Goal: Task Accomplishment & Management: Use online tool/utility

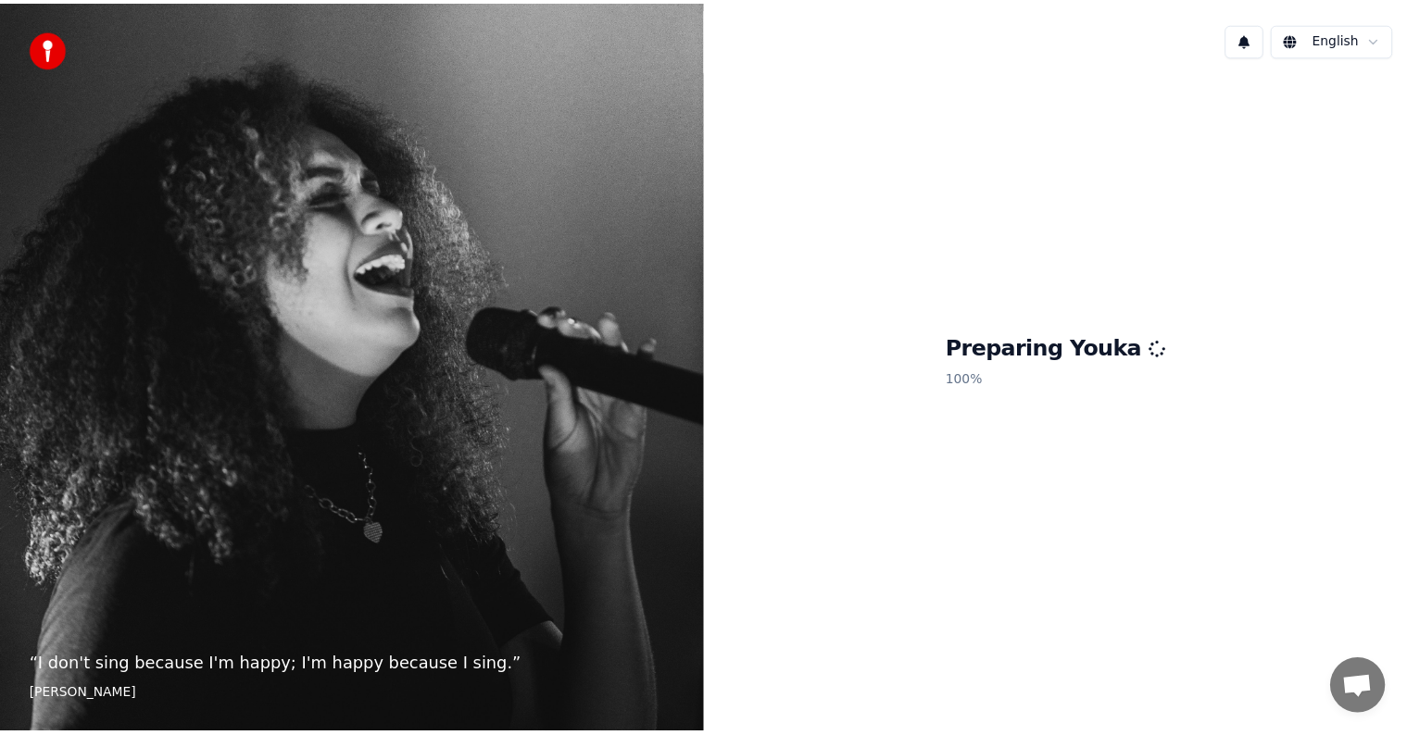
scroll to position [47, 0]
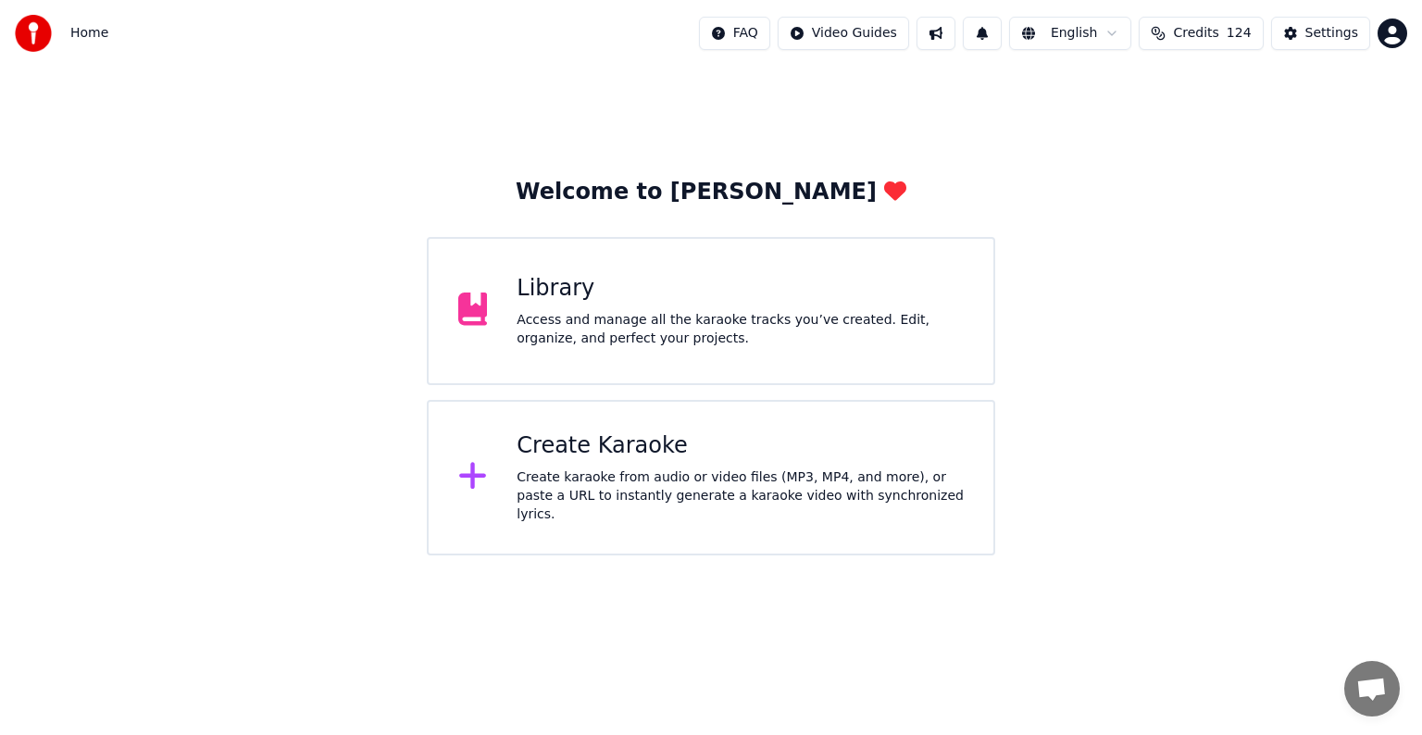
click at [736, 305] on div "Library Access and manage all the karaoke tracks you’ve created. Edit, organize…" at bounding box center [740, 311] width 447 height 74
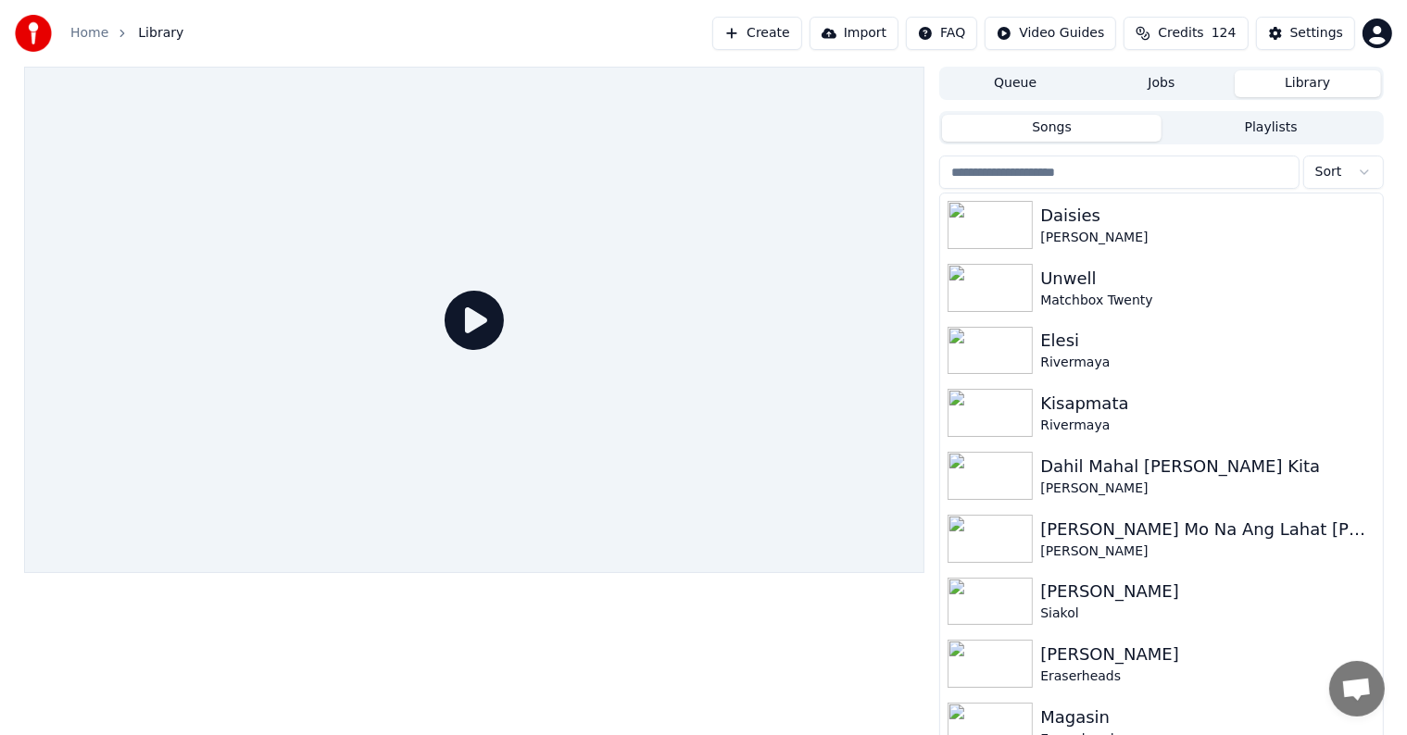
click at [736, 305] on div at bounding box center [474, 320] width 901 height 507
click at [1137, 167] on input "search" at bounding box center [1118, 172] width 359 height 33
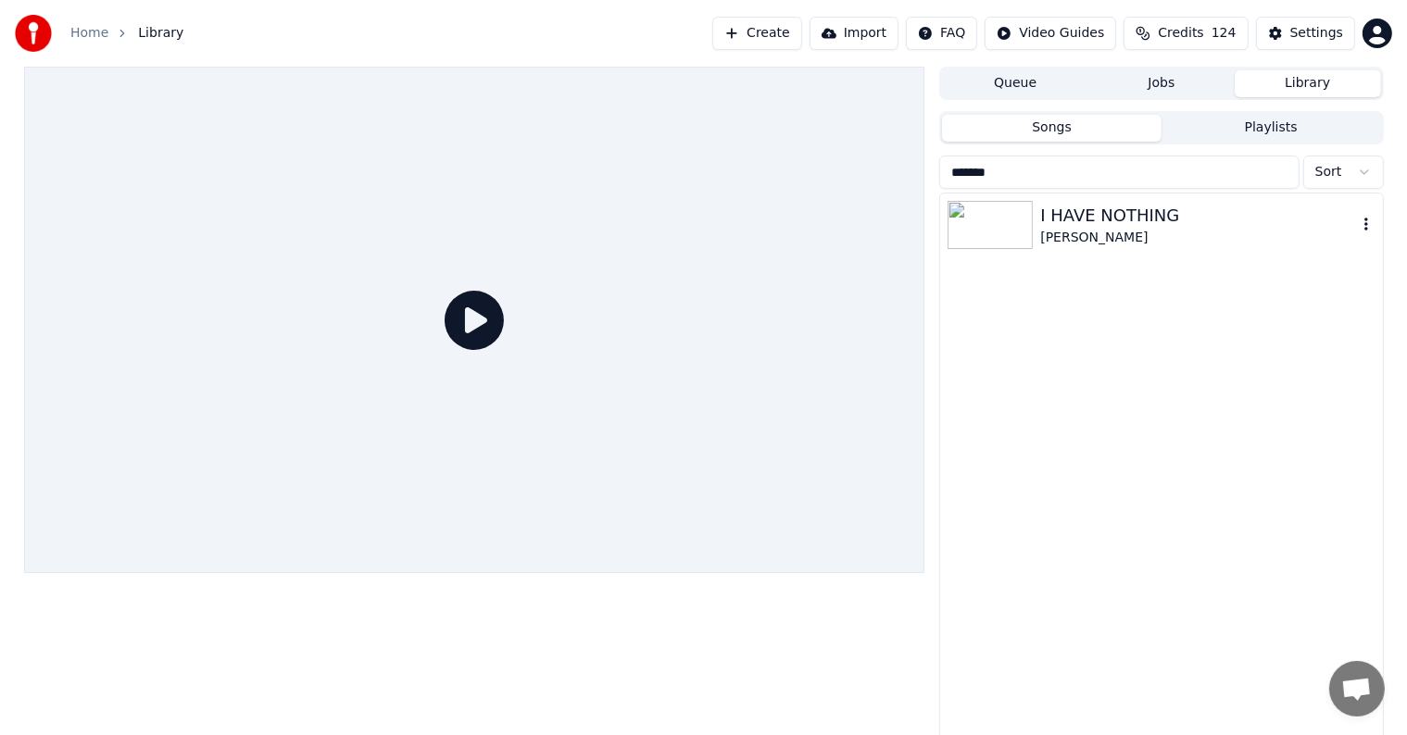
type input "******"
click at [1182, 225] on div "I HAVE NOTHING" at bounding box center [1198, 216] width 316 height 26
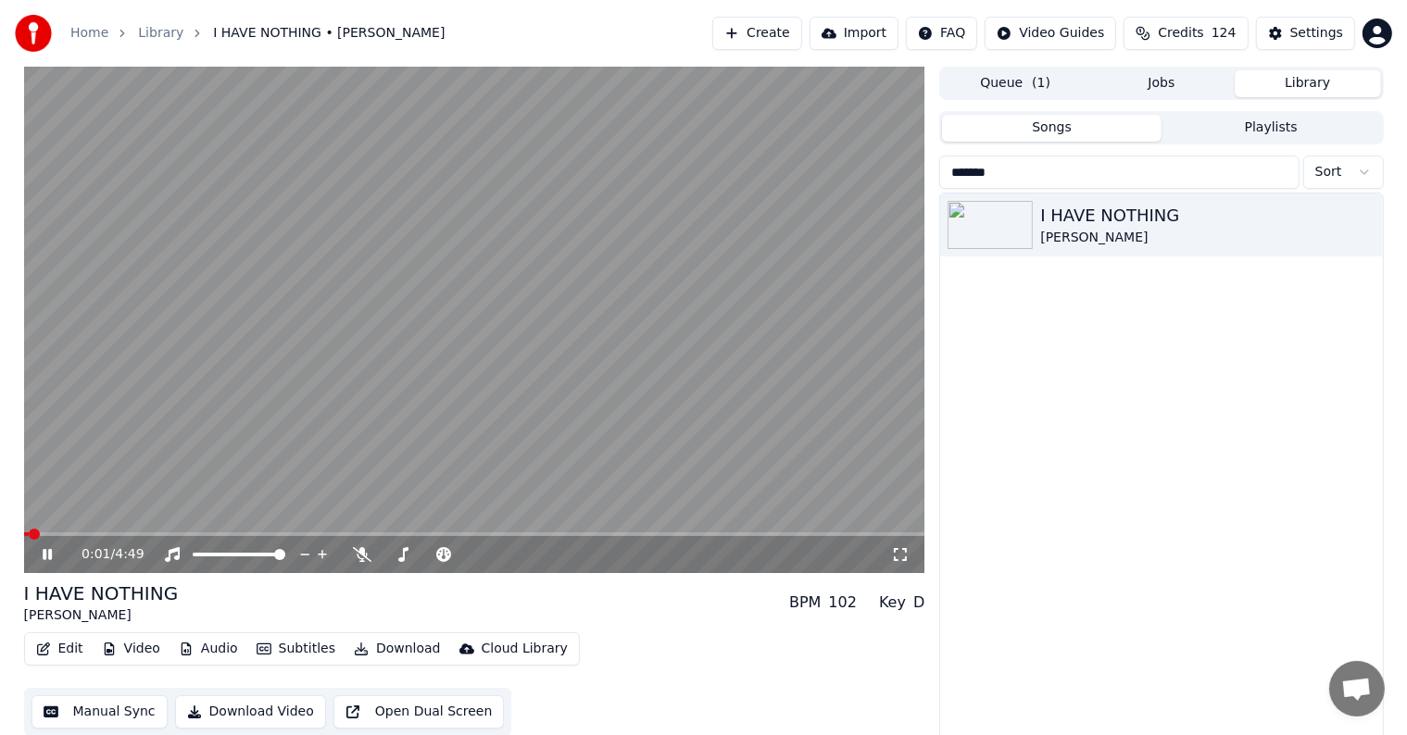
click at [450, 359] on video at bounding box center [474, 320] width 901 height 507
click at [63, 652] on button "Edit" at bounding box center [60, 649] width 62 height 26
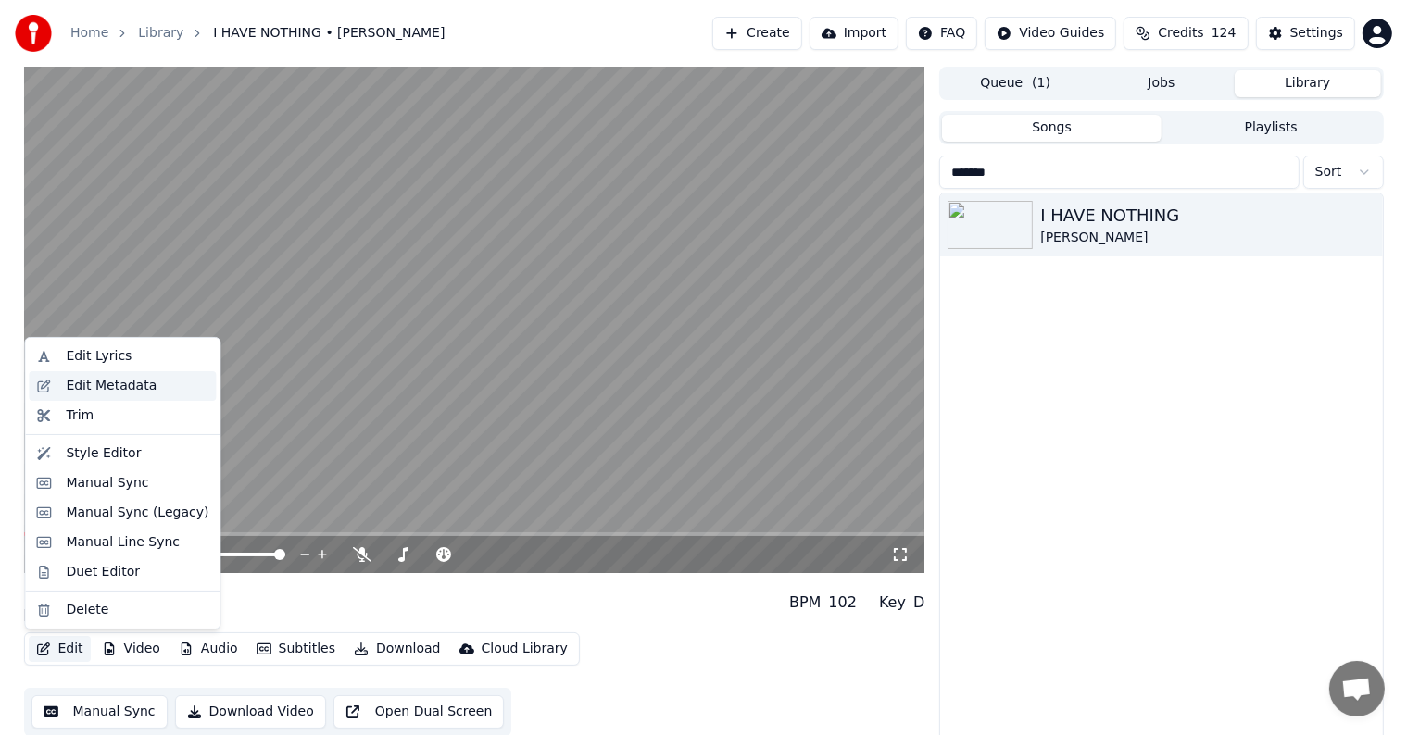
click at [90, 389] on div "Edit Metadata" at bounding box center [111, 386] width 91 height 19
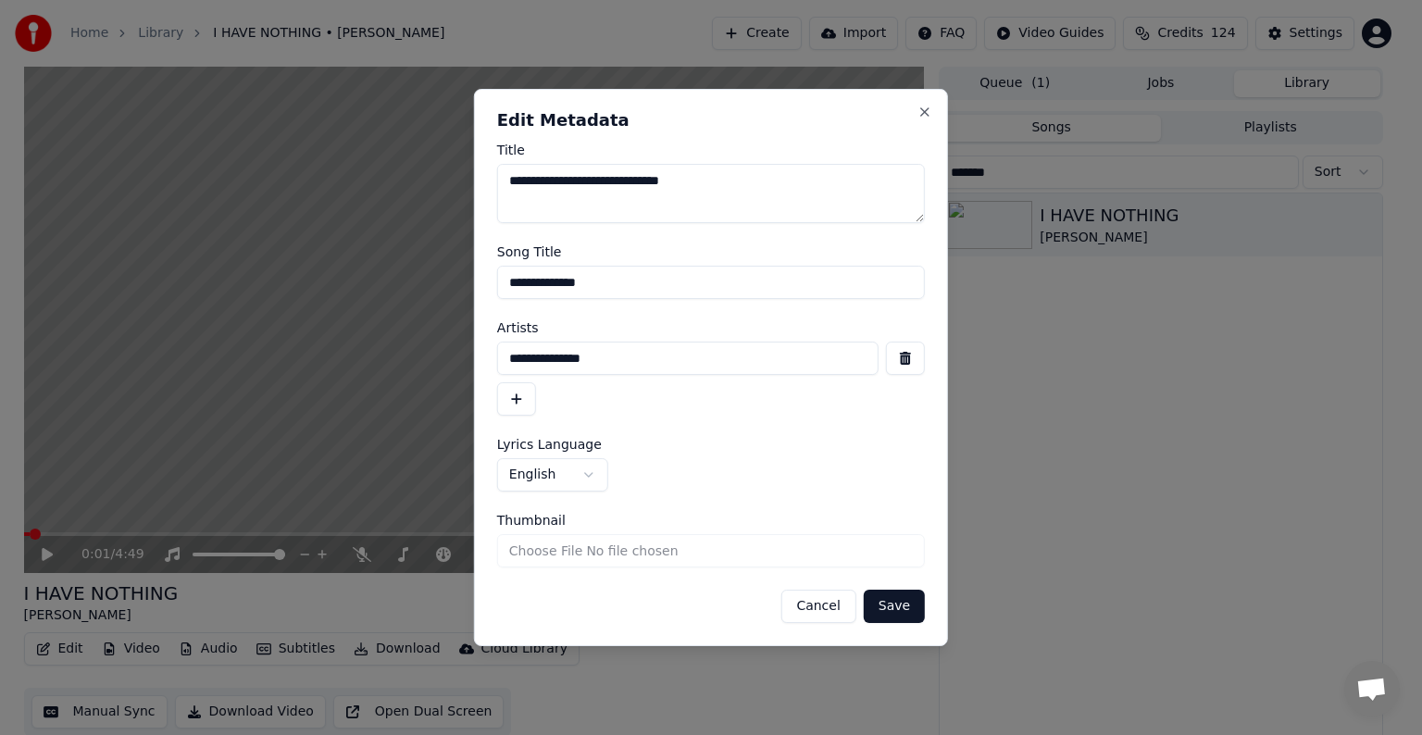
drag, startPoint x: 527, startPoint y: 179, endPoint x: 546, endPoint y: 183, distance: 20.0
click at [546, 183] on textarea "**********" at bounding box center [711, 193] width 428 height 59
drag, startPoint x: 559, startPoint y: 178, endPoint x: 604, endPoint y: 184, distance: 44.9
click at [604, 184] on textarea "**********" at bounding box center [711, 193] width 428 height 59
type textarea "**********"
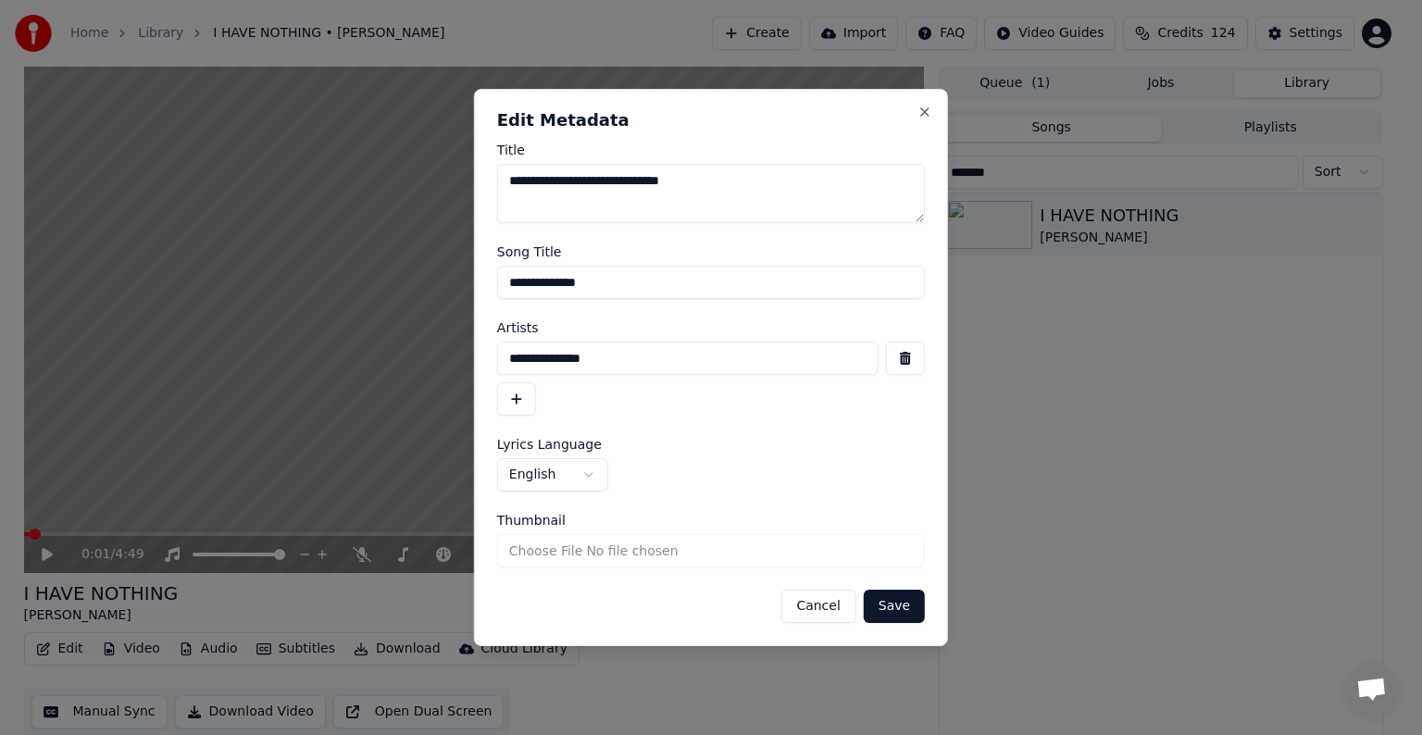
click at [893, 600] on button "Save" at bounding box center [894, 606] width 61 height 33
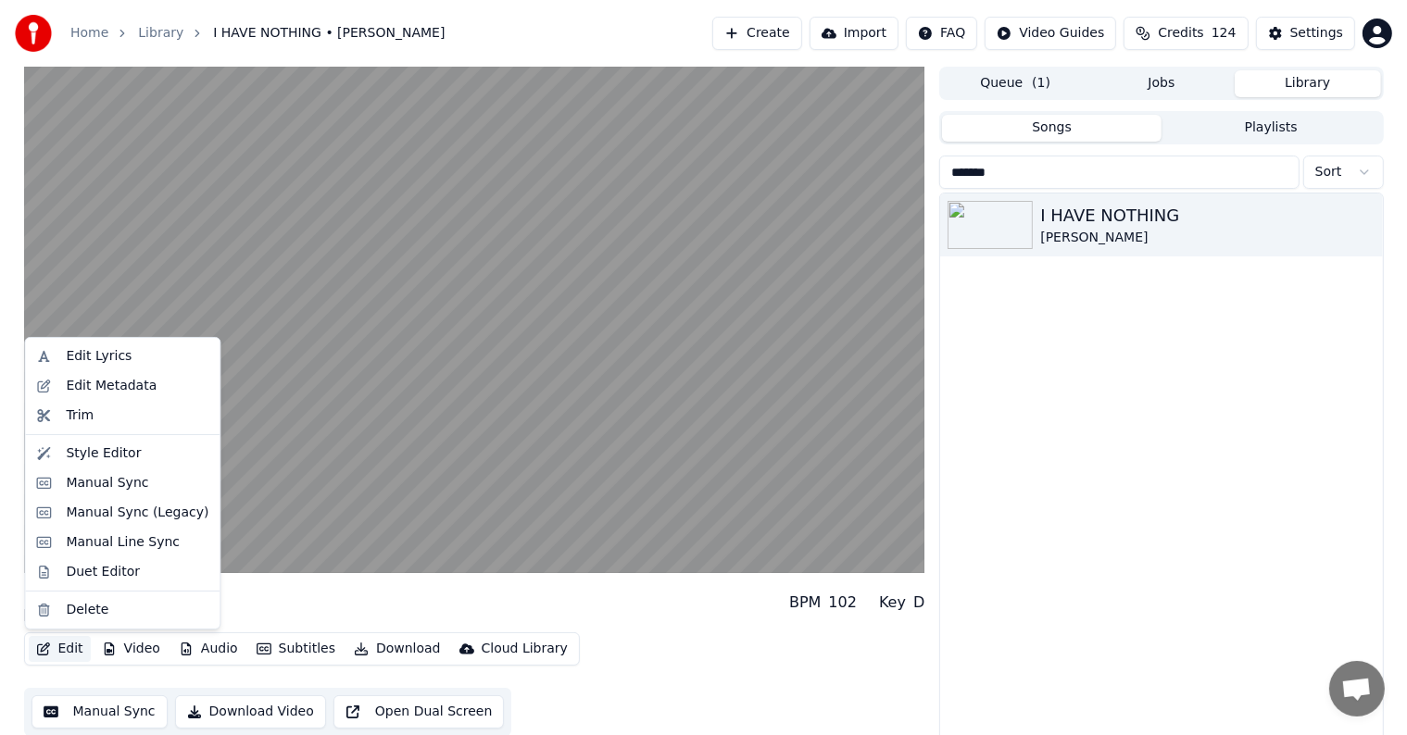
click at [63, 645] on button "Edit" at bounding box center [60, 649] width 62 height 26
click at [141, 382] on div "Edit Metadata" at bounding box center [111, 386] width 91 height 19
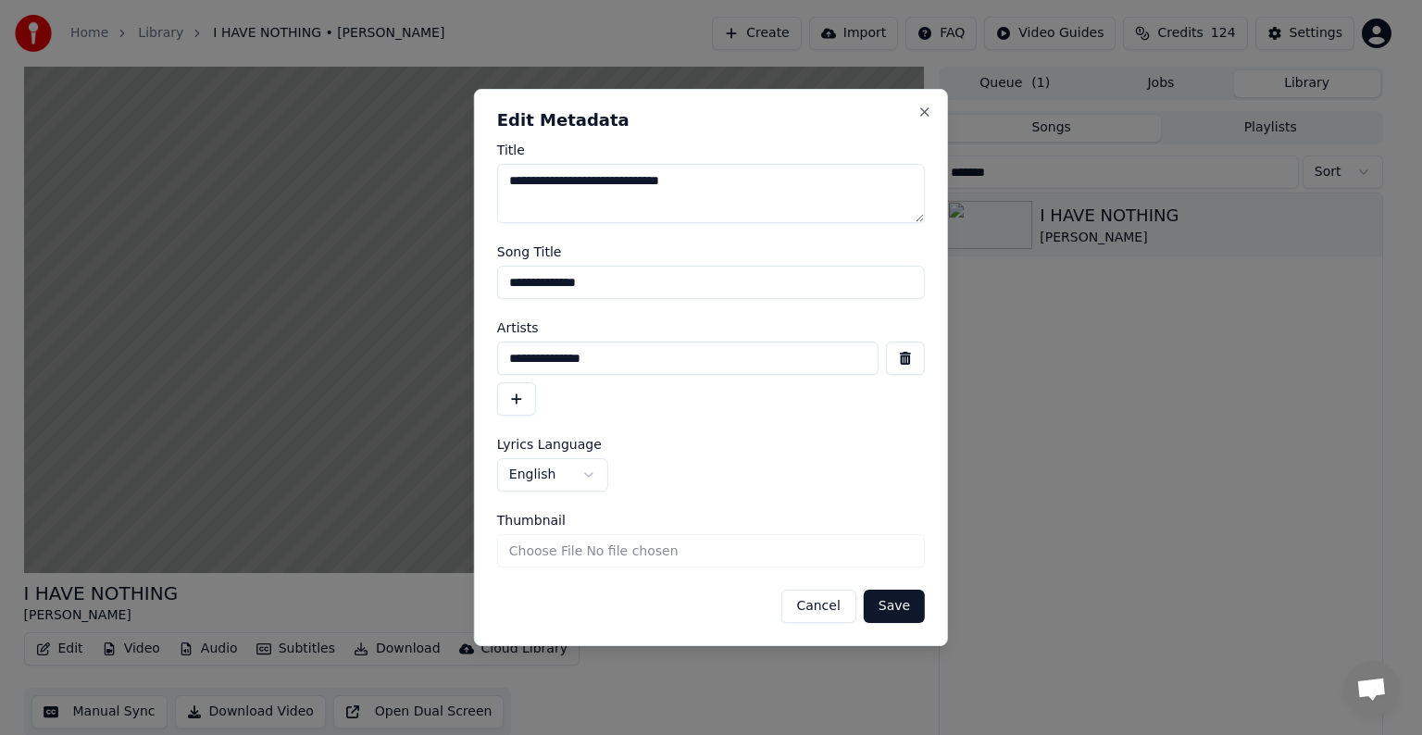
drag, startPoint x: 519, startPoint y: 282, endPoint x: 629, endPoint y: 291, distance: 110.5
click at [629, 291] on input "**********" at bounding box center [711, 282] width 428 height 33
type input "**********"
click at [864, 590] on button "Save" at bounding box center [894, 606] width 61 height 33
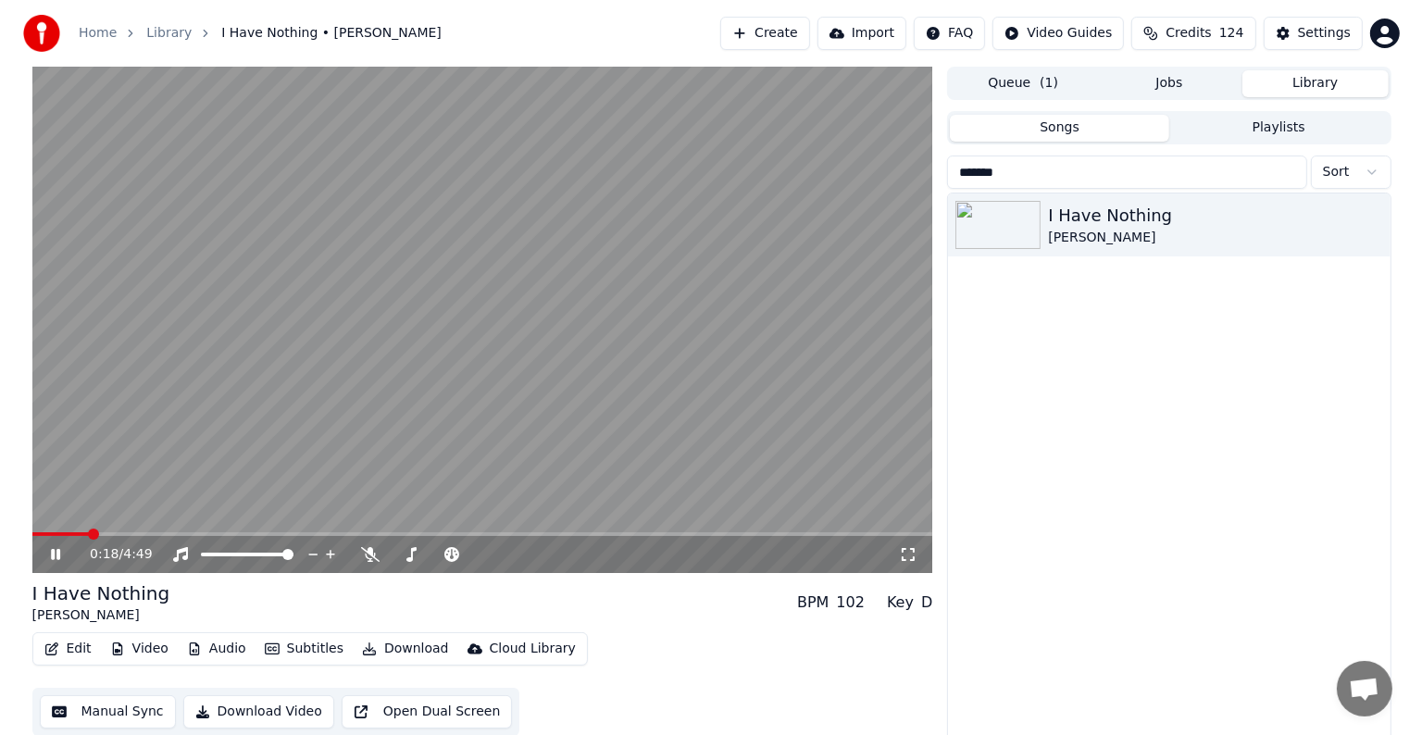
scroll to position [8, 0]
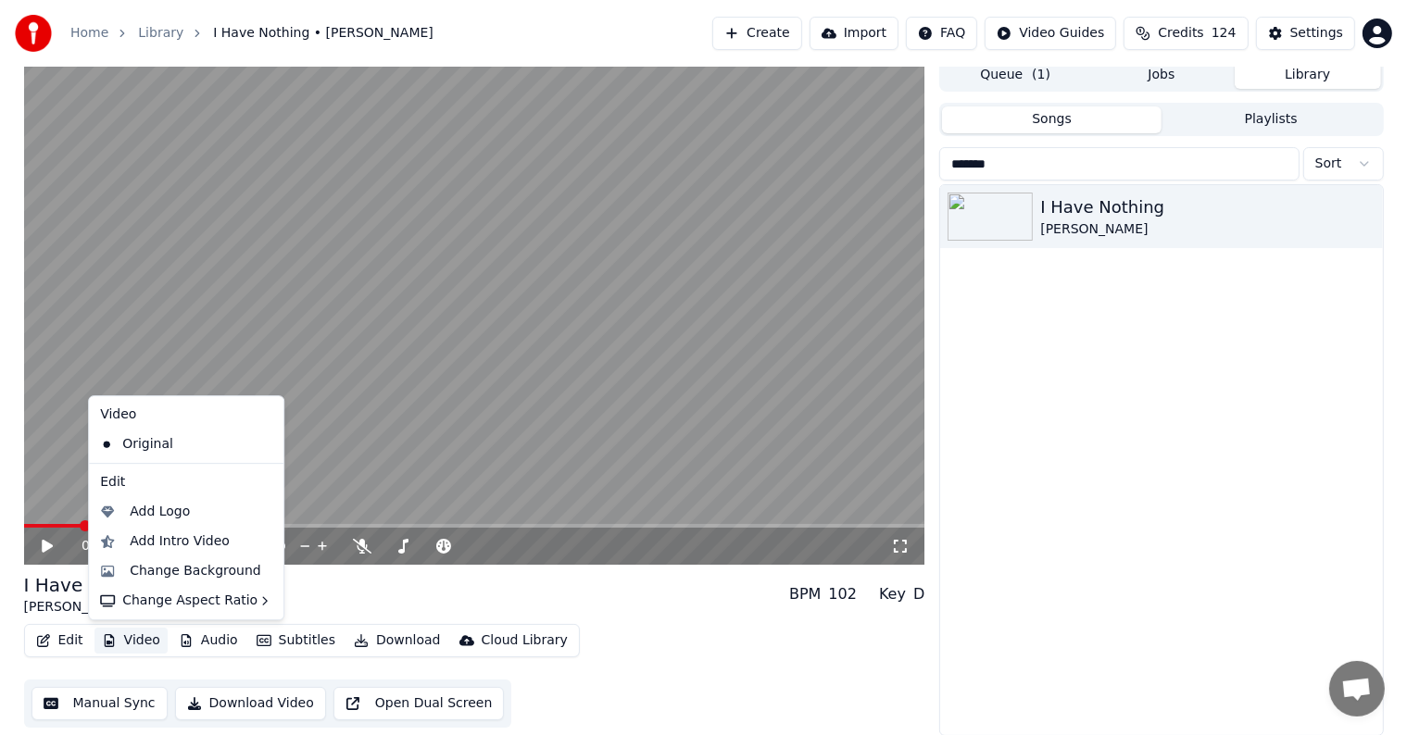
click at [141, 644] on button "Video" at bounding box center [130, 641] width 73 height 26
click at [191, 563] on div "Change Background" at bounding box center [196, 571] width 132 height 19
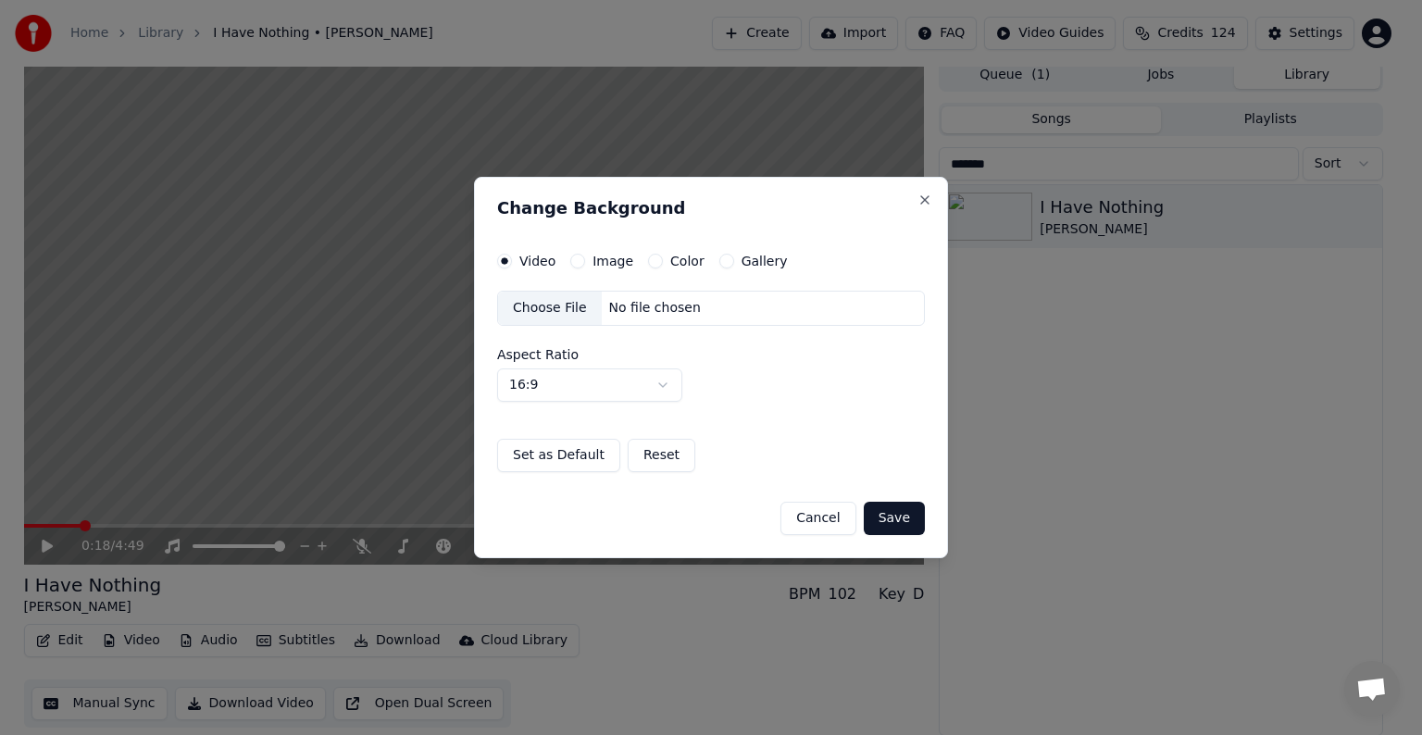
click at [579, 264] on button "Image" at bounding box center [577, 261] width 15 height 15
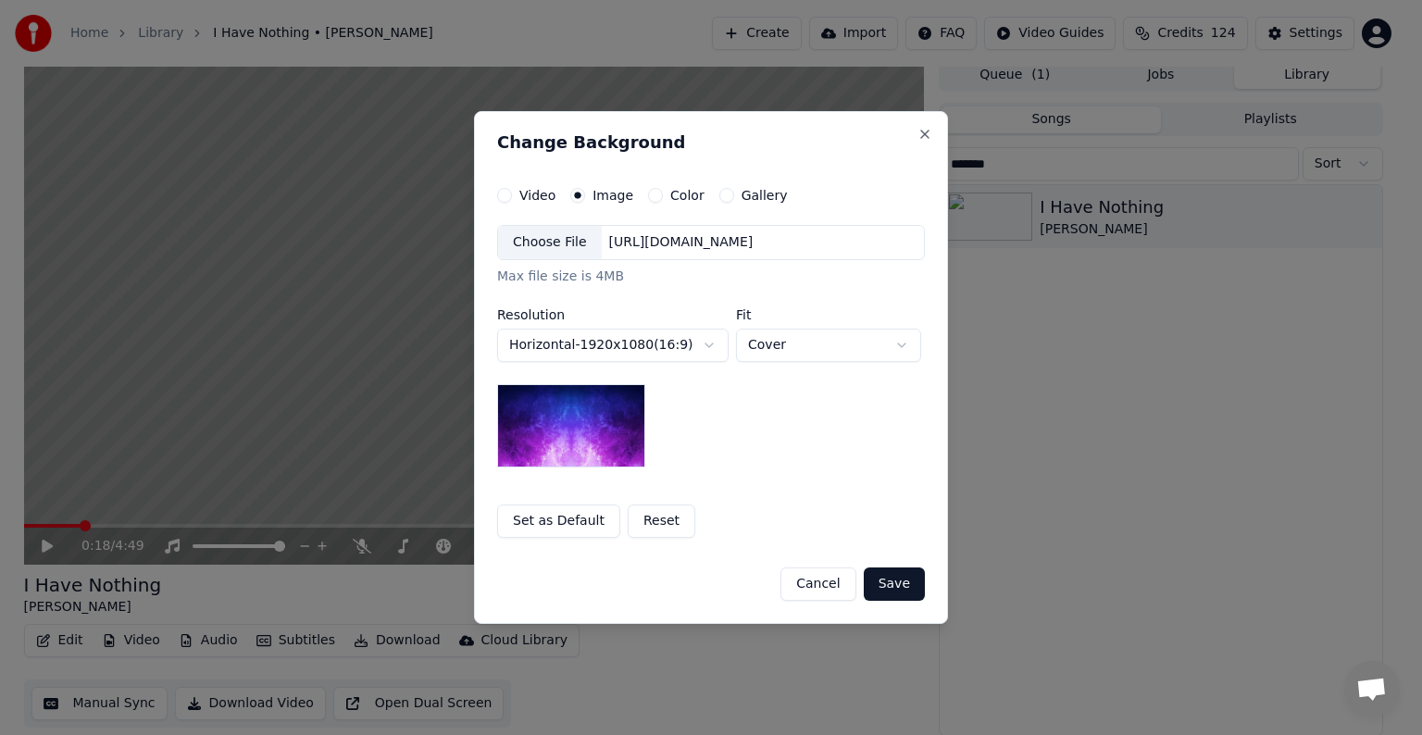
click at [570, 244] on div "Choose File" at bounding box center [550, 242] width 104 height 33
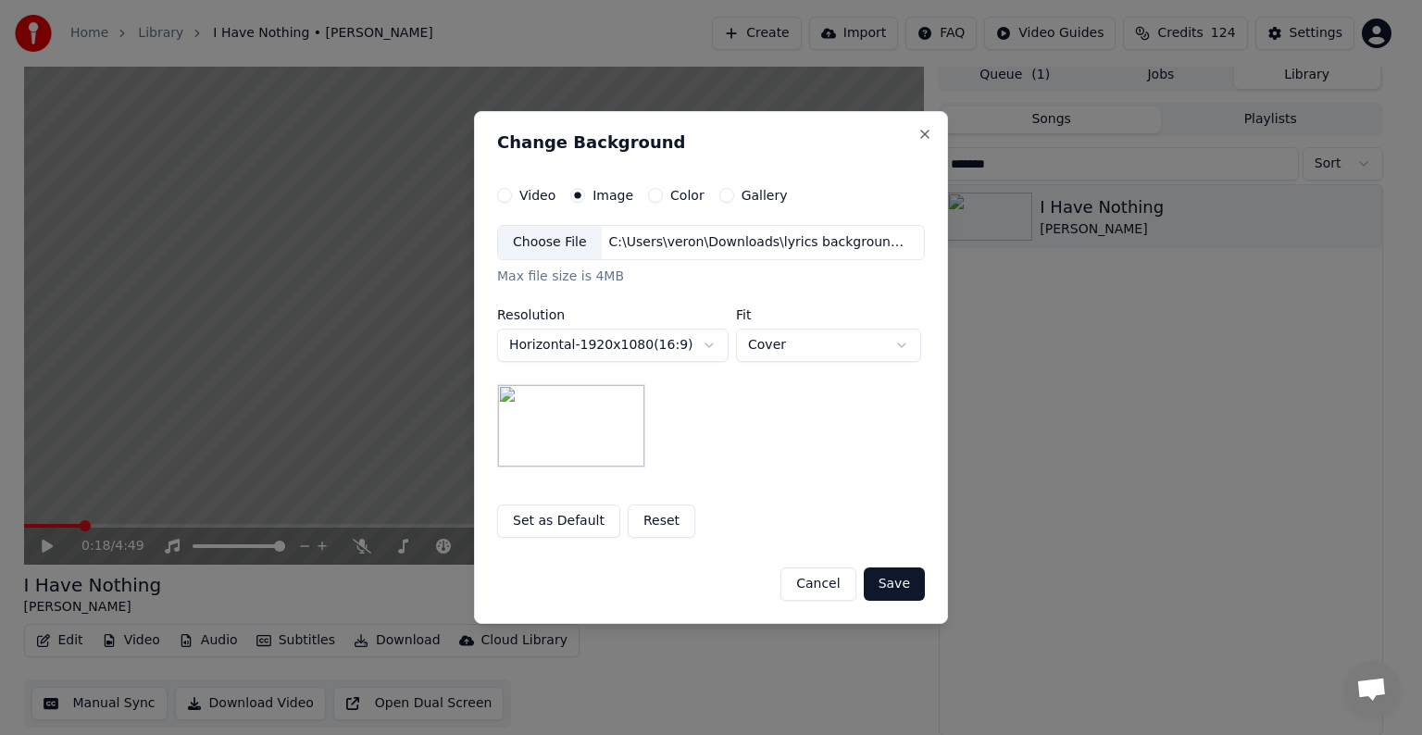
click at [886, 574] on button "Save" at bounding box center [894, 584] width 61 height 33
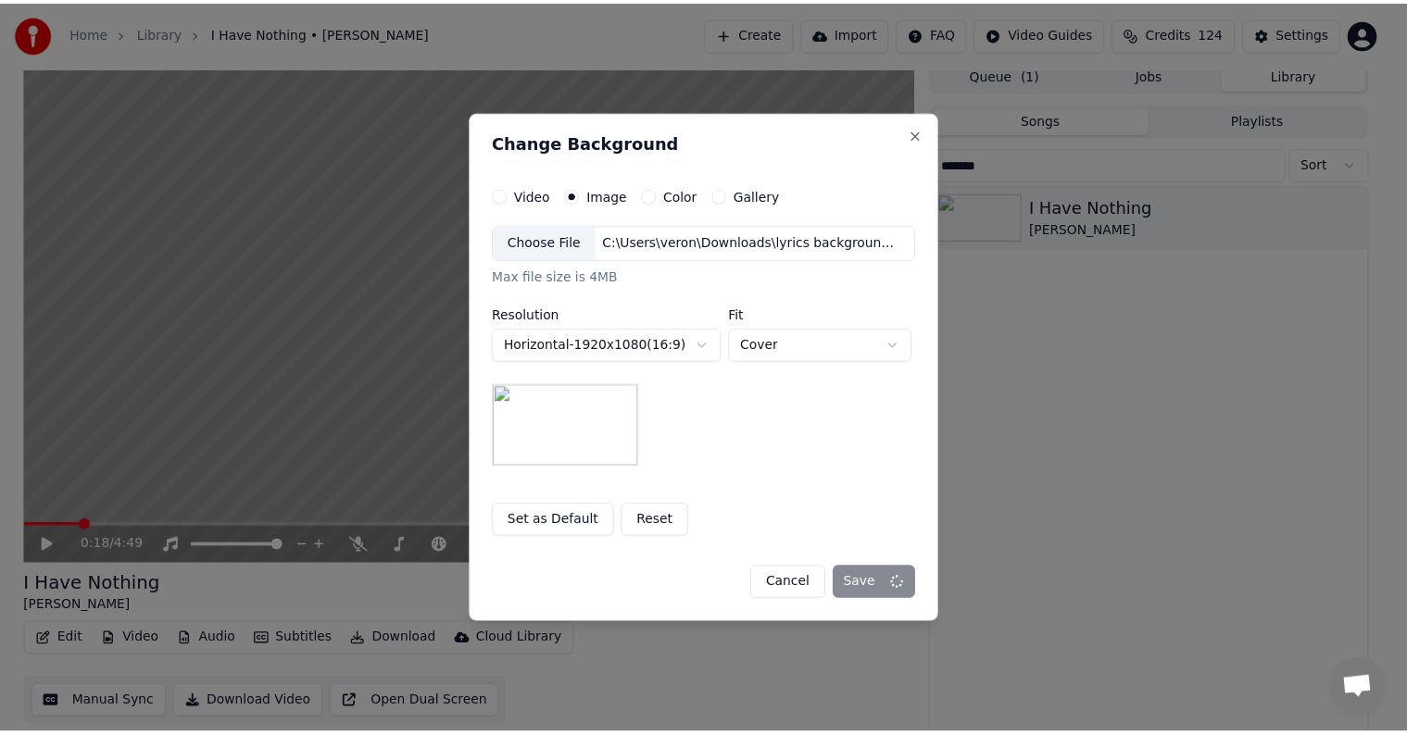
scroll to position [1, 0]
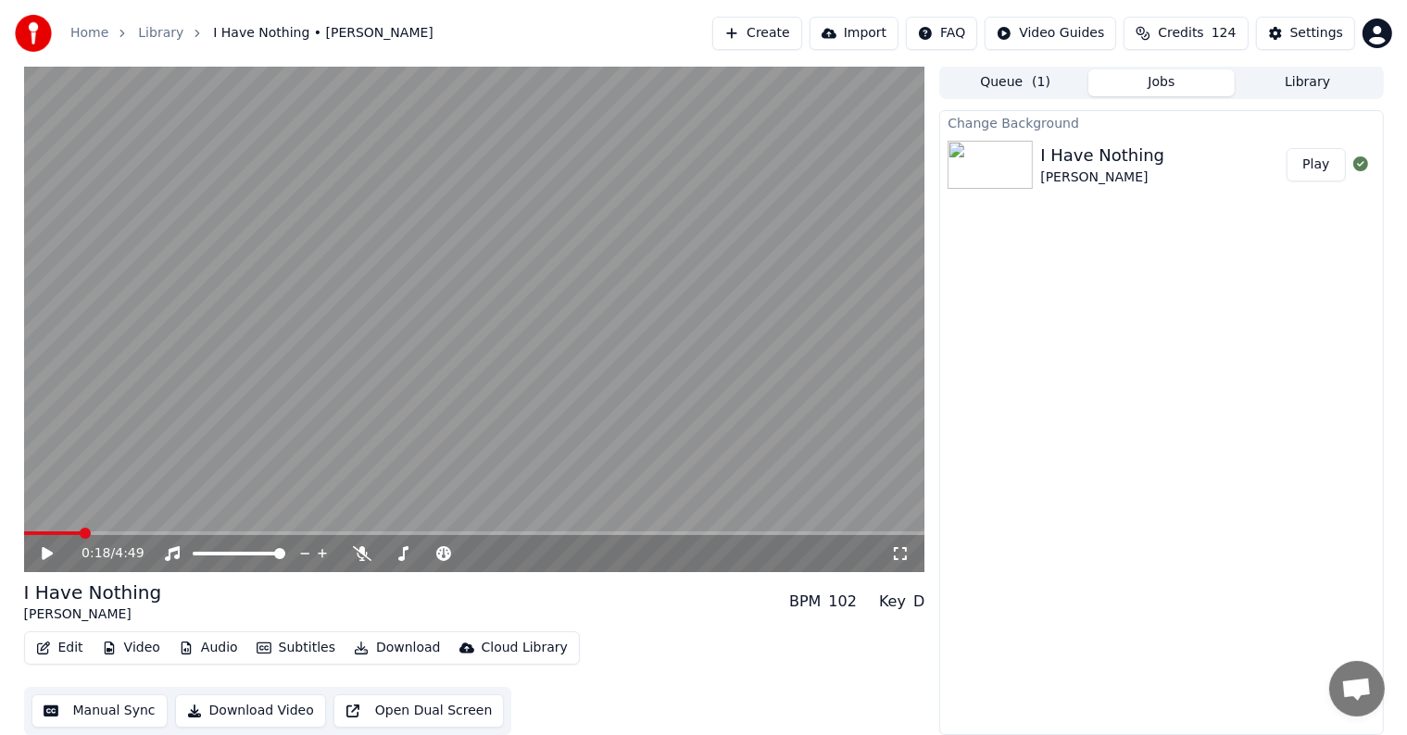
click at [1311, 158] on button "Play" at bounding box center [1315, 164] width 58 height 33
click at [50, 547] on icon at bounding box center [61, 553] width 44 height 15
click at [52, 548] on icon at bounding box center [61, 553] width 44 height 15
click at [439, 314] on video at bounding box center [474, 319] width 901 height 507
click at [1311, 52] on div "Home Library I Have Nothing • [PERSON_NAME] Create Import FAQ Video Guides Cred…" at bounding box center [703, 33] width 1407 height 67
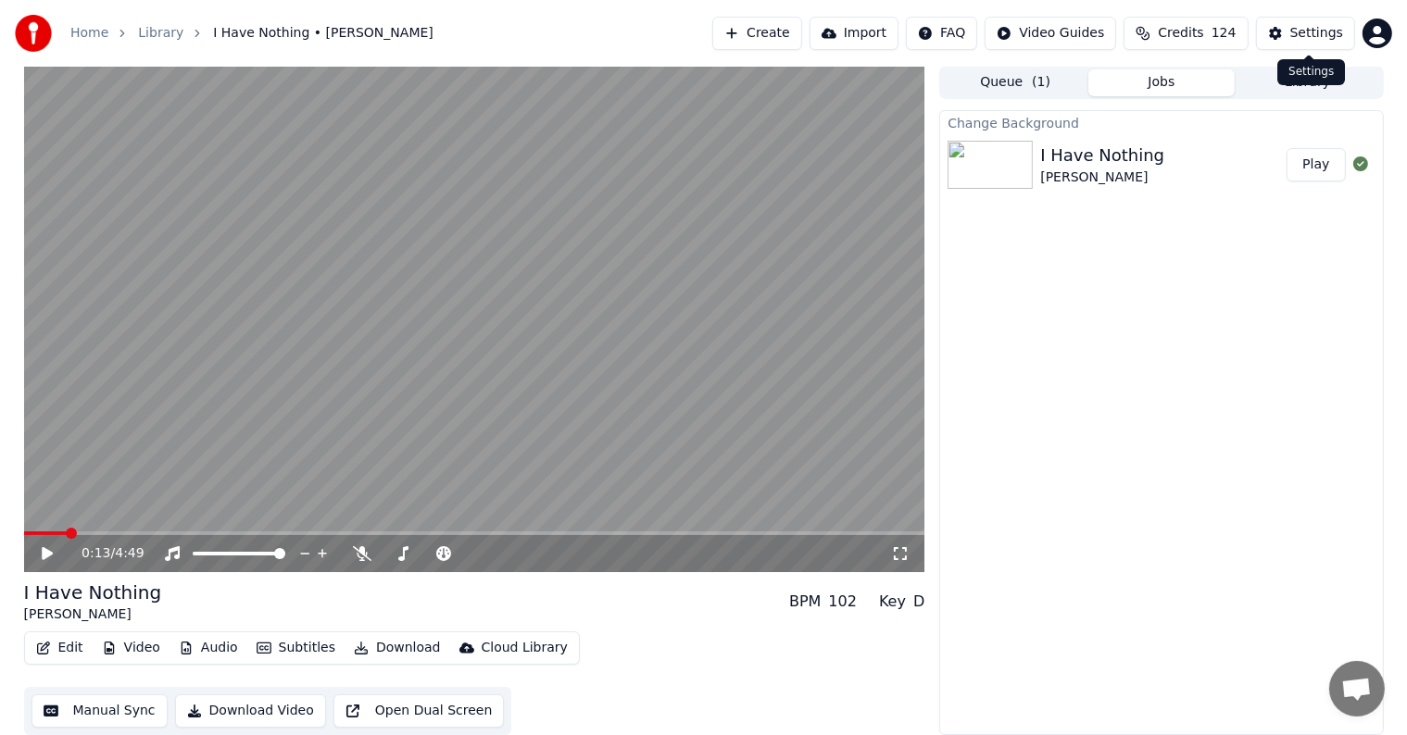
click at [1311, 38] on div "Settings" at bounding box center [1316, 33] width 53 height 19
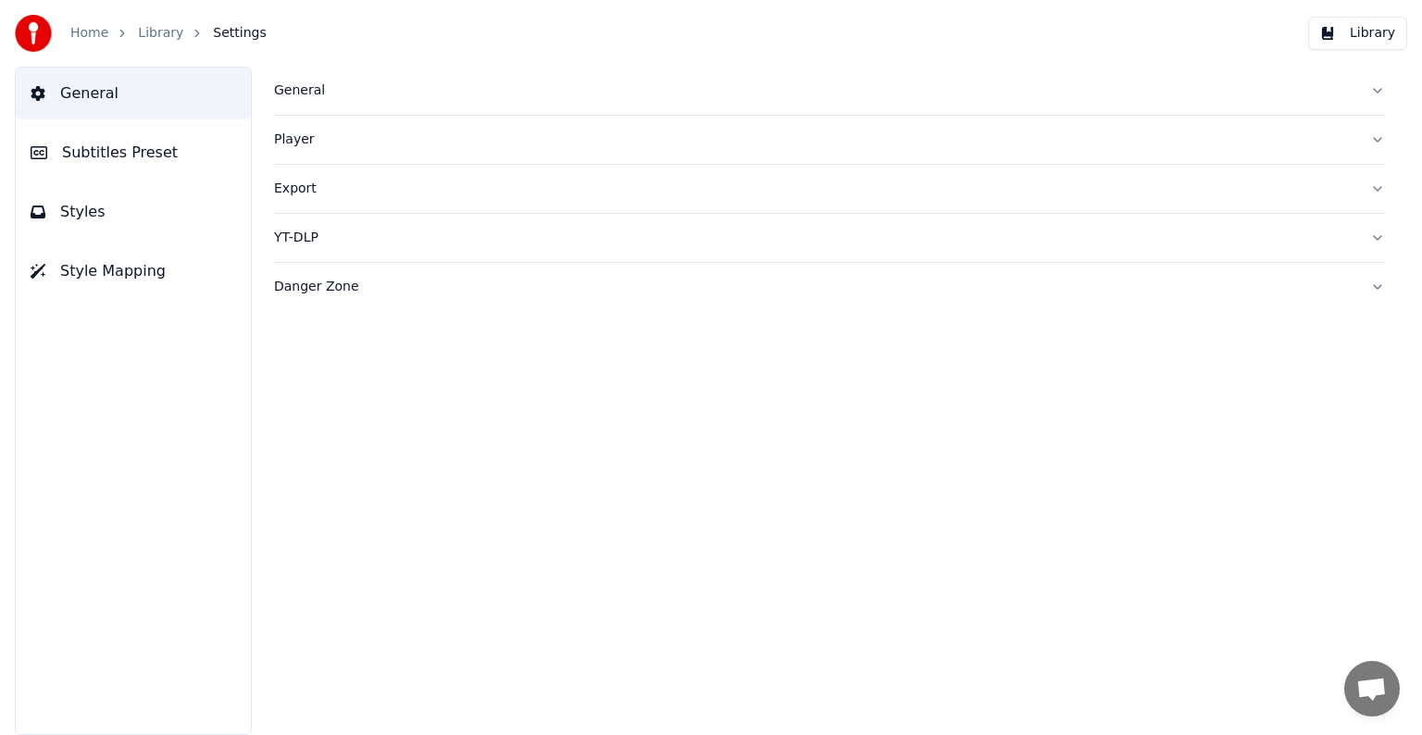
click at [85, 157] on span "Subtitles Preset" at bounding box center [120, 153] width 116 height 22
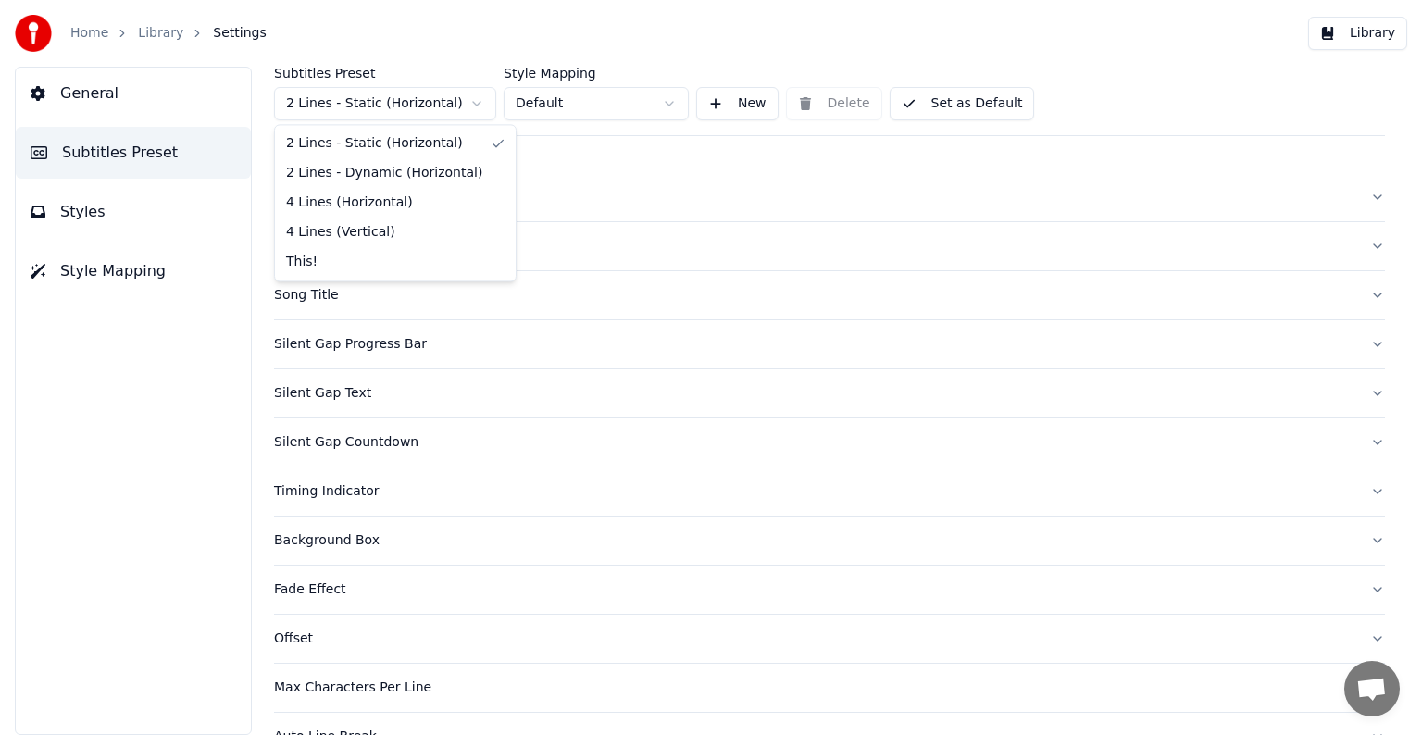
click at [330, 113] on html "Home Library Settings Library General Subtitles Preset Styles Style Mapping Sub…" at bounding box center [711, 367] width 1422 height 735
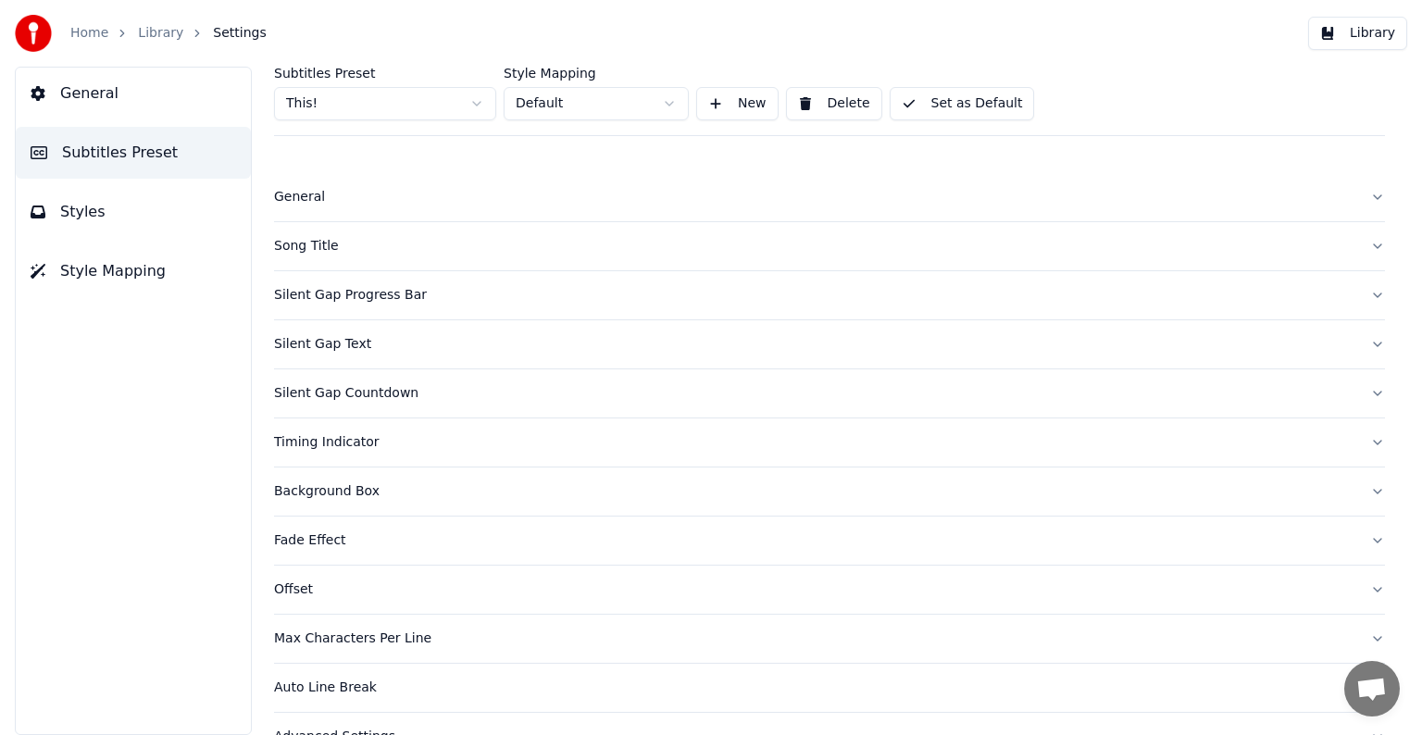
click at [316, 251] on div "Song Title" at bounding box center [815, 246] width 1082 height 19
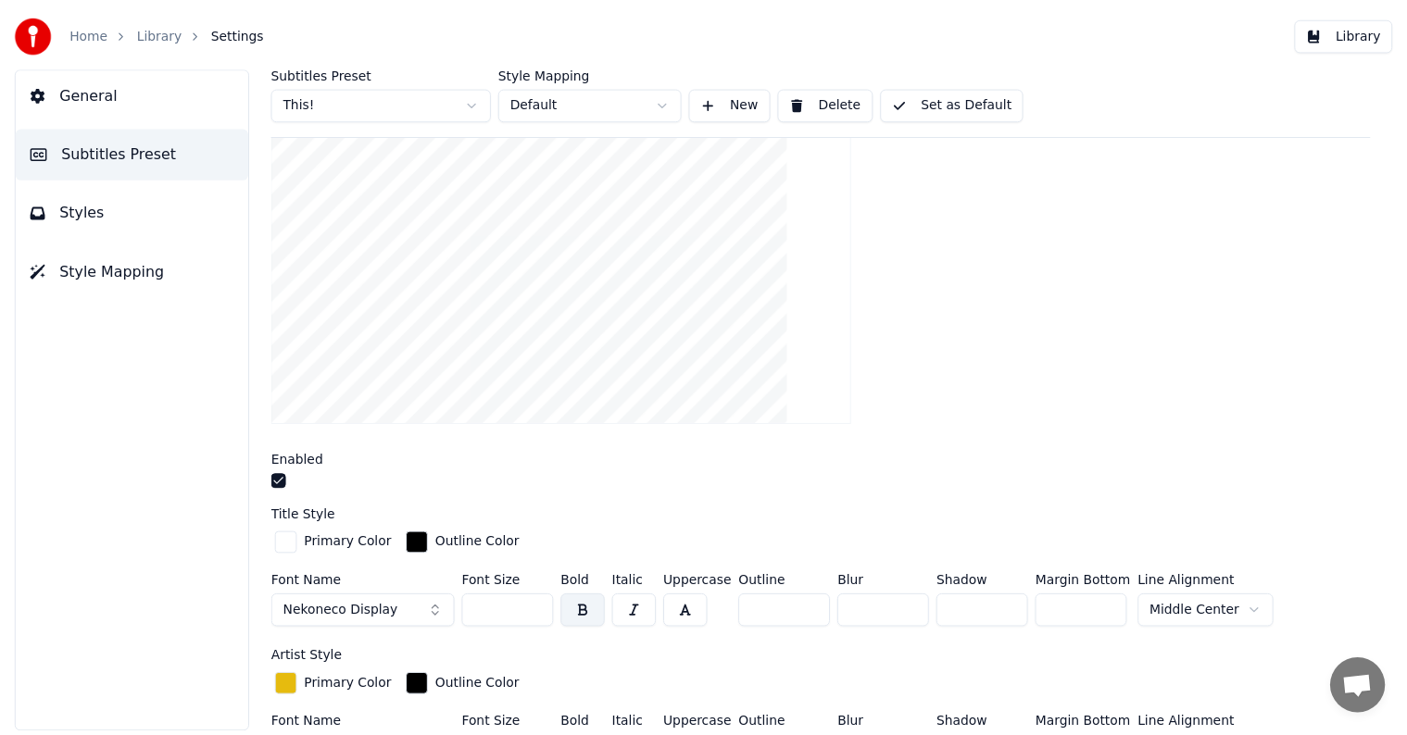
scroll to position [370, 0]
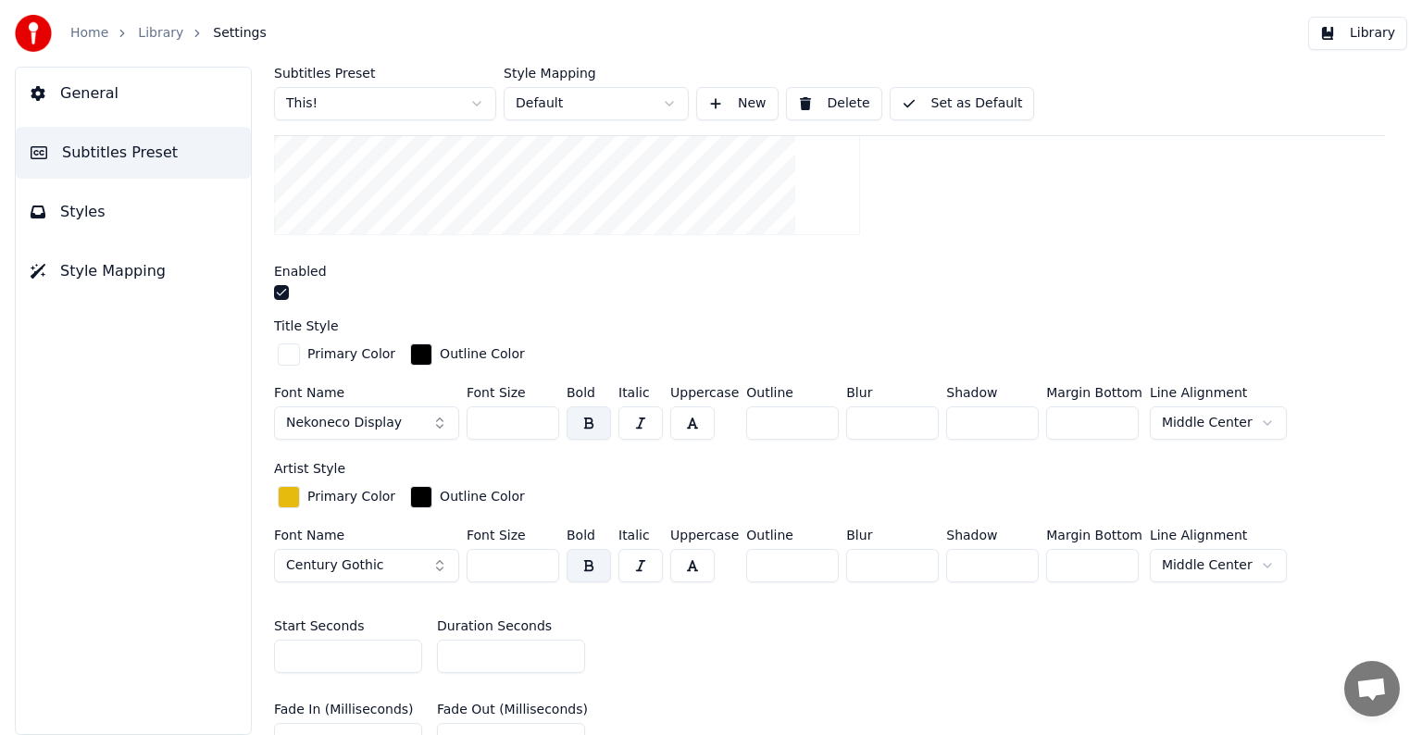
drag, startPoint x: 482, startPoint y: 425, endPoint x: 504, endPoint y: 425, distance: 21.3
click at [504, 425] on input "***" at bounding box center [513, 423] width 93 height 33
type input "***"
click at [953, 96] on button "Set as Default" at bounding box center [962, 103] width 145 height 33
click at [143, 34] on link "Library" at bounding box center [160, 33] width 45 height 19
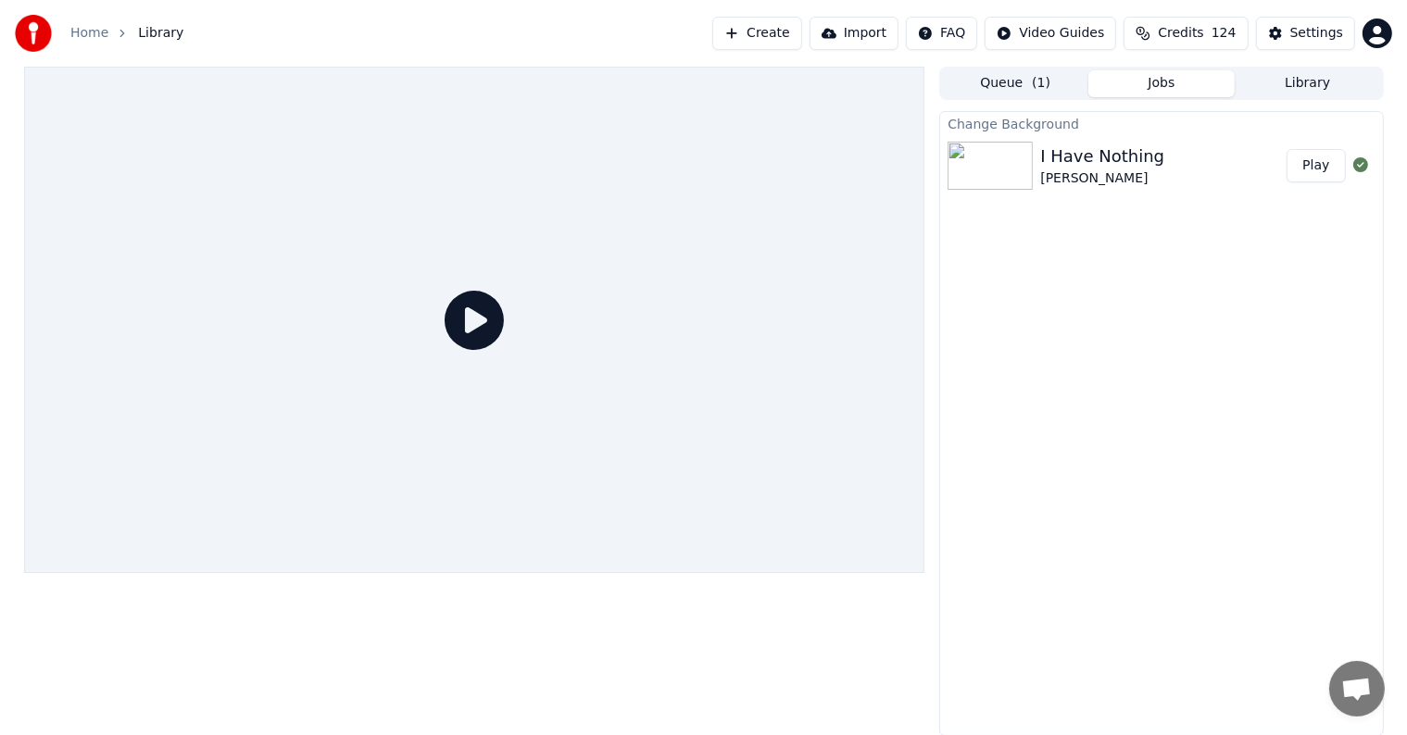
click at [1322, 166] on button "Play" at bounding box center [1315, 165] width 58 height 33
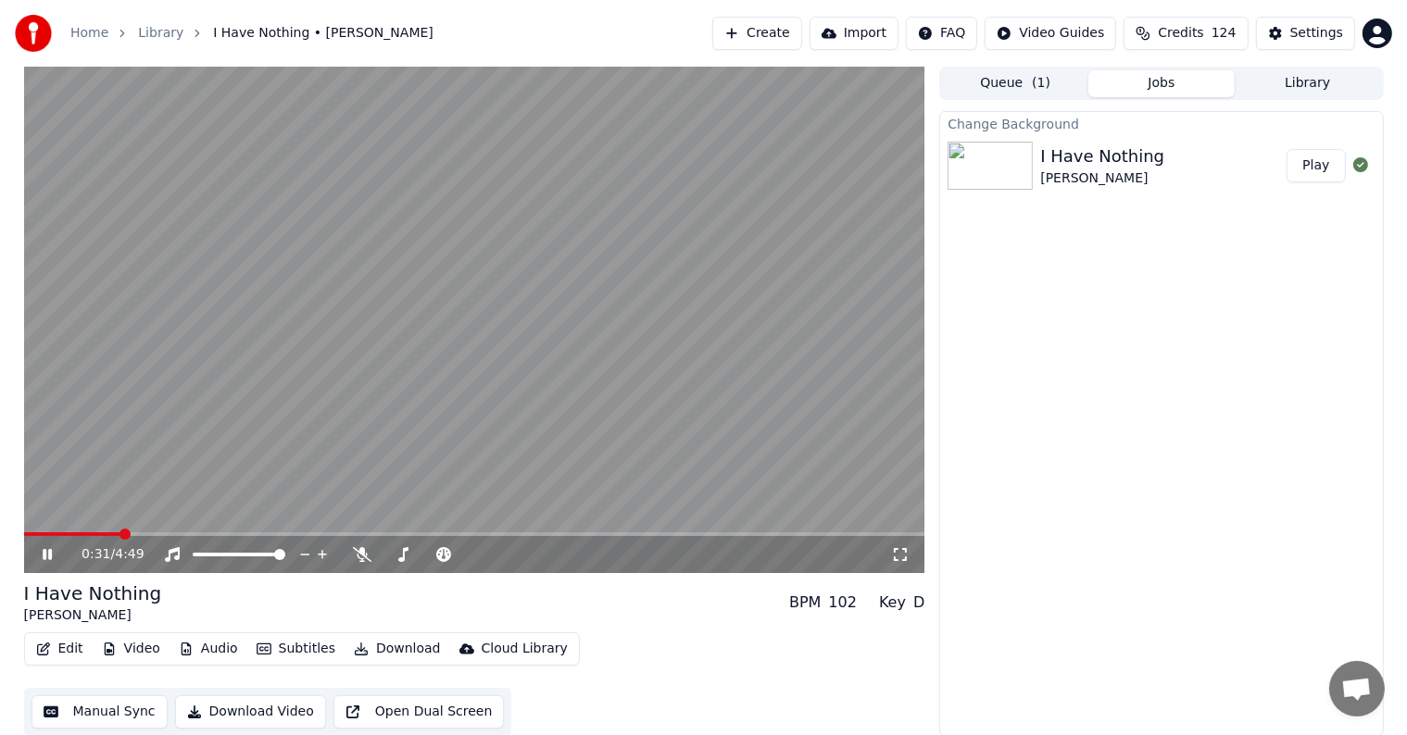
click at [42, 555] on icon at bounding box center [61, 554] width 44 height 15
click at [118, 719] on button "Manual Sync" at bounding box center [99, 711] width 136 height 33
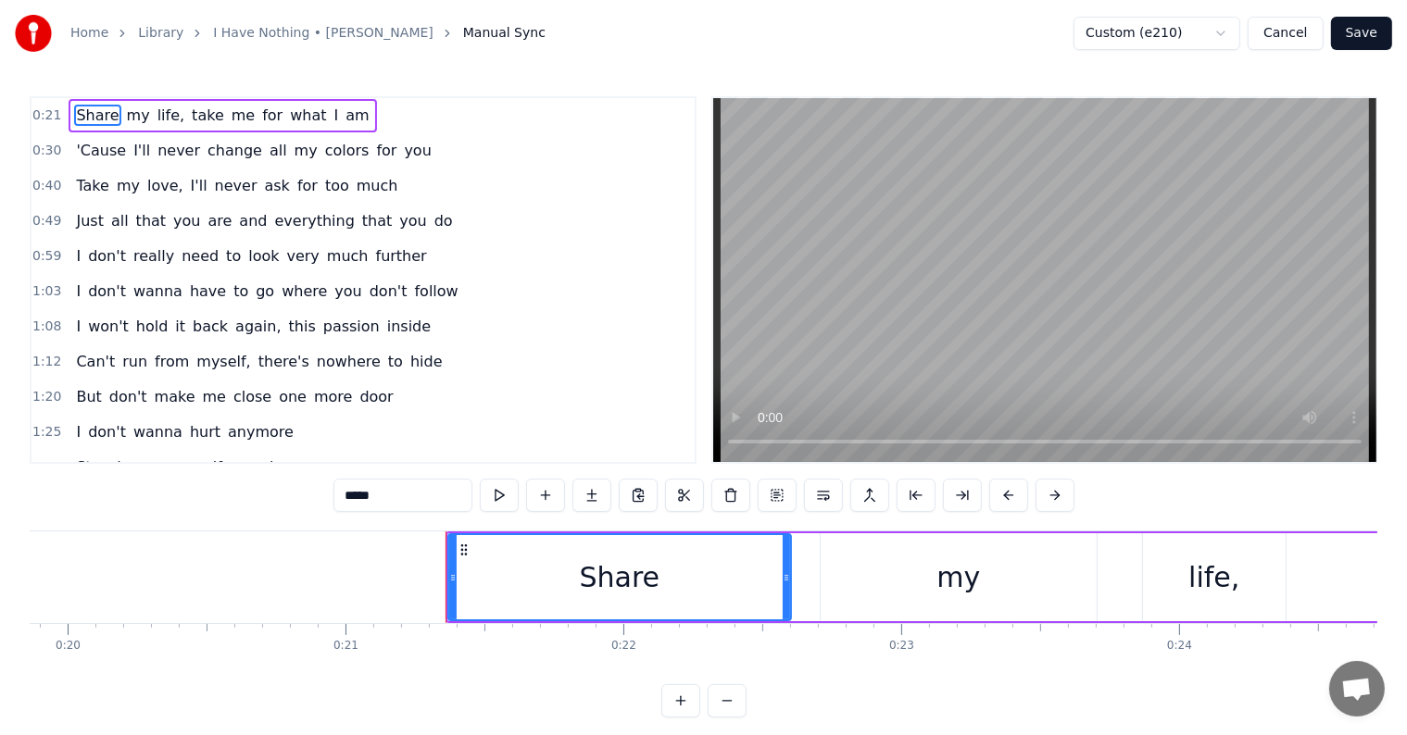
scroll to position [0, 5382]
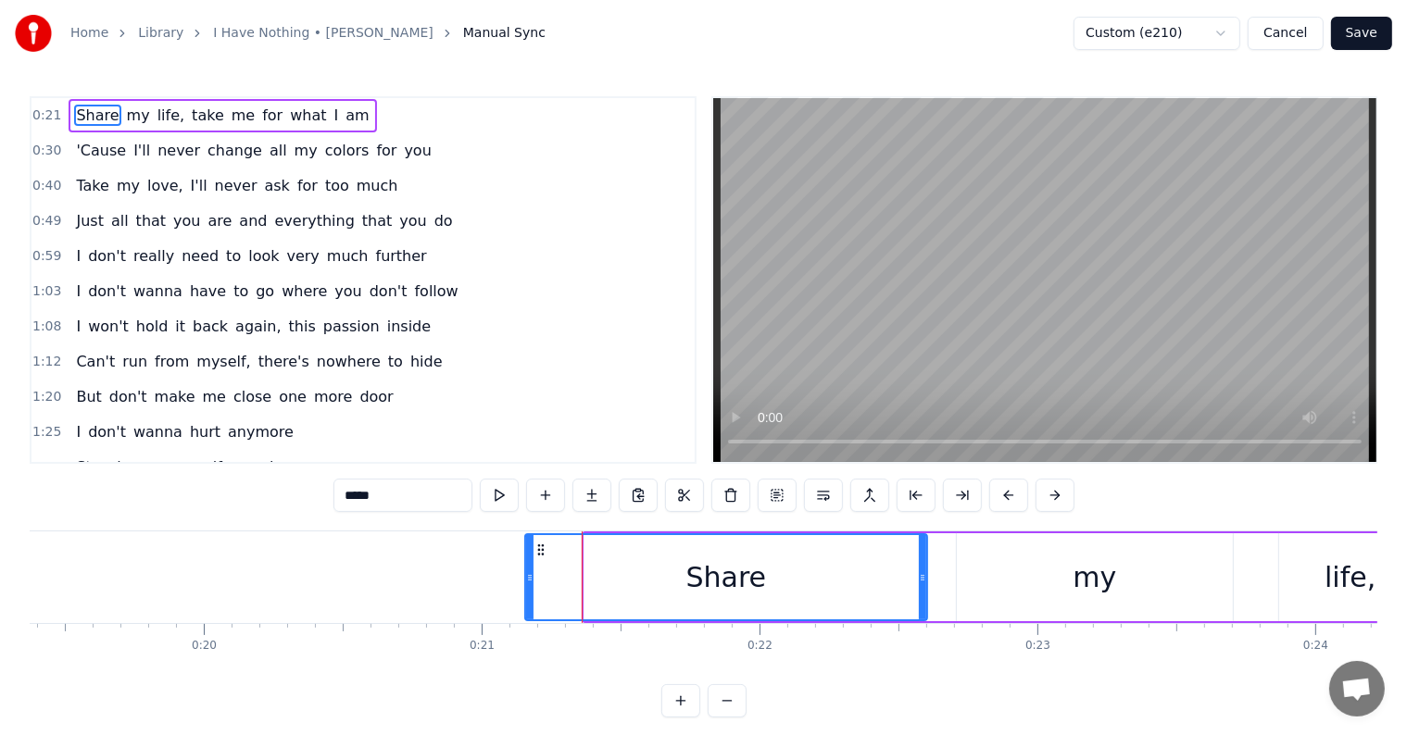
drag, startPoint x: 584, startPoint y: 577, endPoint x: 523, endPoint y: 561, distance: 63.1
click at [526, 561] on div at bounding box center [529, 577] width 7 height 84
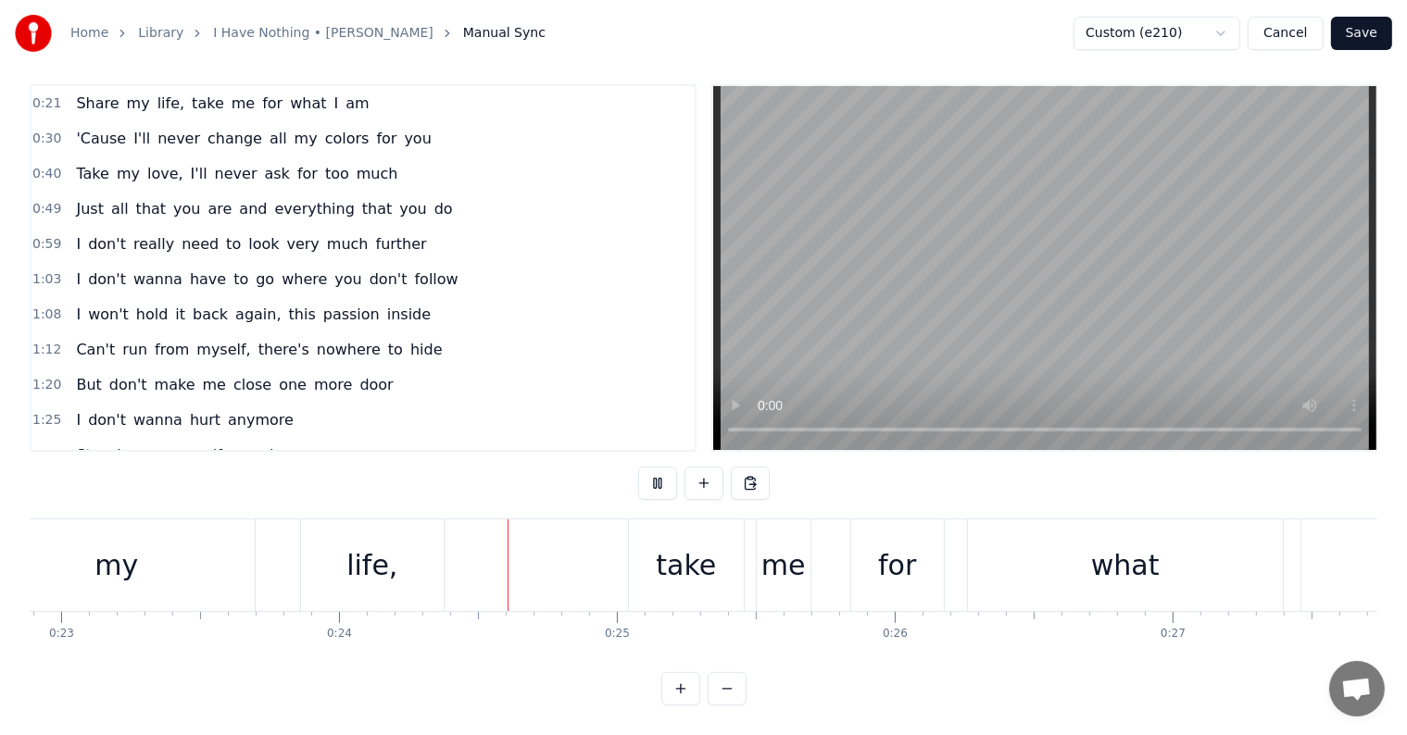
scroll to position [0, 6605]
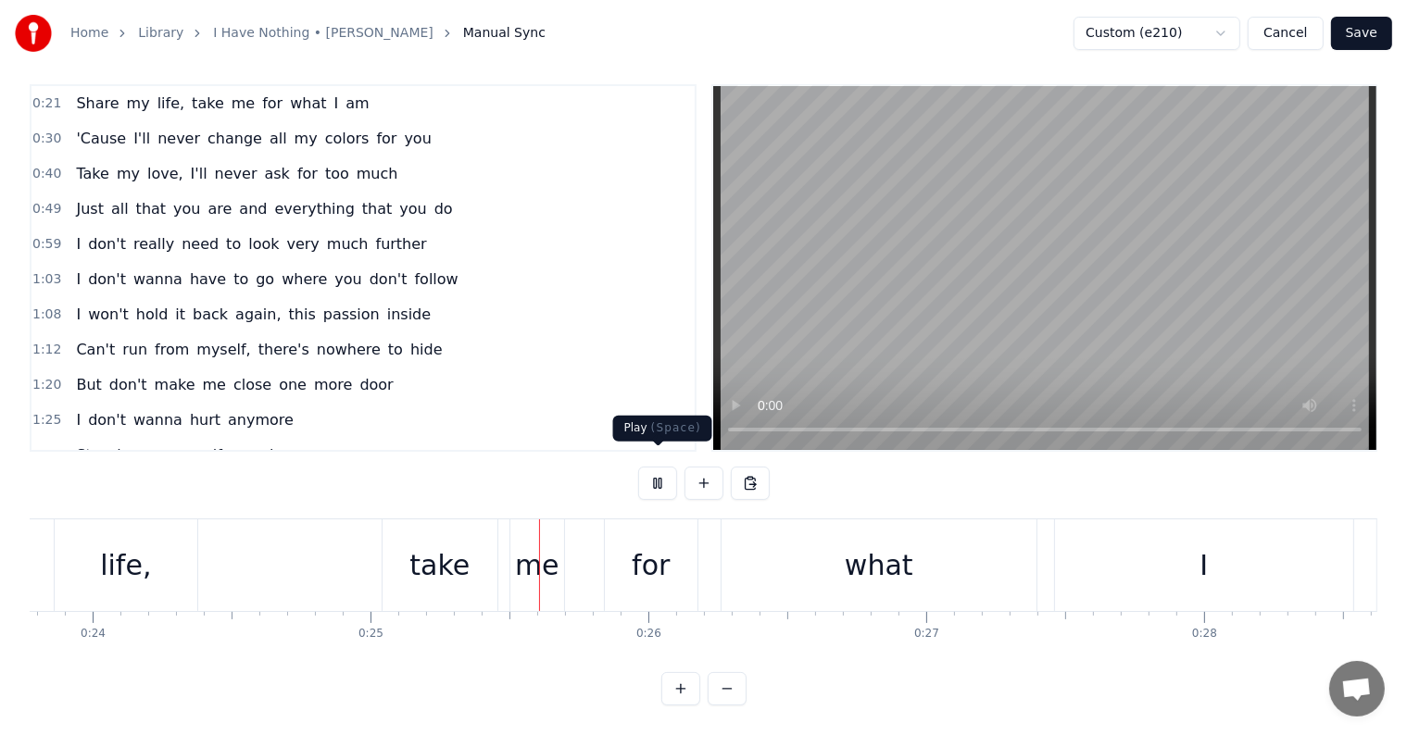
click at [657, 468] on button at bounding box center [657, 483] width 39 height 33
drag, startPoint x: 411, startPoint y: 674, endPoint x: 382, endPoint y: 682, distance: 29.6
click at [410, 674] on div "0:21 Share my life, take me for what I am 0:30 'Cause I'll never change all my …" at bounding box center [703, 394] width 1347 height 621
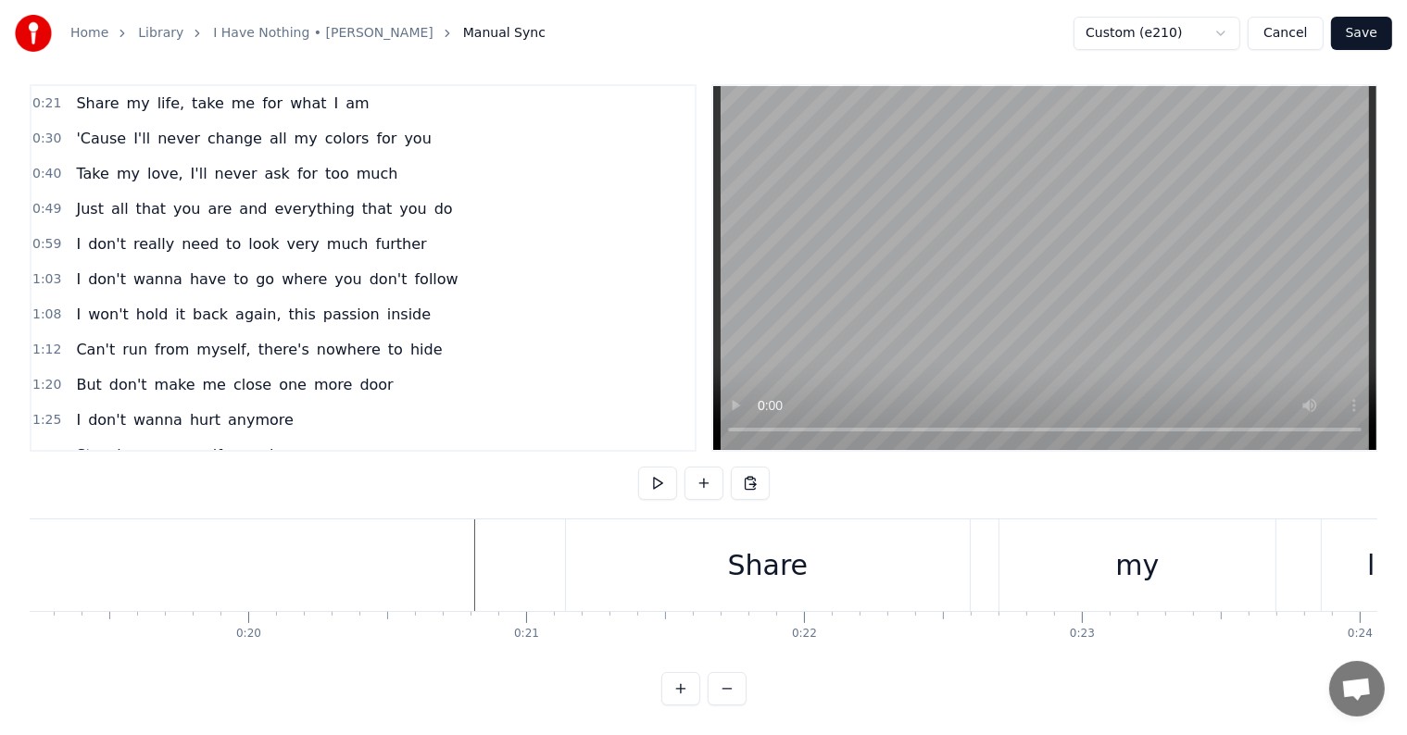
scroll to position [0, 5472]
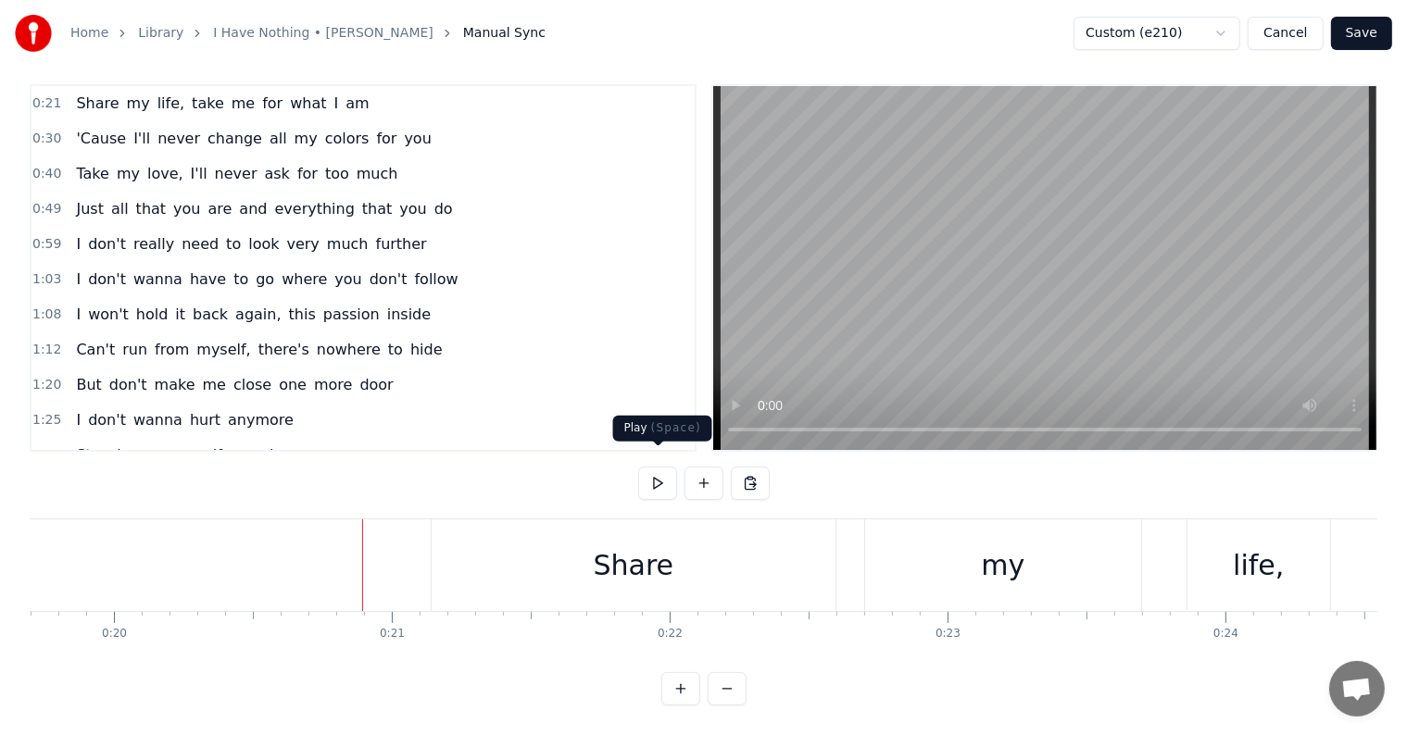
click at [659, 467] on button at bounding box center [657, 483] width 39 height 33
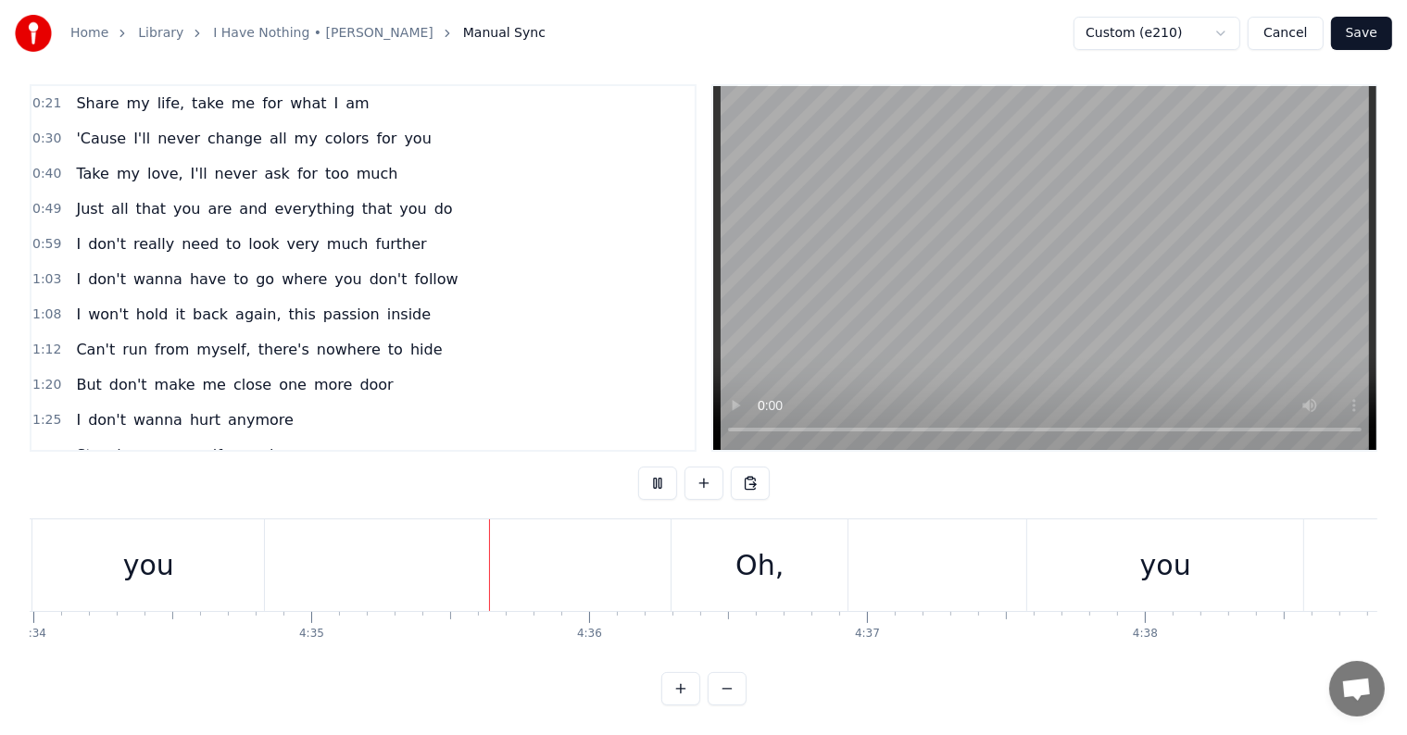
scroll to position [0, 76341]
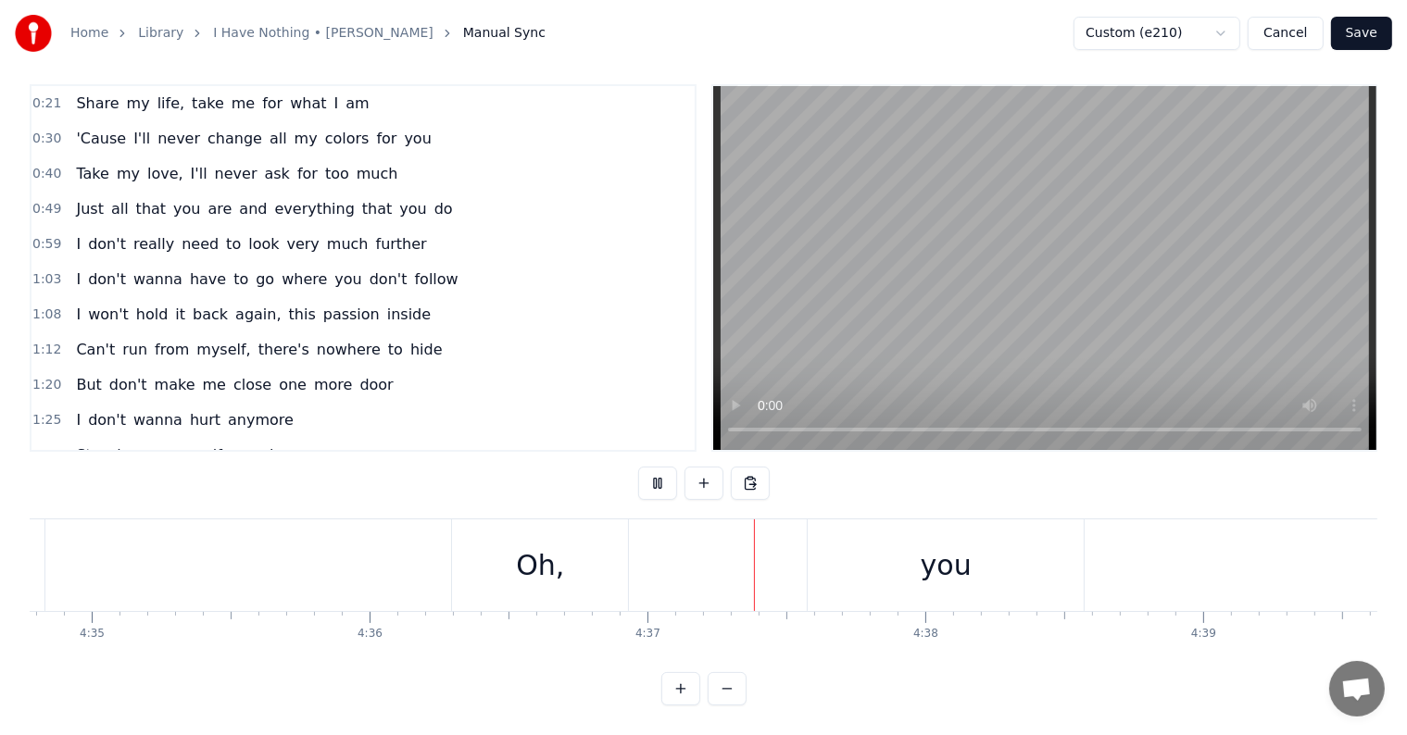
click at [1366, 37] on button "Save" at bounding box center [1361, 33] width 61 height 33
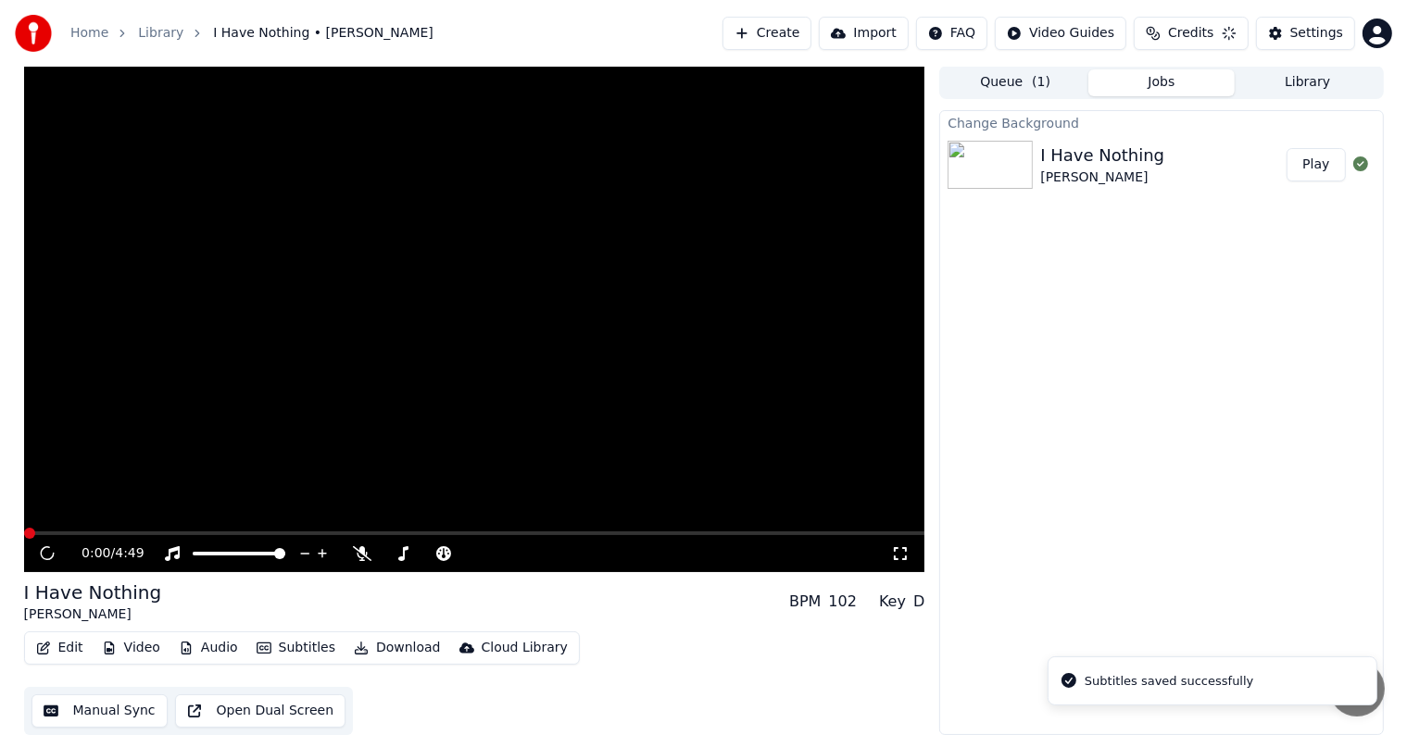
scroll to position [1, 0]
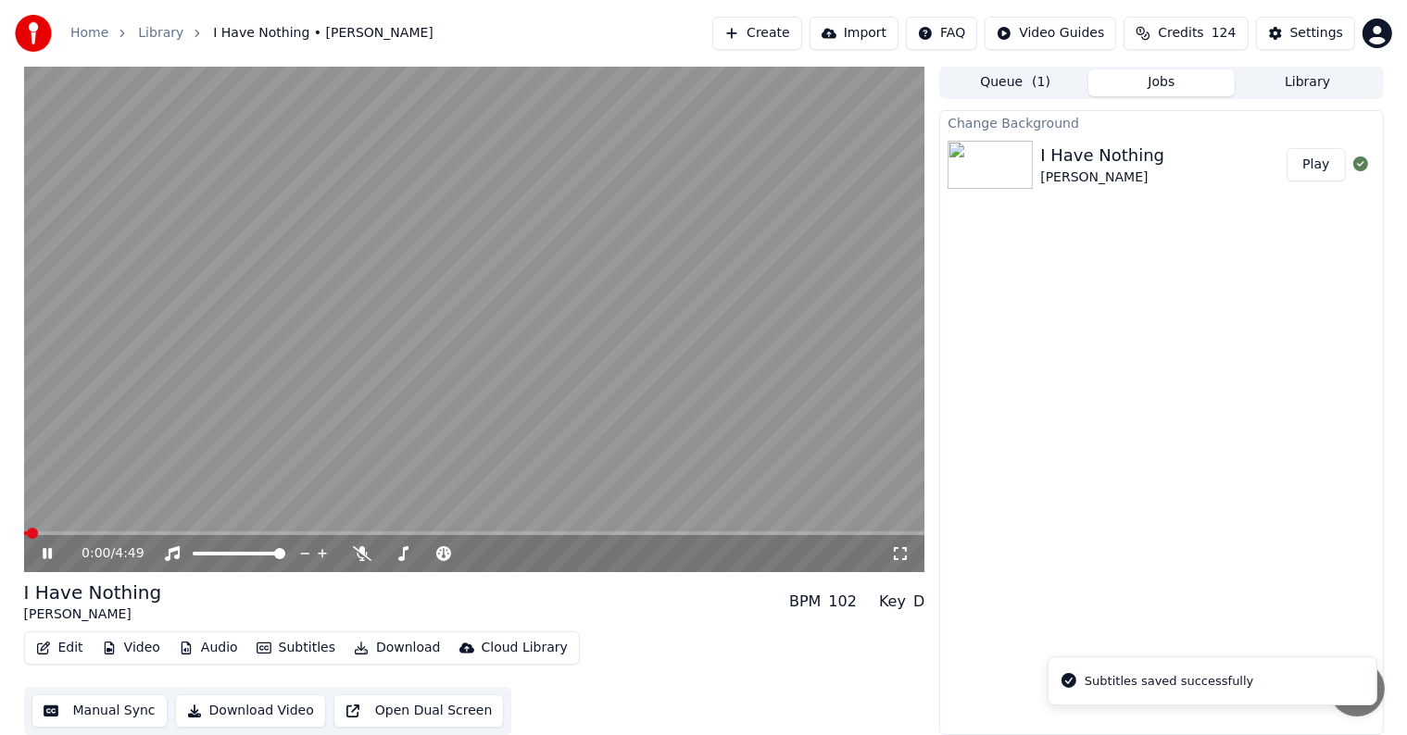
click at [43, 554] on icon at bounding box center [47, 553] width 9 height 11
click at [383, 644] on button "Download" at bounding box center [397, 648] width 102 height 26
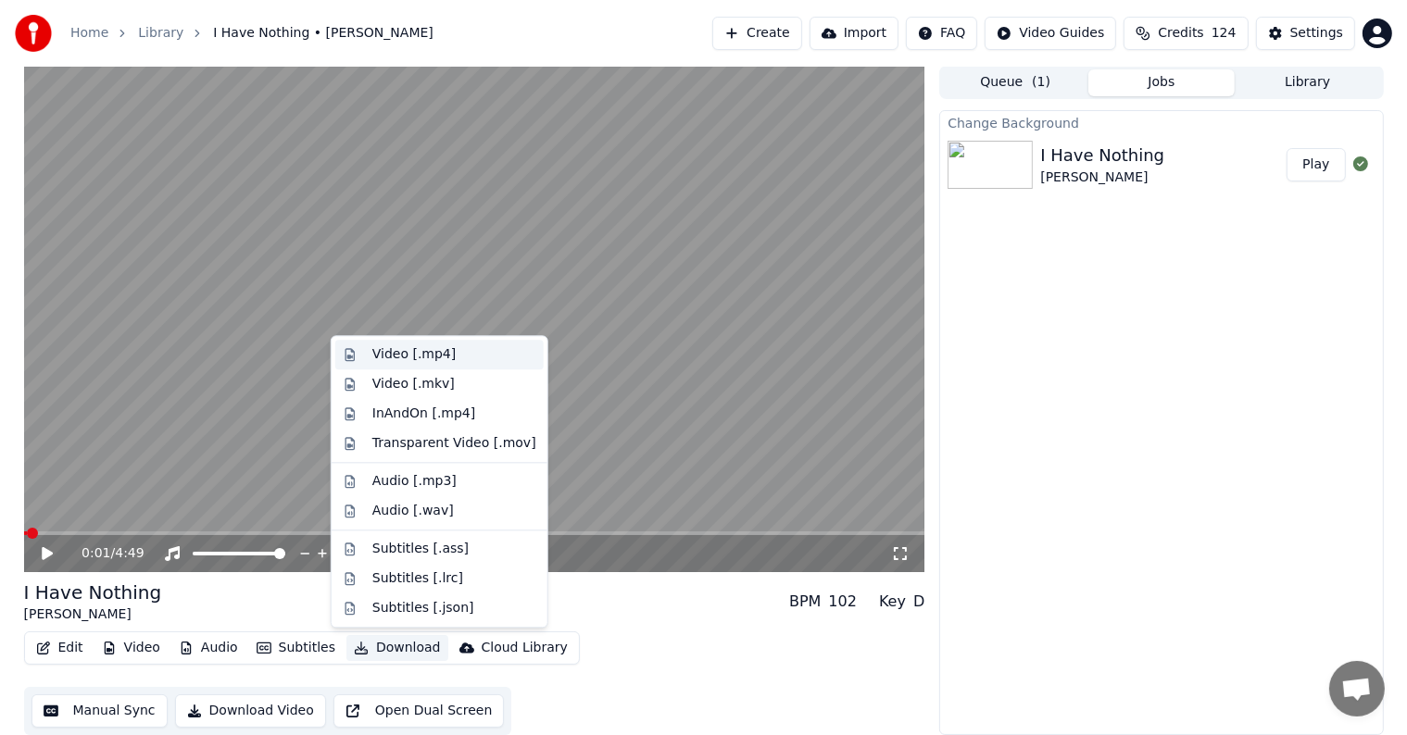
click at [396, 355] on div "Video [.mp4]" at bounding box center [413, 354] width 83 height 19
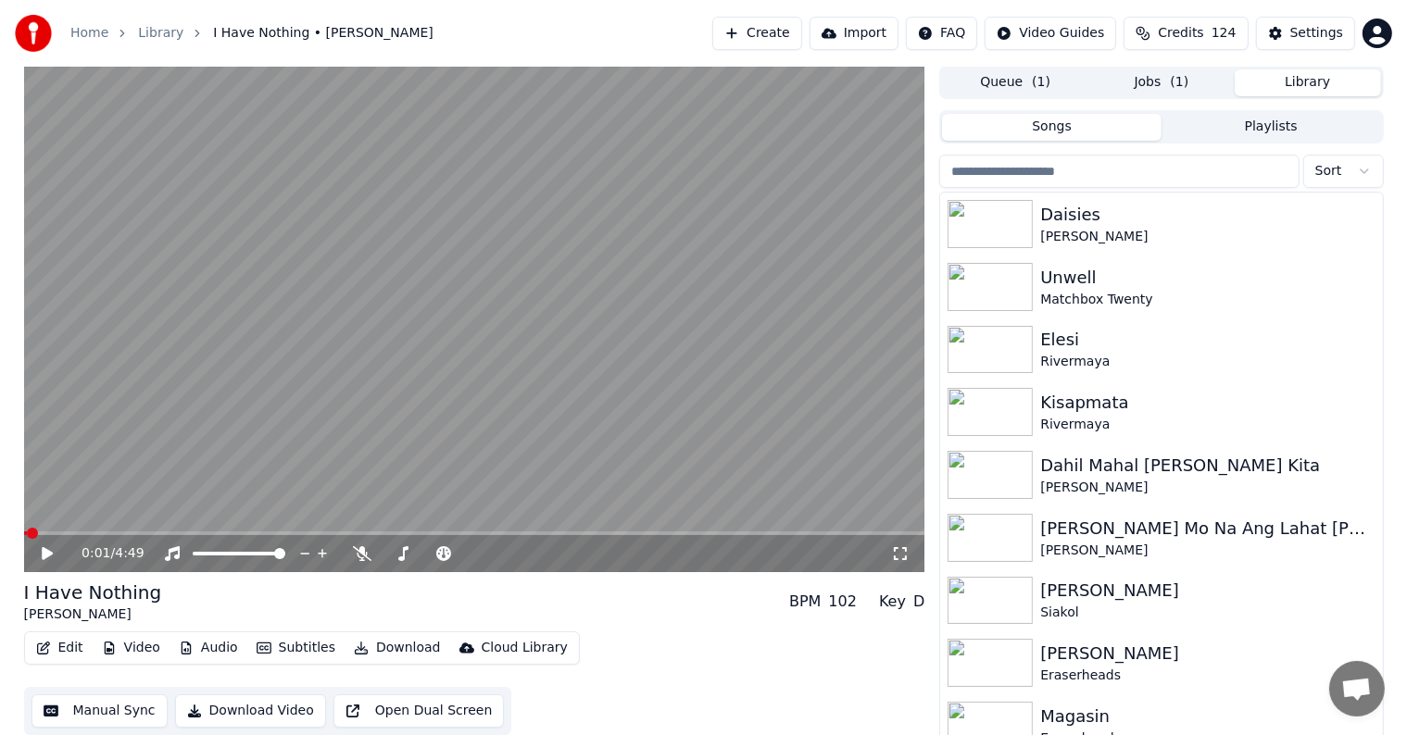
click at [1310, 77] on button "Library" at bounding box center [1307, 82] width 146 height 27
click at [1008, 174] on input "search" at bounding box center [1118, 171] width 359 height 33
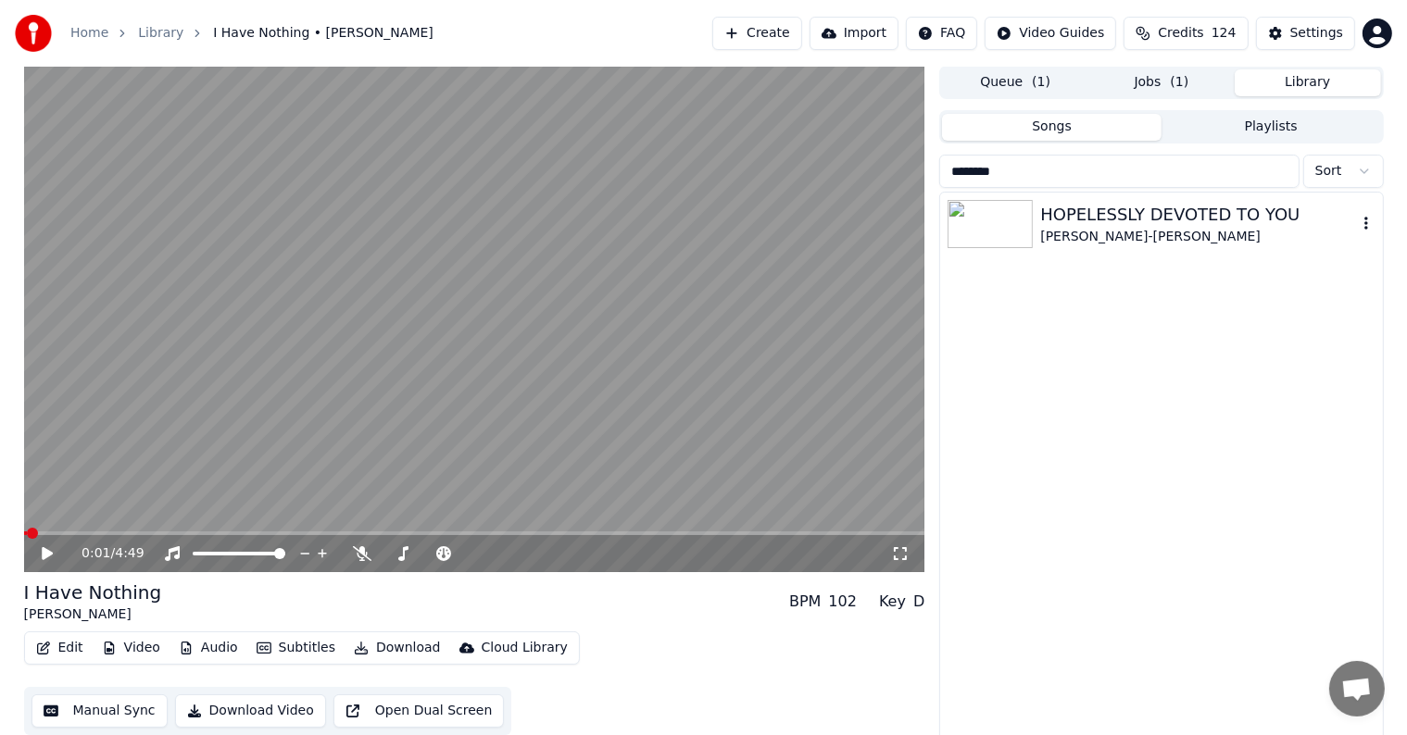
type input "********"
click at [1128, 217] on div "HOPELESSLY DEVOTED TO YOU" at bounding box center [1198, 215] width 316 height 26
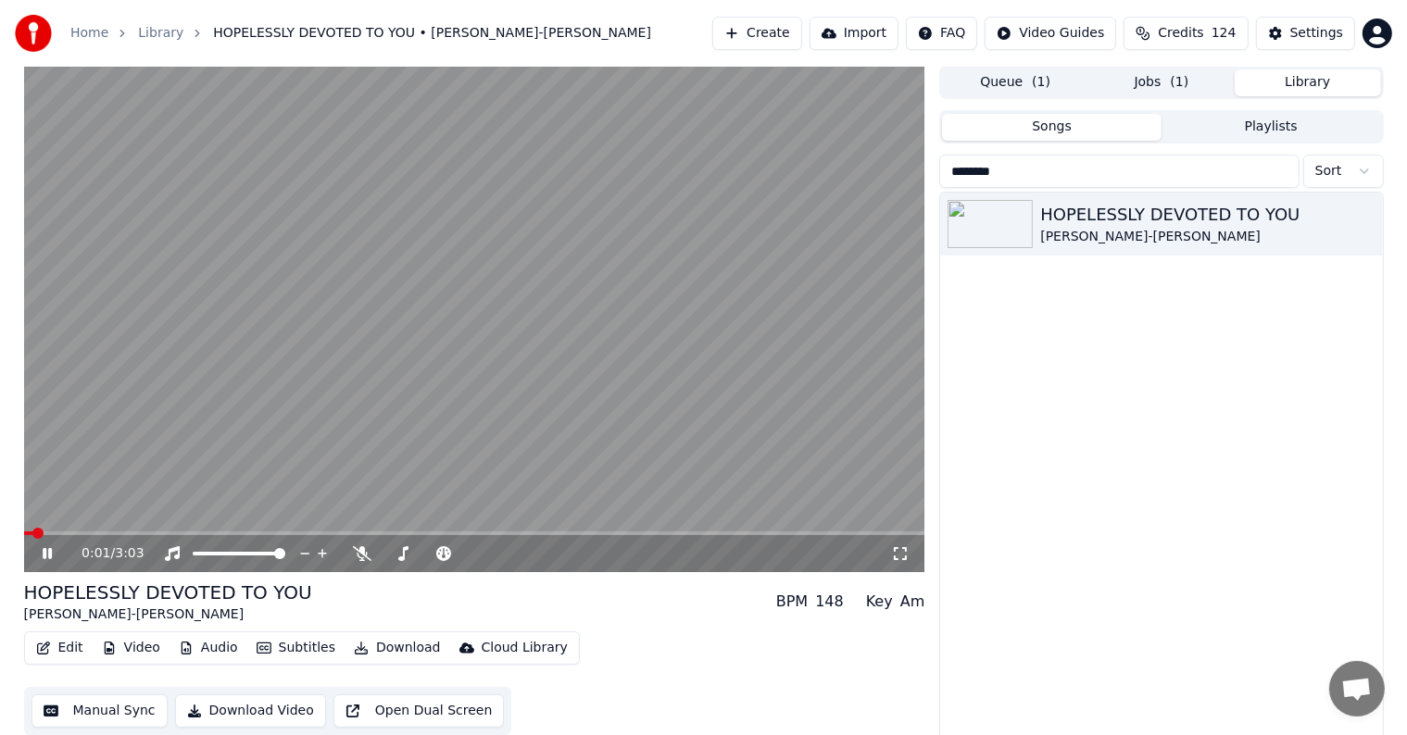
click at [43, 556] on icon at bounding box center [47, 553] width 9 height 11
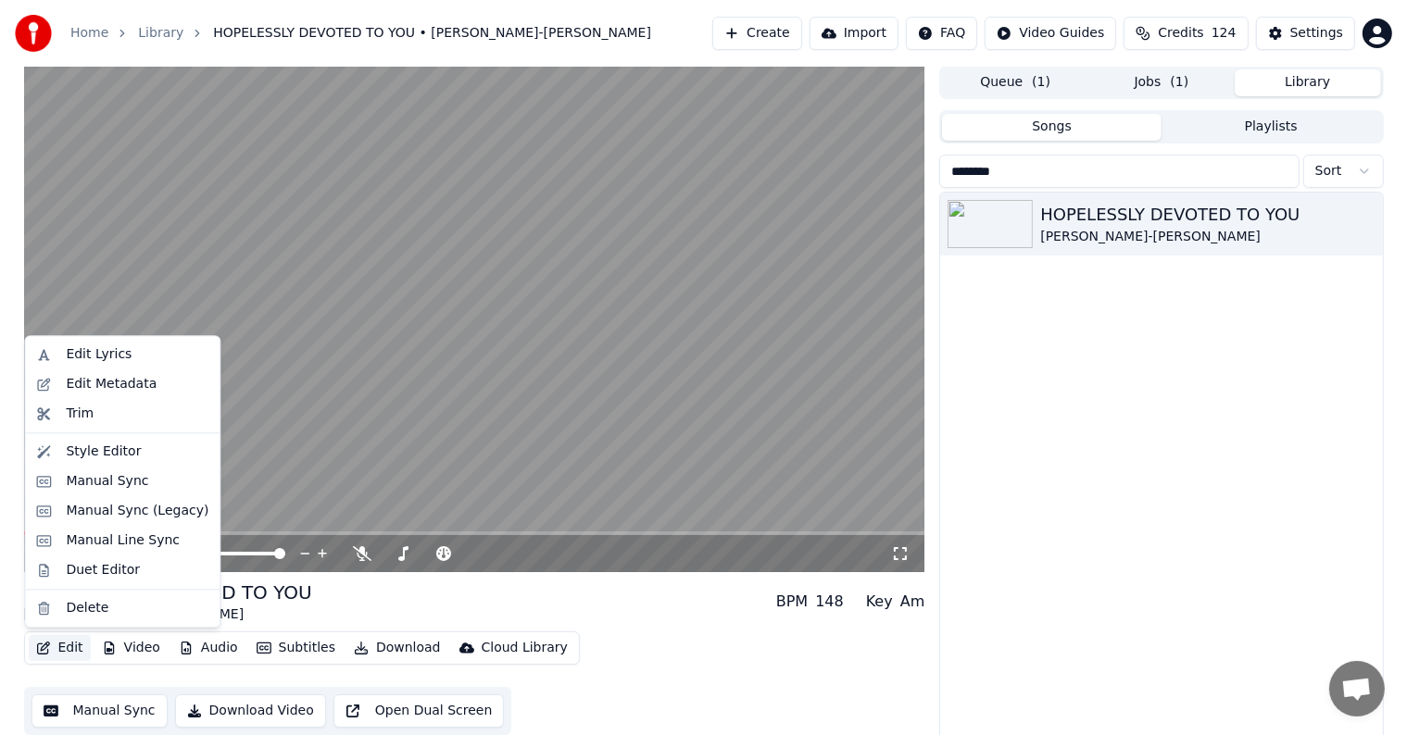
click at [63, 645] on button "Edit" at bounding box center [60, 648] width 62 height 26
click at [118, 371] on div "Edit Metadata" at bounding box center [122, 385] width 187 height 30
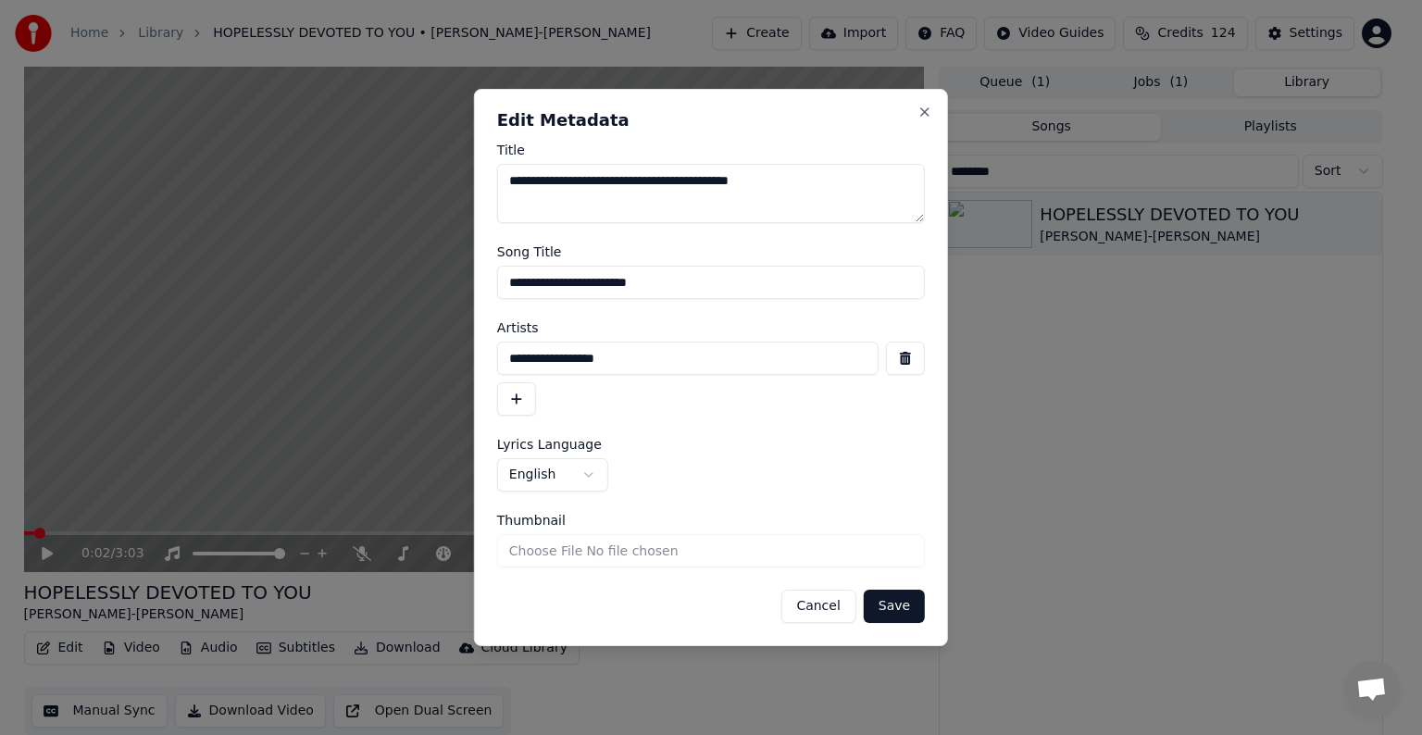
drag, startPoint x: 522, startPoint y: 284, endPoint x: 689, endPoint y: 286, distance: 166.7
click at [689, 286] on input "**********" at bounding box center [711, 282] width 428 height 33
type input "**********"
click at [864, 590] on button "Save" at bounding box center [894, 606] width 61 height 33
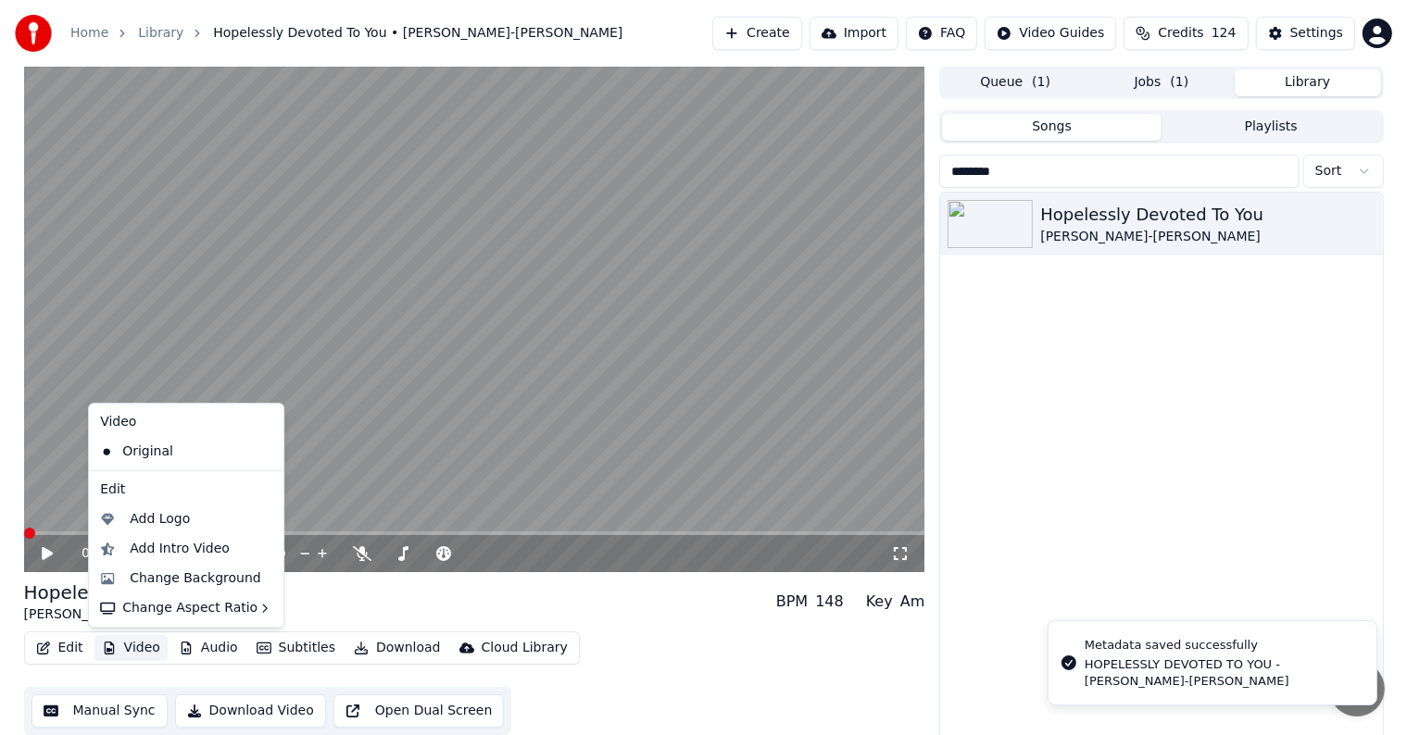
click at [121, 641] on button "Video" at bounding box center [130, 648] width 73 height 26
click at [211, 580] on div "Change Background" at bounding box center [196, 579] width 132 height 19
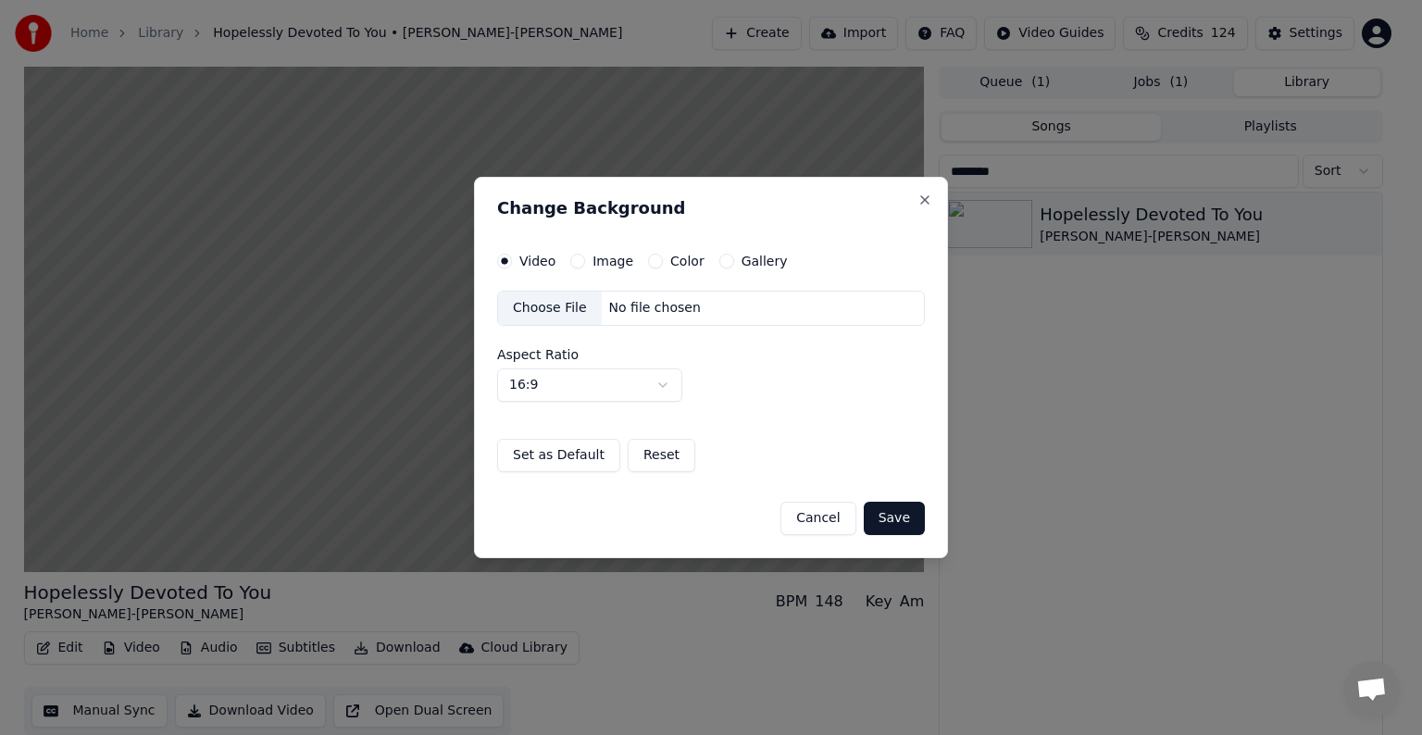
click at [582, 256] on div "Image" at bounding box center [601, 261] width 63 height 15
click at [578, 259] on button "Image" at bounding box center [577, 261] width 15 height 15
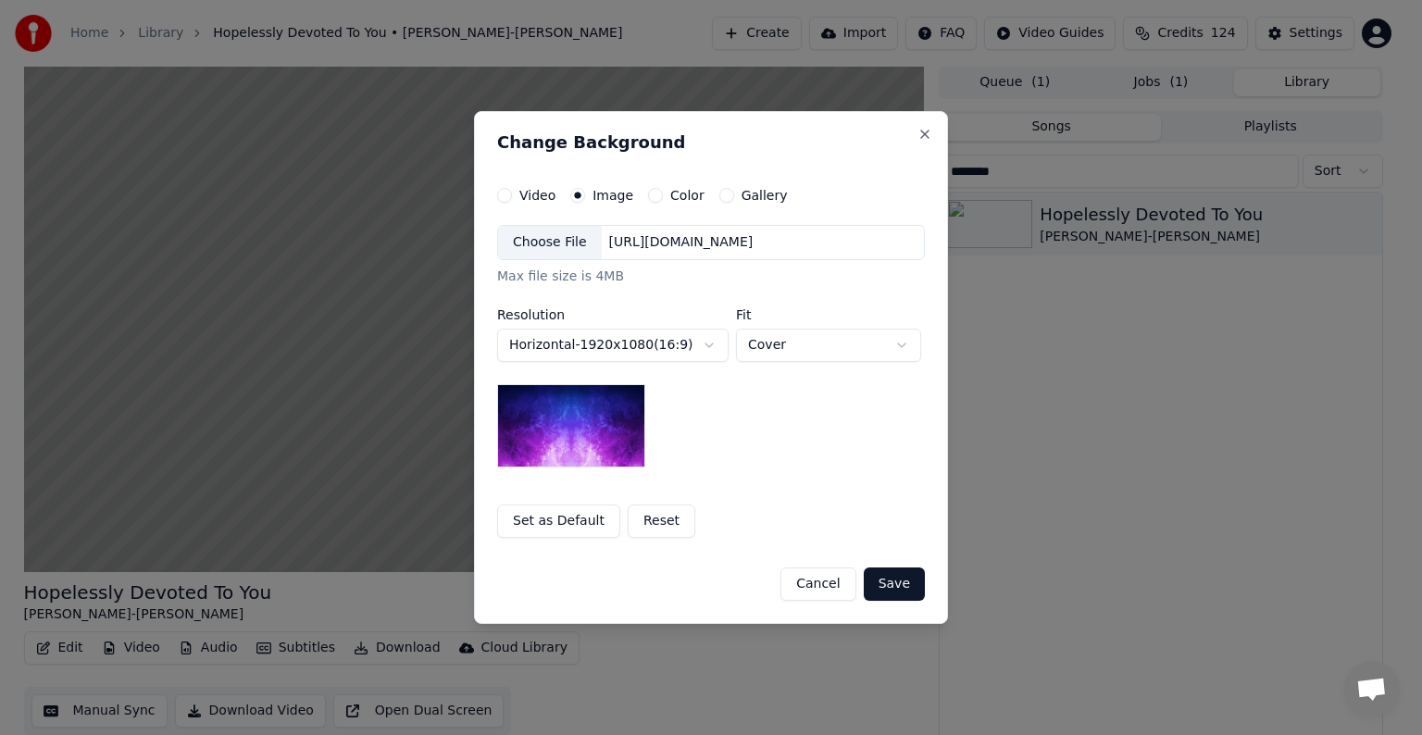
click at [545, 244] on div "Choose File" at bounding box center [550, 242] width 104 height 33
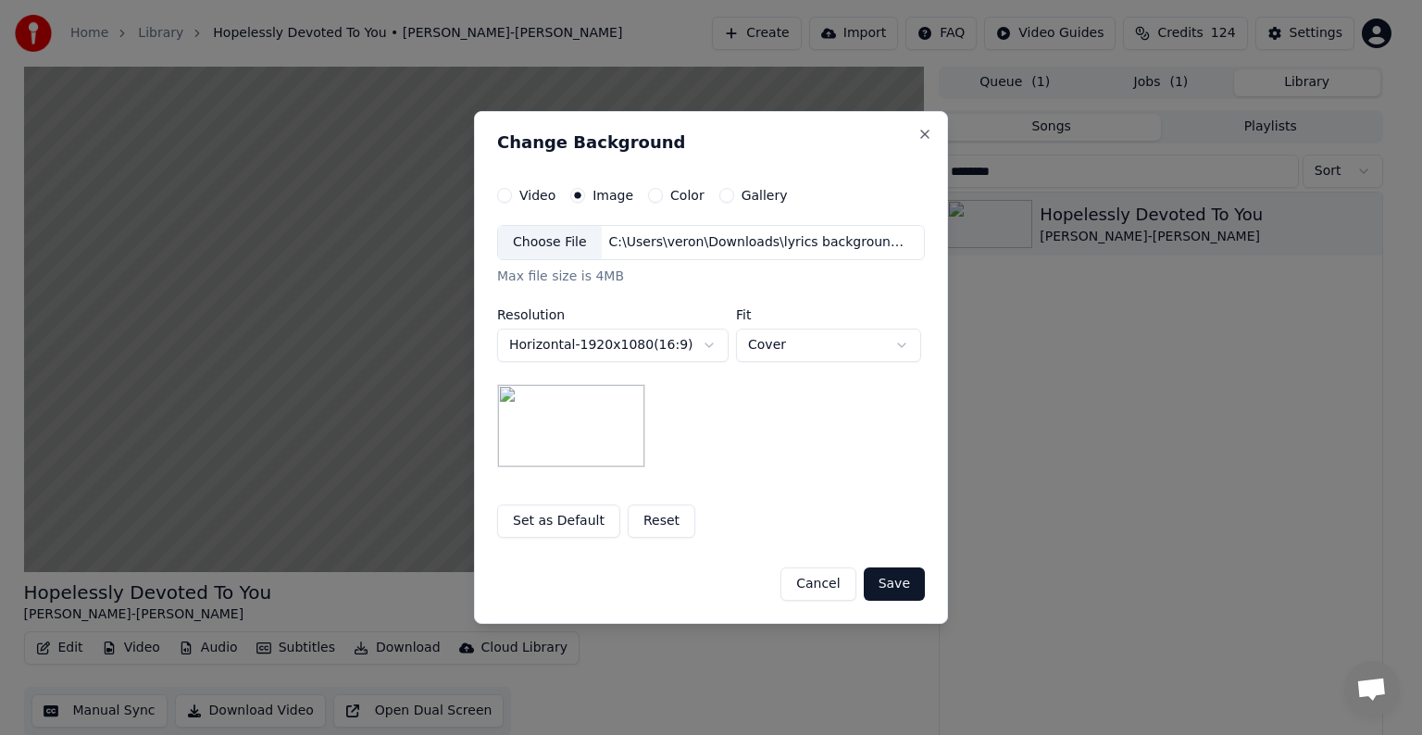
click at [898, 574] on button "Save" at bounding box center [894, 584] width 61 height 33
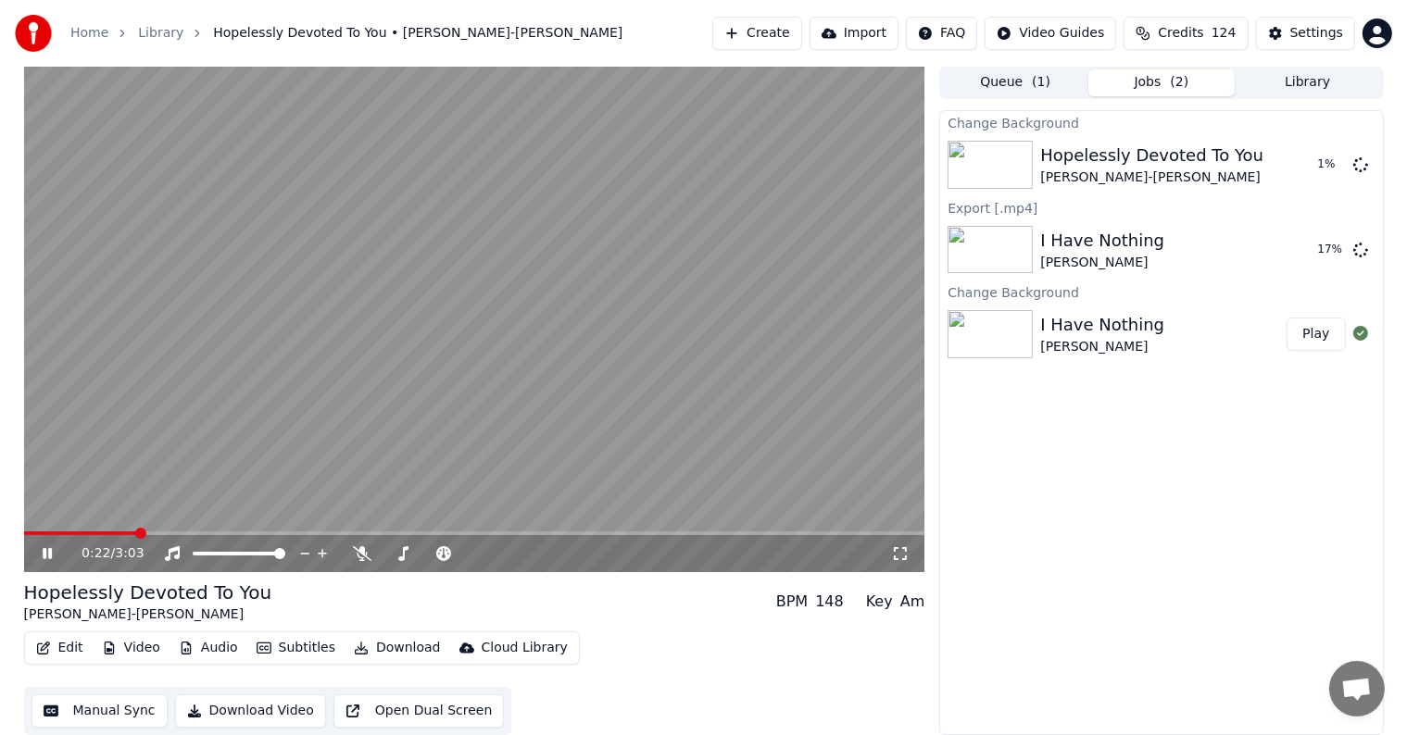
click at [48, 552] on icon at bounding box center [47, 553] width 9 height 11
click at [1330, 166] on button "Play" at bounding box center [1315, 164] width 58 height 33
click at [41, 551] on icon at bounding box center [61, 553] width 44 height 15
click at [1315, 33] on div "Settings" at bounding box center [1316, 33] width 53 height 19
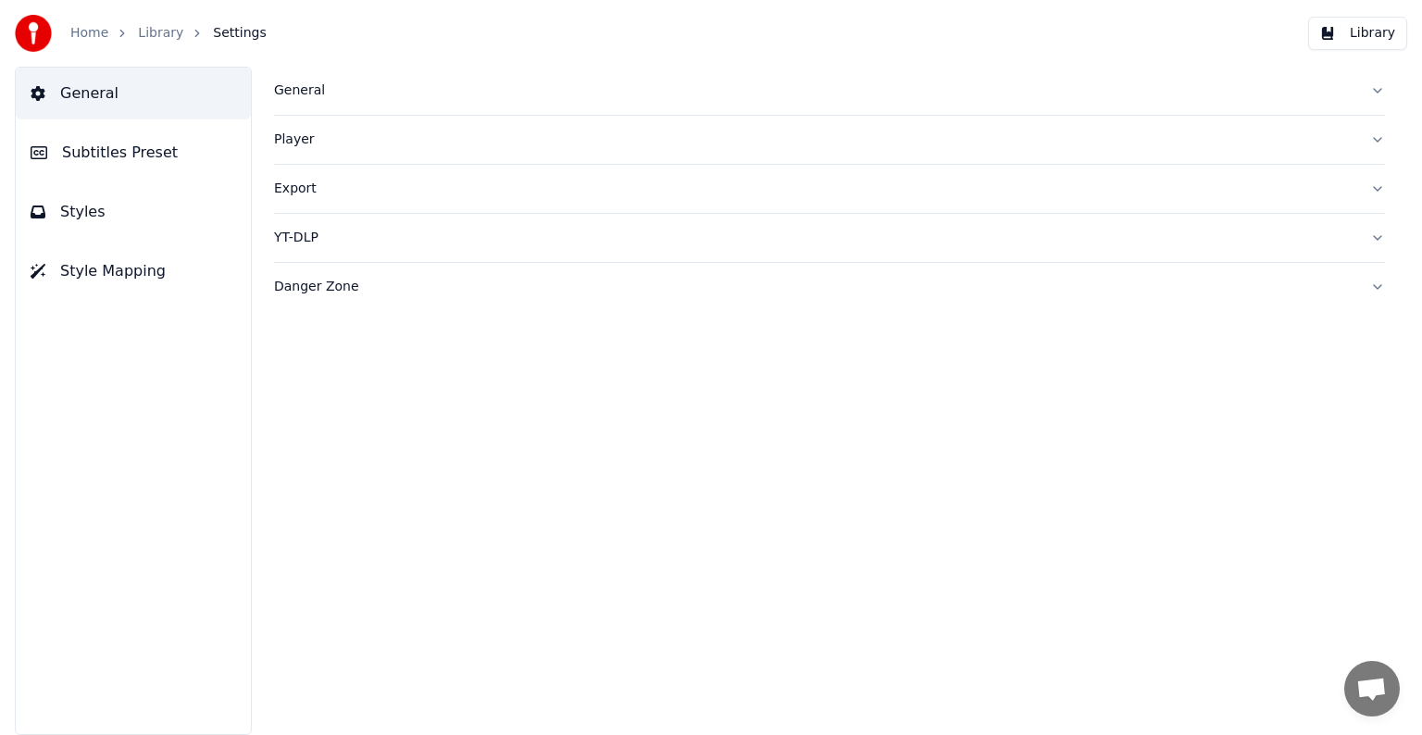
click at [81, 163] on button "Subtitles Preset" at bounding box center [133, 153] width 235 height 52
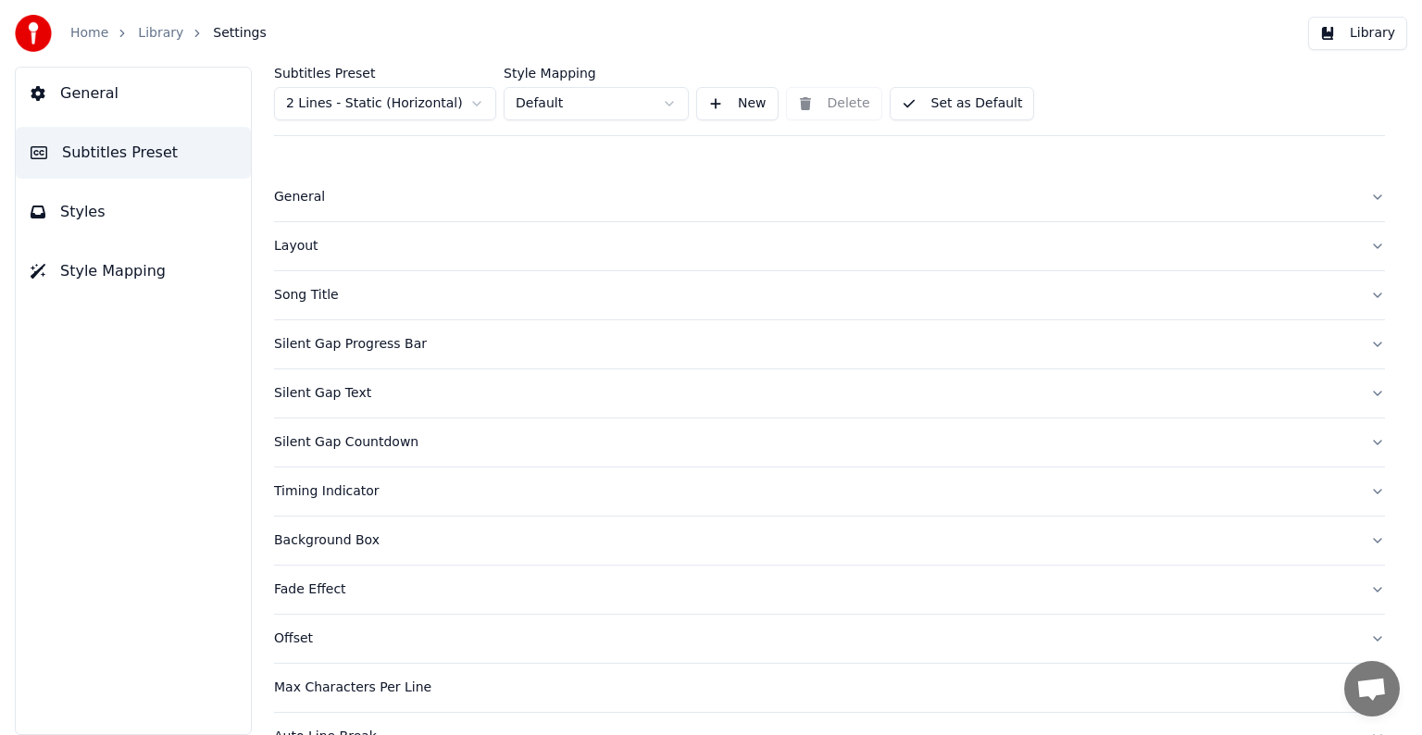
click at [363, 93] on html "Home Library Settings Library General Subtitles Preset Styles Style Mapping Sub…" at bounding box center [711, 367] width 1422 height 735
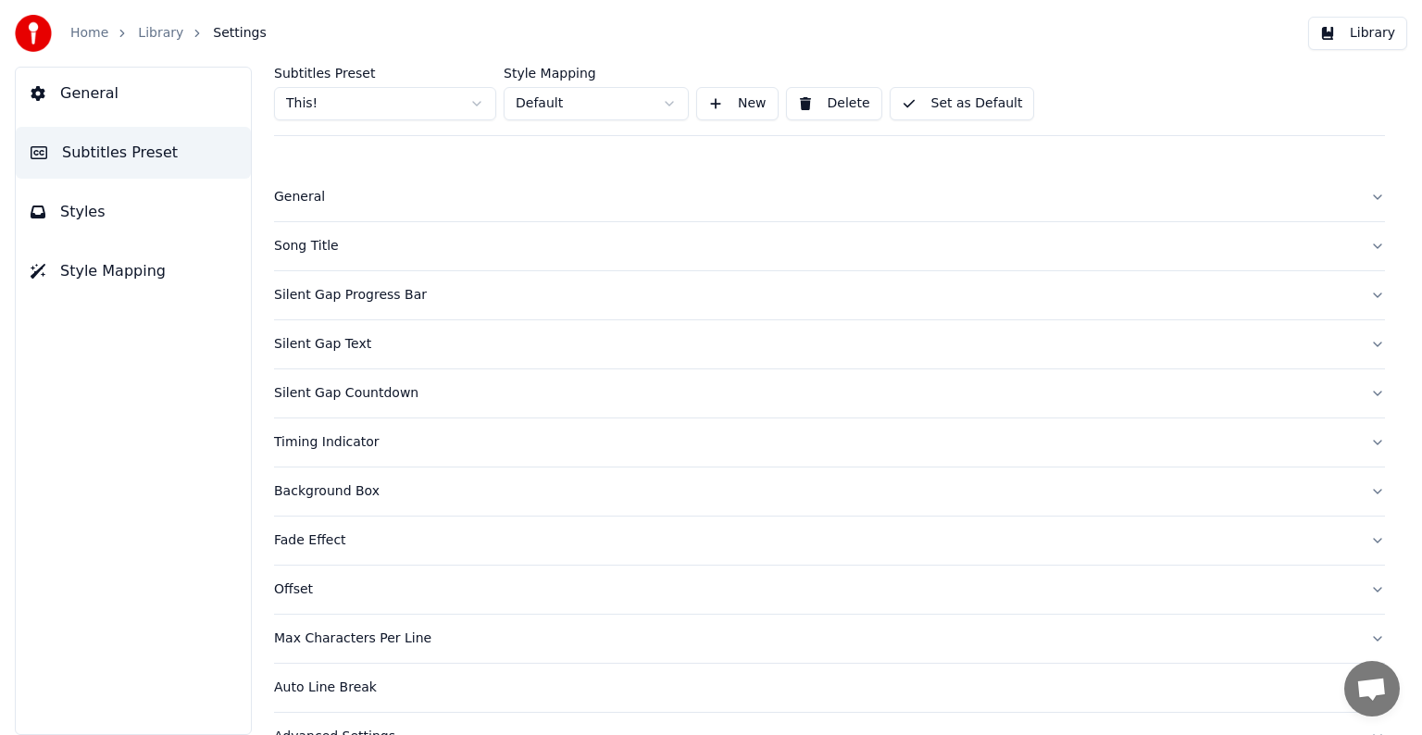
click at [289, 239] on div "Song Title" at bounding box center [815, 246] width 1082 height 19
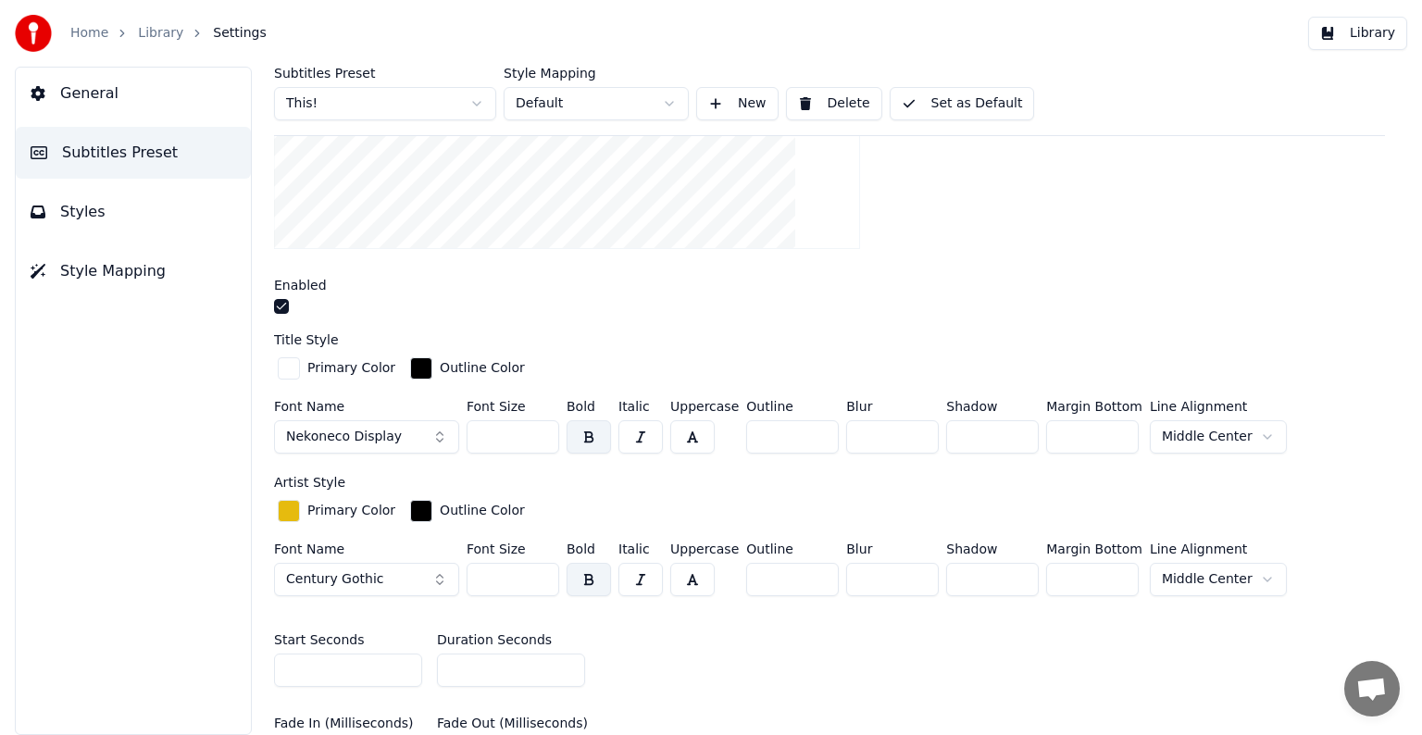
scroll to position [463, 0]
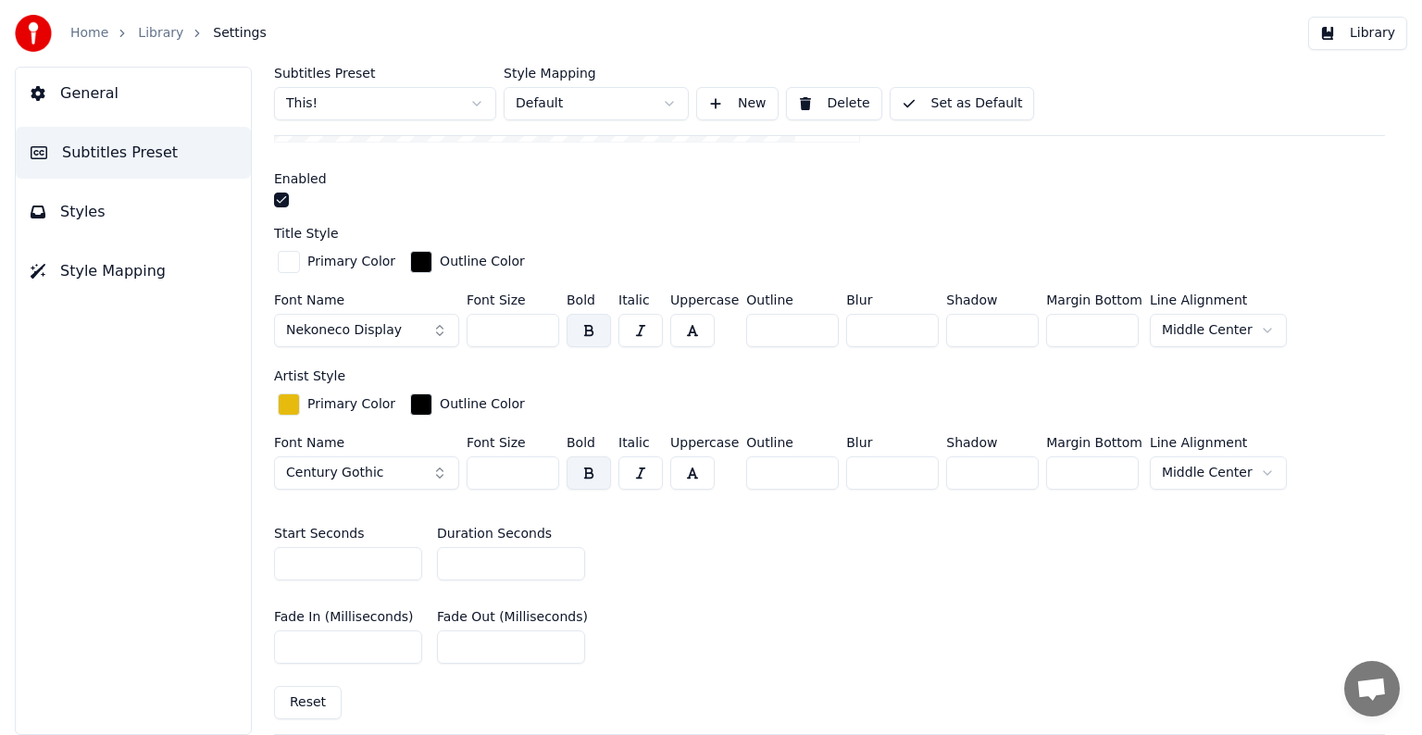
drag, startPoint x: 482, startPoint y: 330, endPoint x: 537, endPoint y: 334, distance: 55.8
click at [537, 334] on input "***" at bounding box center [513, 330] width 93 height 33
type input "*"
type input "***"
click at [976, 115] on button "Set as Default" at bounding box center [962, 103] width 145 height 33
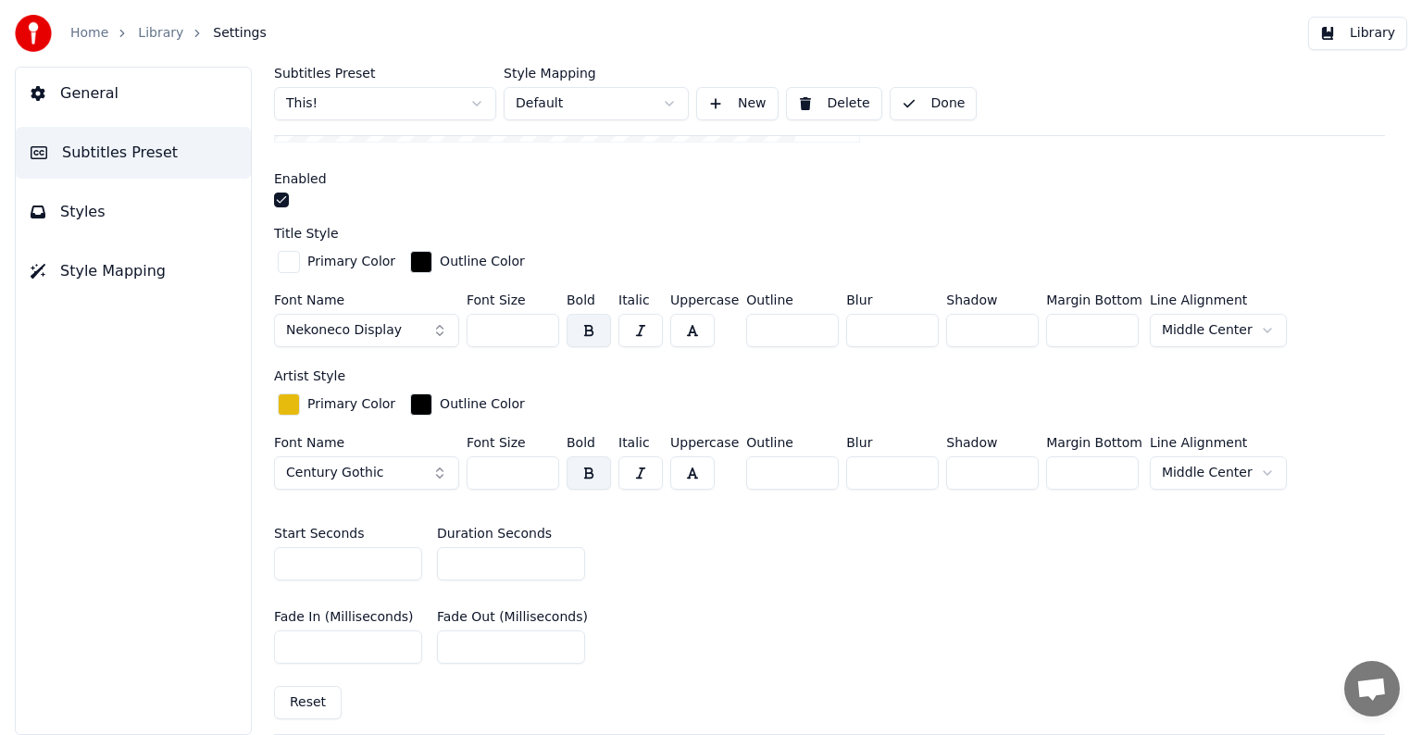
click at [157, 30] on link "Library" at bounding box center [160, 33] width 45 height 19
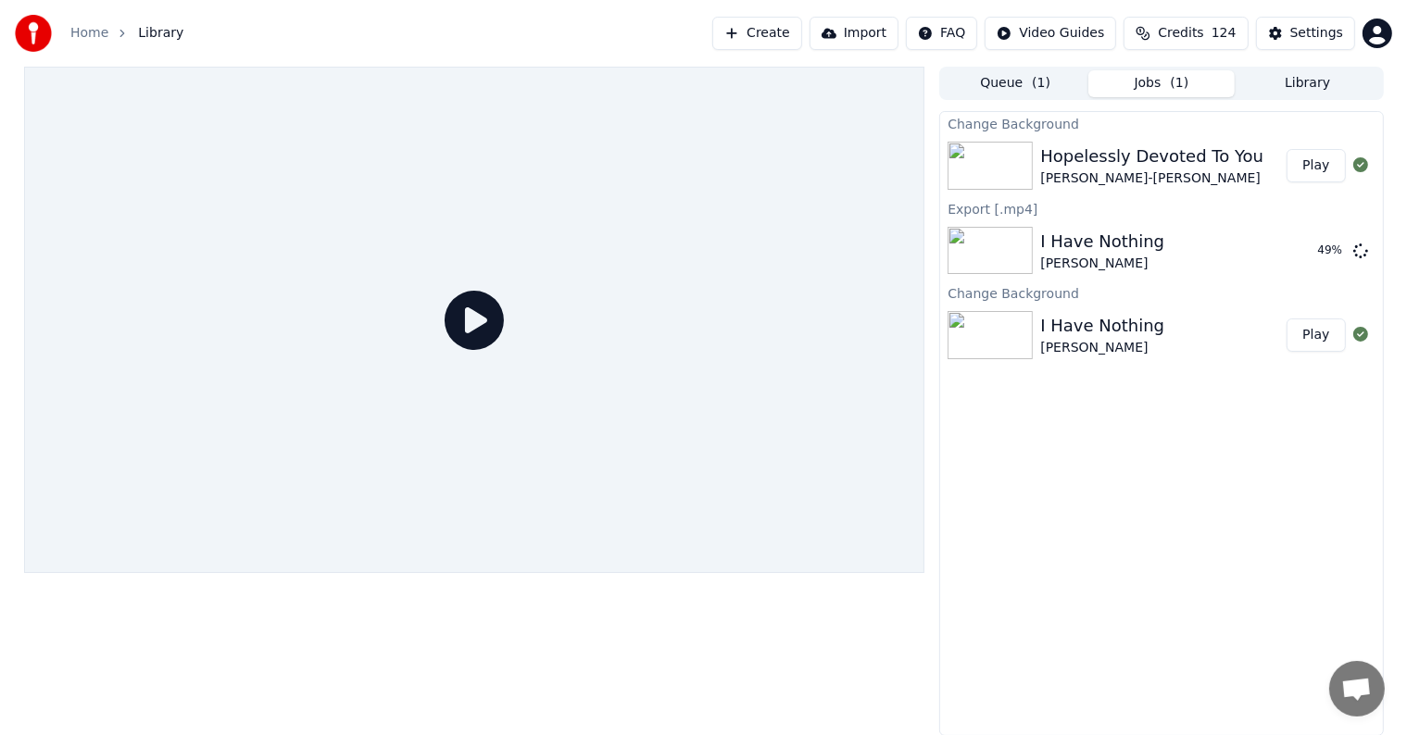
click at [1329, 163] on button "Play" at bounding box center [1315, 165] width 58 height 33
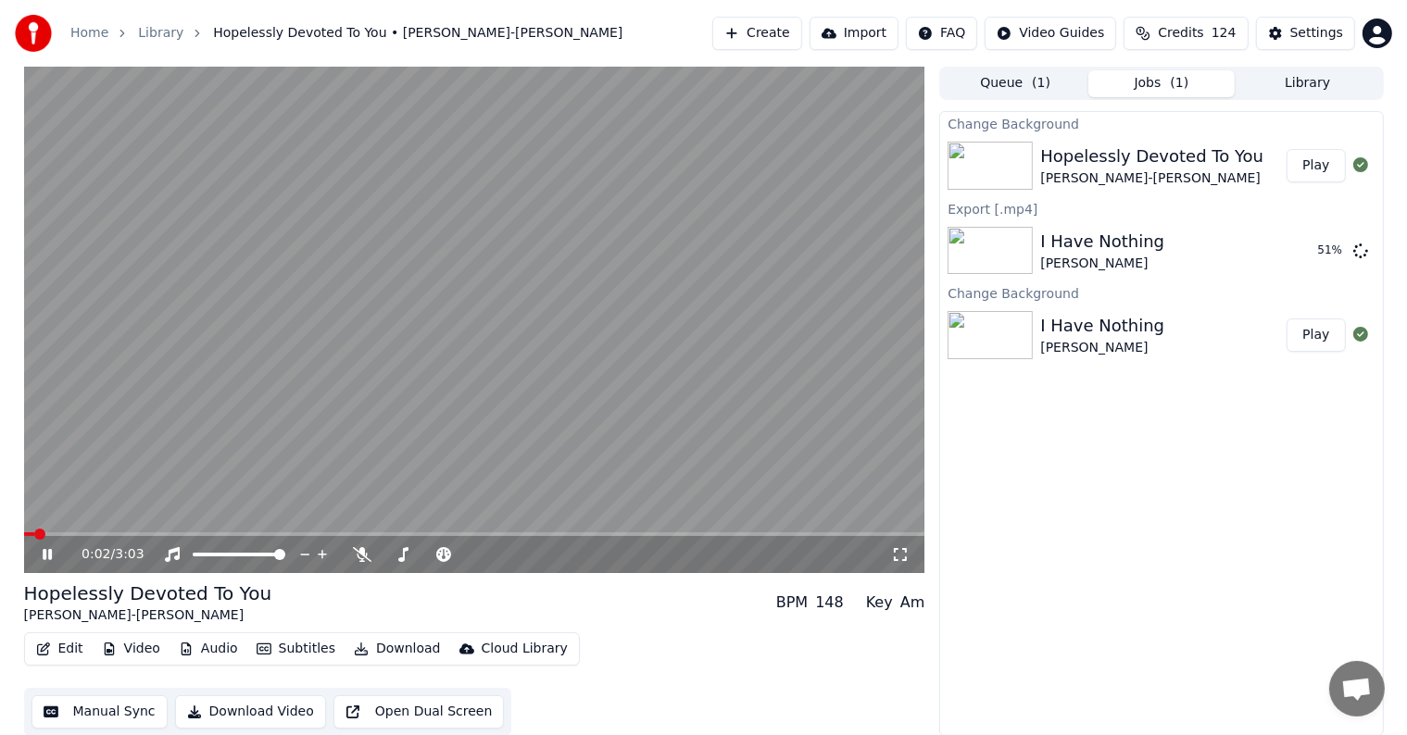
click at [48, 553] on icon at bounding box center [47, 554] width 9 height 11
click at [1317, 26] on div "Settings" at bounding box center [1316, 33] width 53 height 19
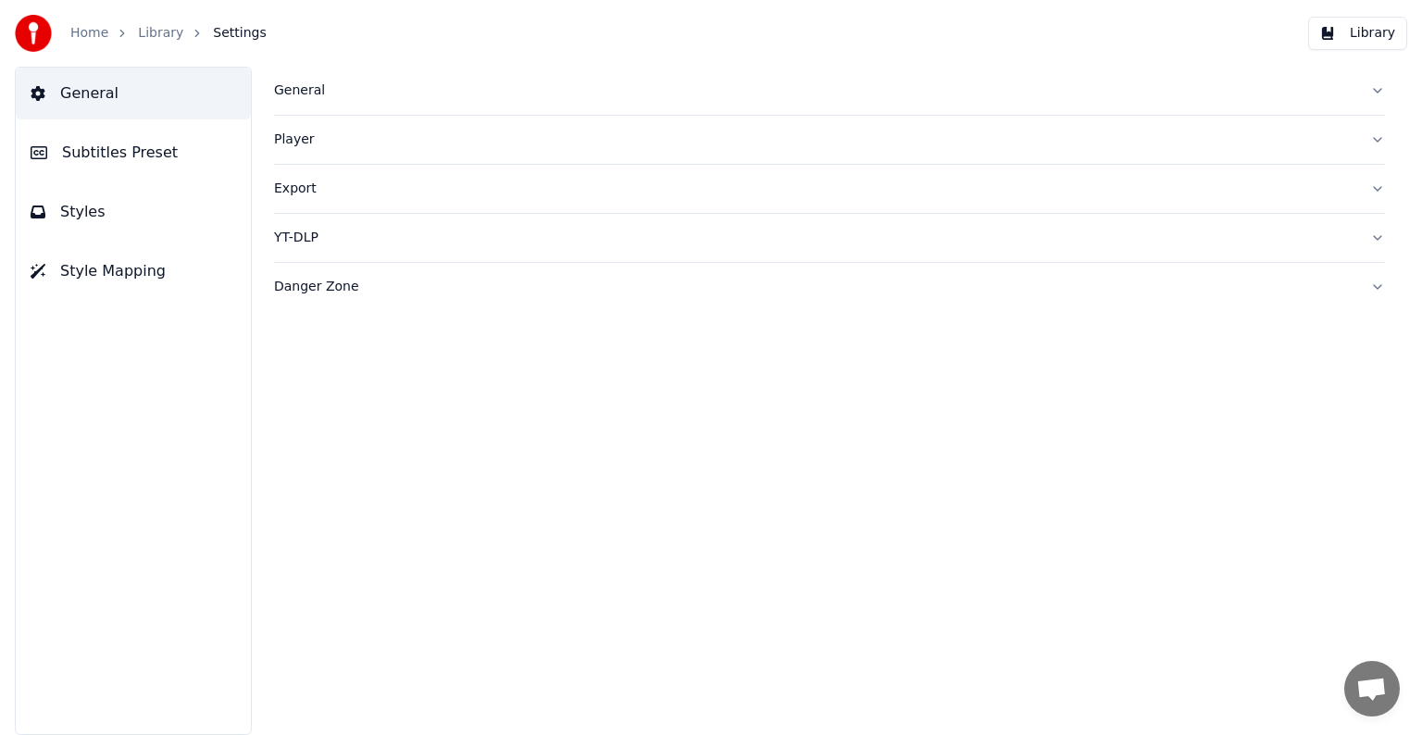
click at [44, 151] on icon at bounding box center [39, 152] width 17 height 15
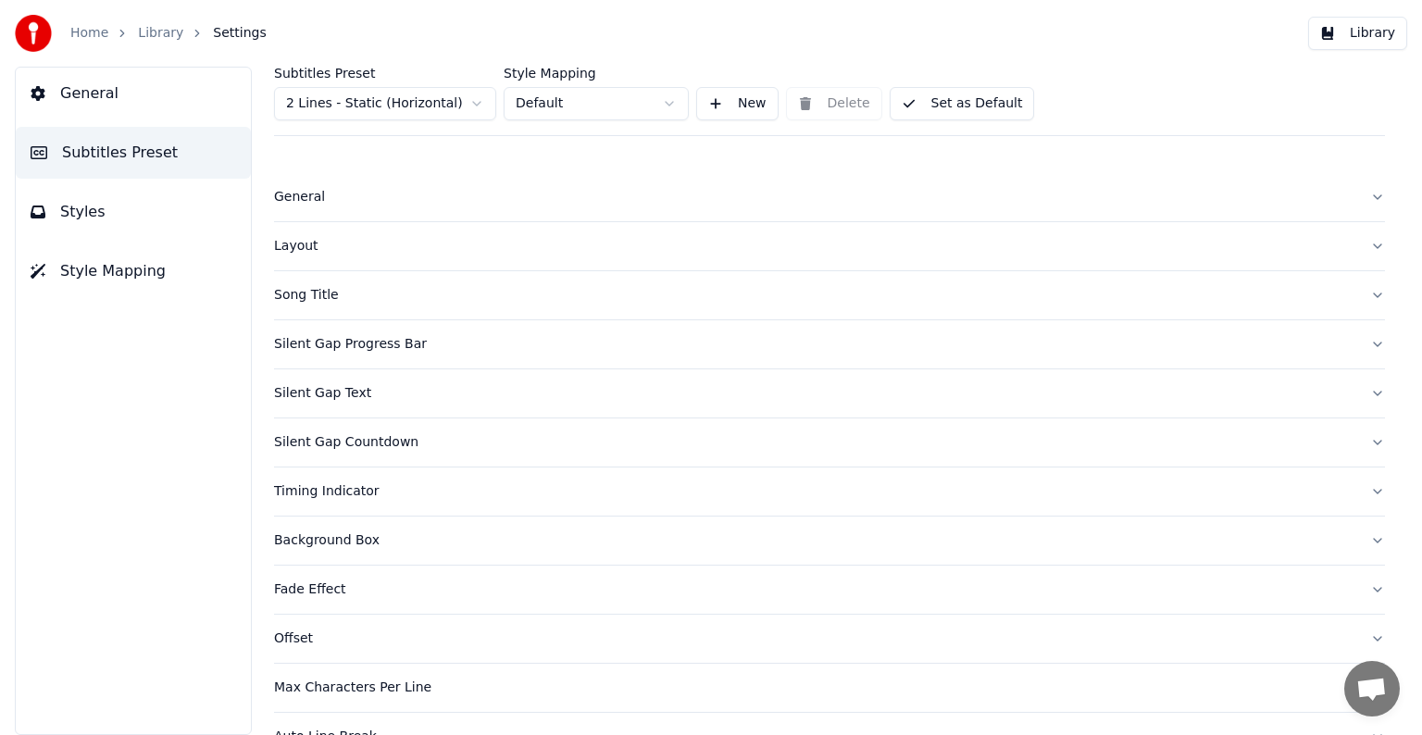
click at [393, 100] on html "Home Library Settings Library General Subtitles Preset Styles Style Mapping Sub…" at bounding box center [711, 367] width 1422 height 735
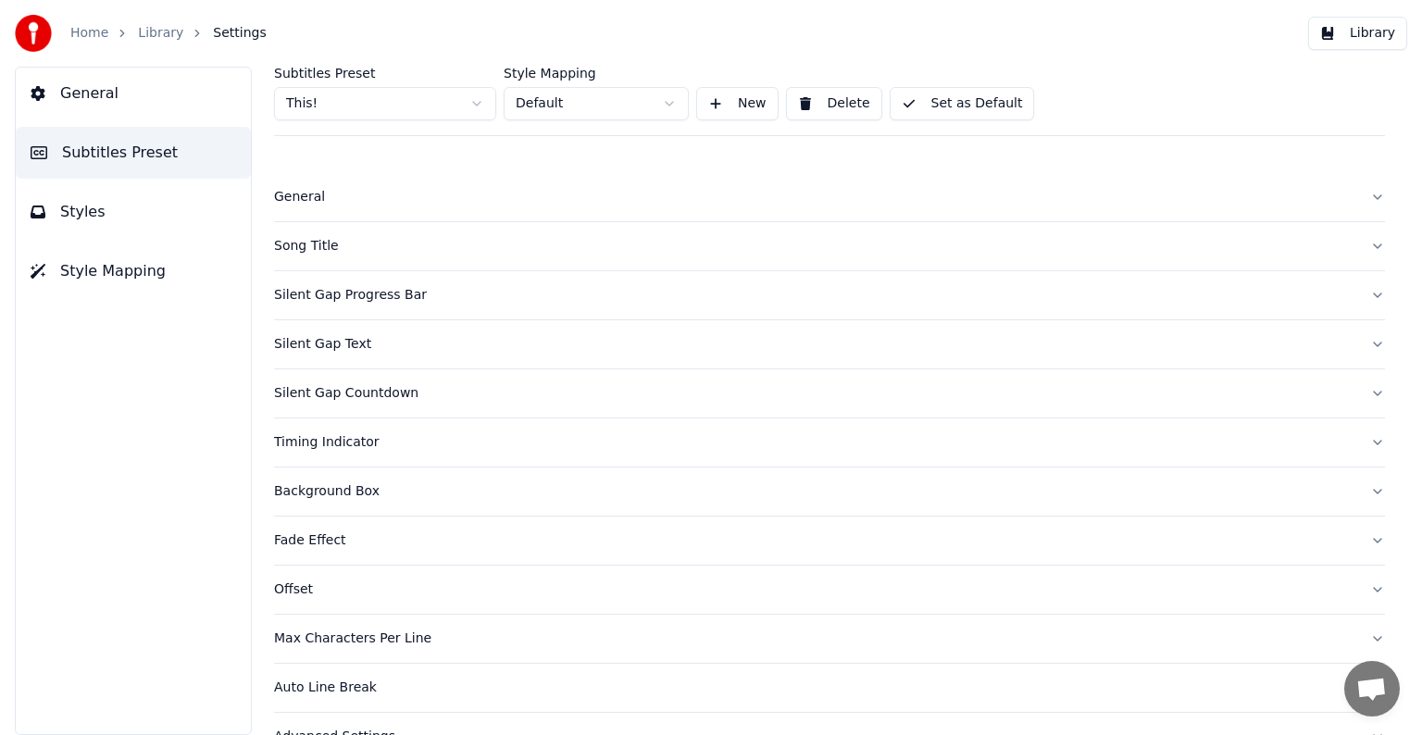
click at [308, 244] on div "Song Title" at bounding box center [815, 246] width 1082 height 19
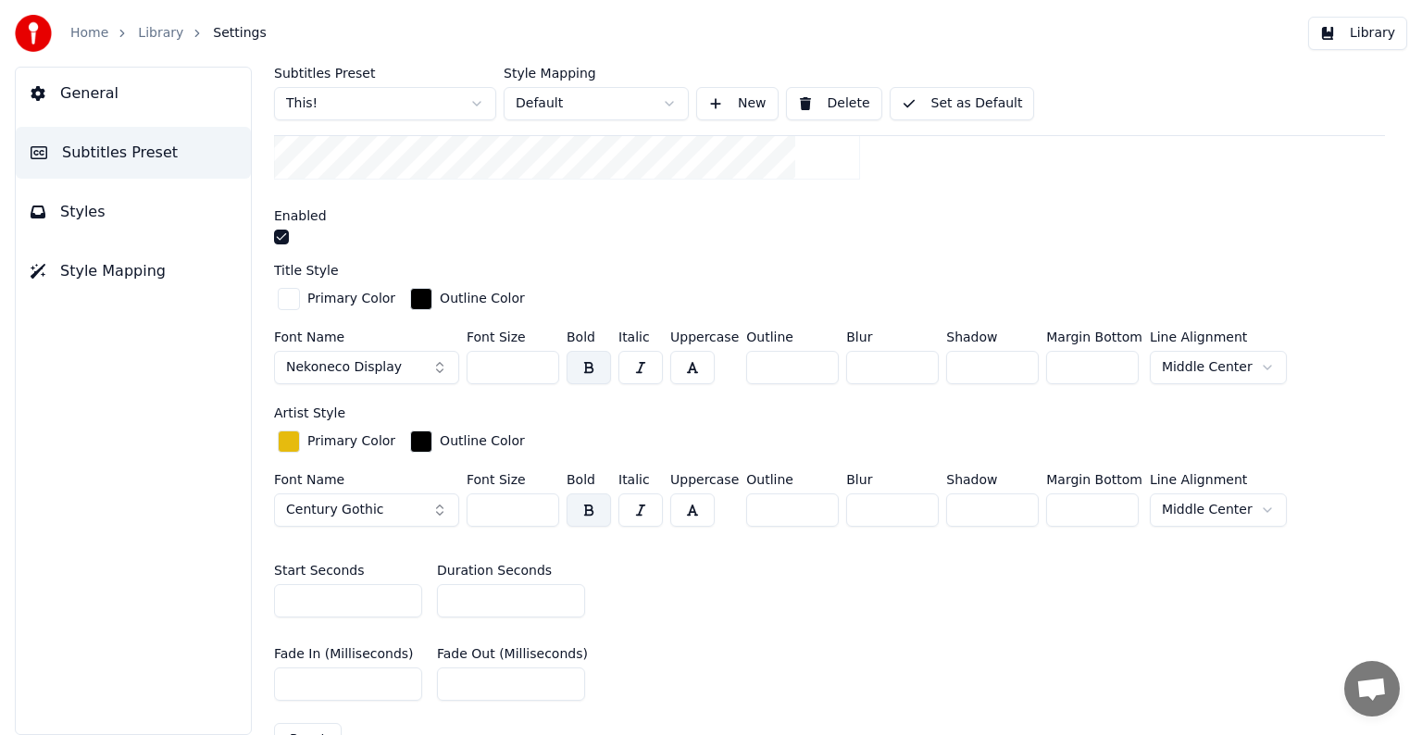
scroll to position [556, 0]
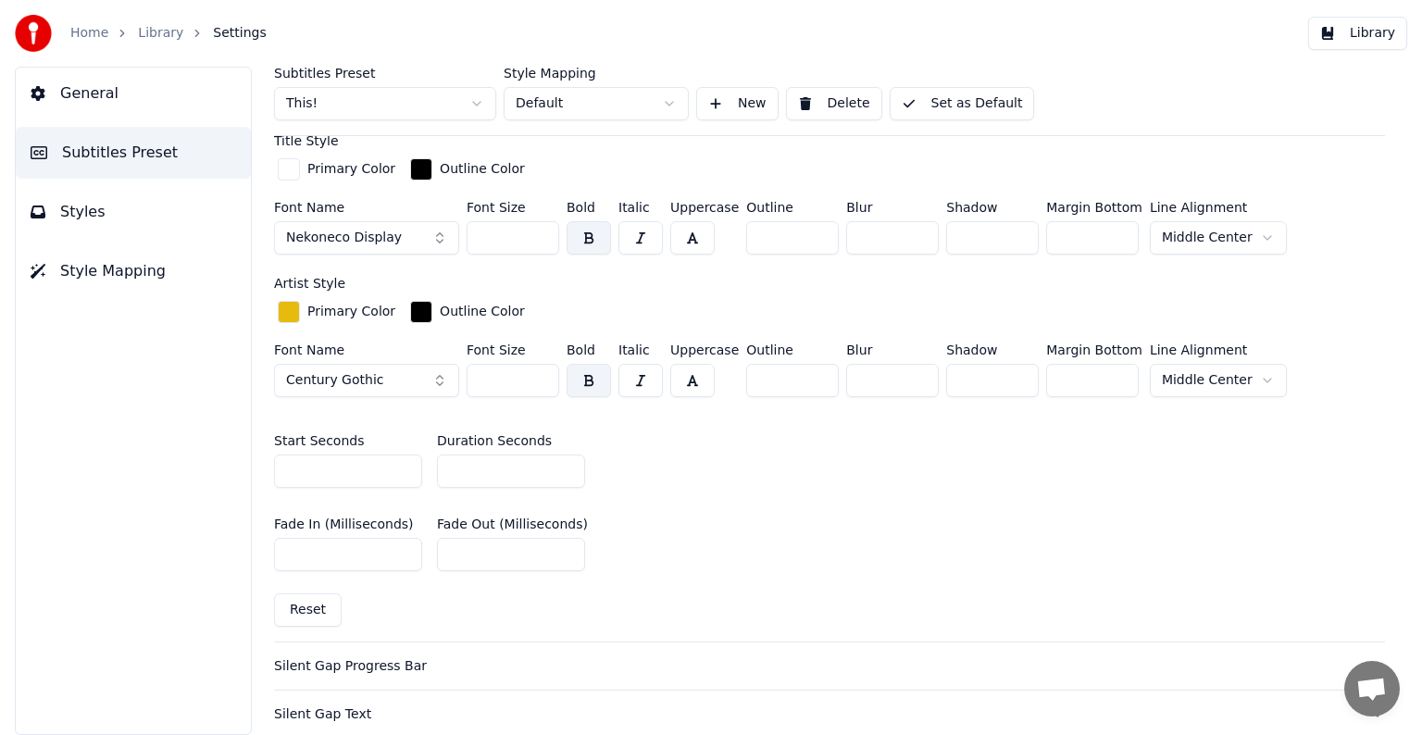
drag, startPoint x: 483, startPoint y: 244, endPoint x: 523, endPoint y: 239, distance: 40.1
click at [523, 239] on input "***" at bounding box center [513, 237] width 93 height 33
type input "***"
click at [986, 93] on button "Set as Default" at bounding box center [962, 103] width 145 height 33
click at [163, 31] on link "Library" at bounding box center [160, 33] width 45 height 19
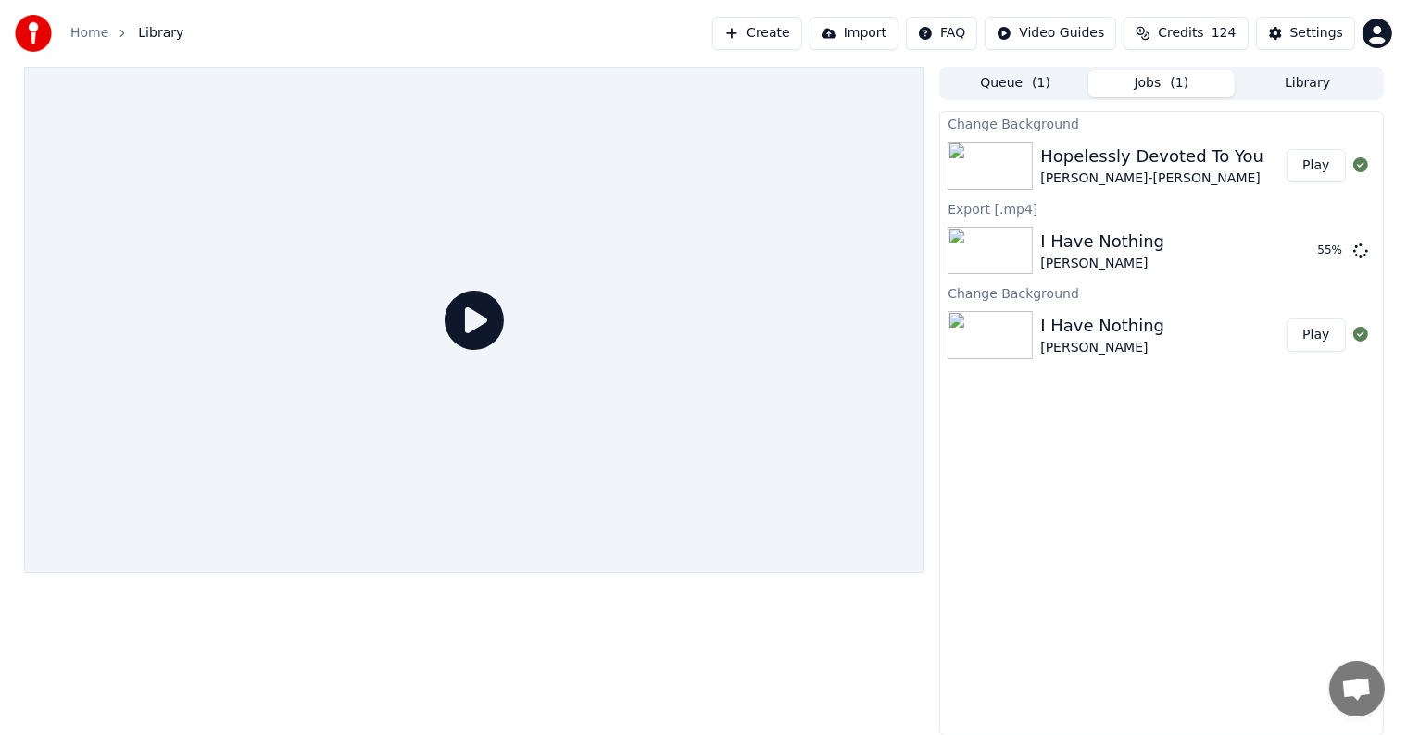
click at [1313, 162] on button "Play" at bounding box center [1315, 165] width 58 height 33
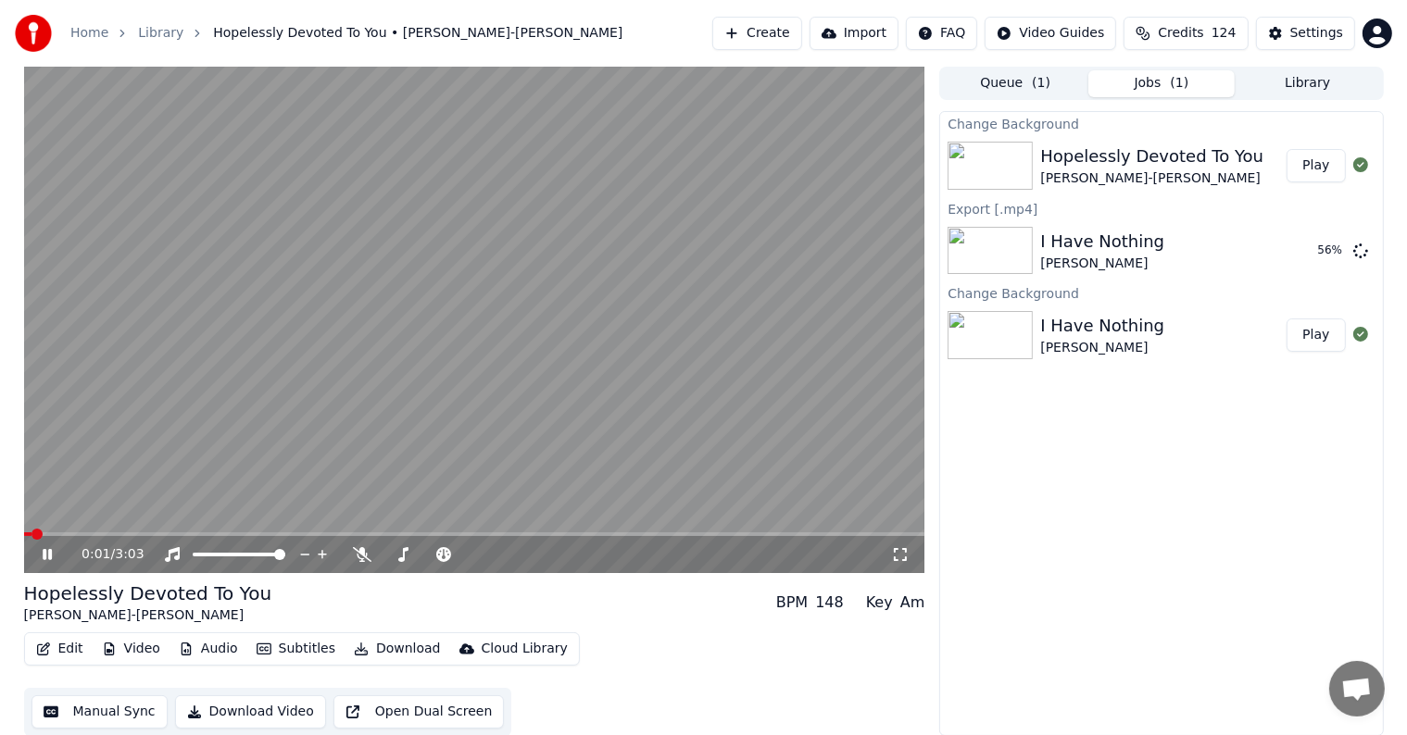
click at [452, 348] on video at bounding box center [474, 320] width 901 height 507
click at [1293, 34] on button "Settings" at bounding box center [1305, 33] width 99 height 33
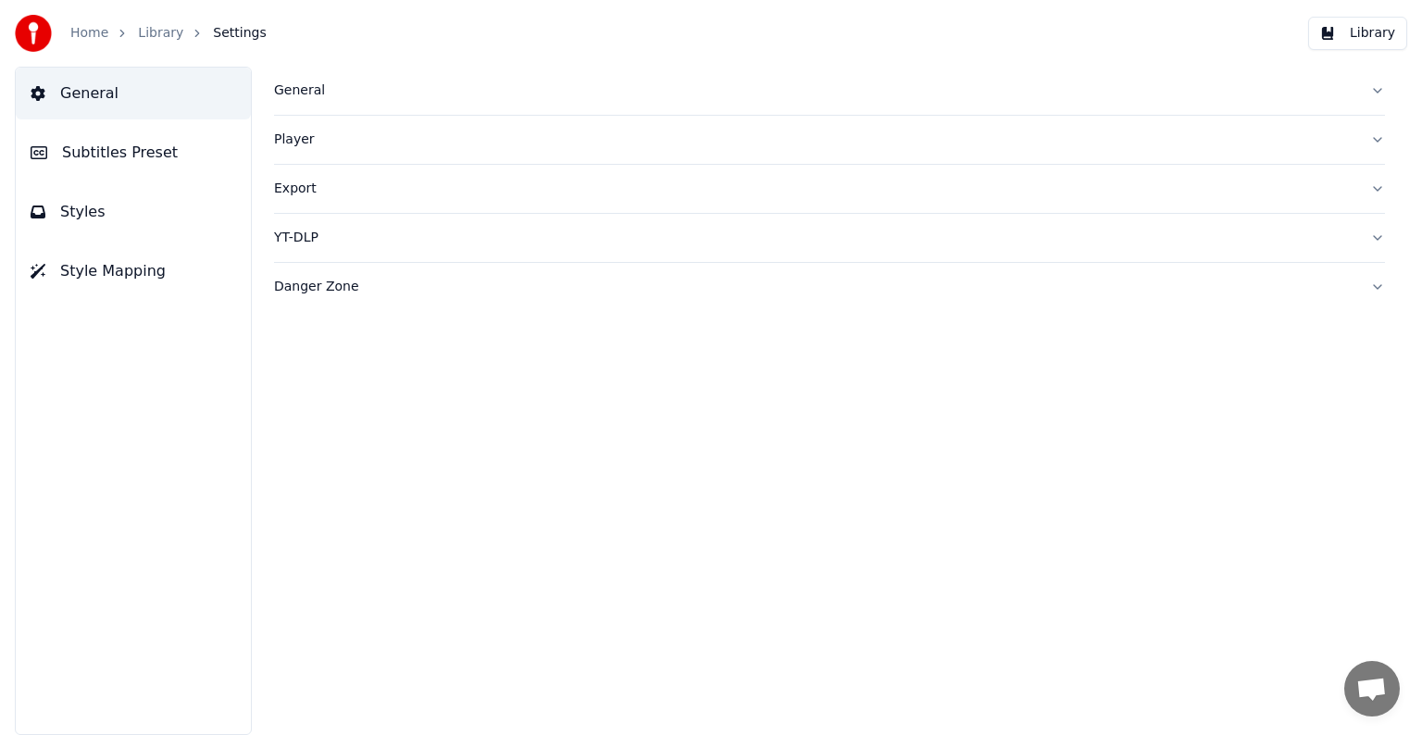
click at [99, 149] on span "Subtitles Preset" at bounding box center [120, 153] width 116 height 22
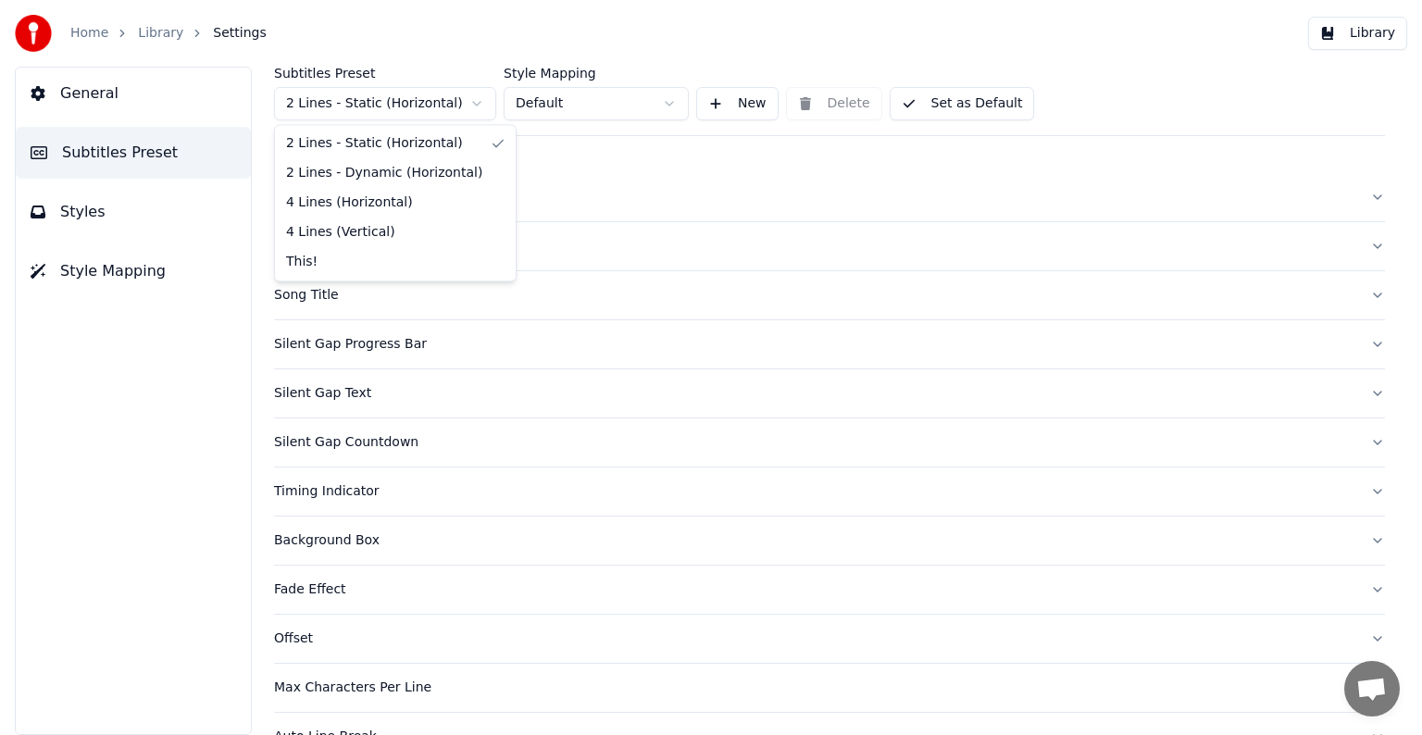
click at [351, 94] on html "Home Library Settings Library General Subtitles Preset Styles Style Mapping Sub…" at bounding box center [711, 367] width 1422 height 735
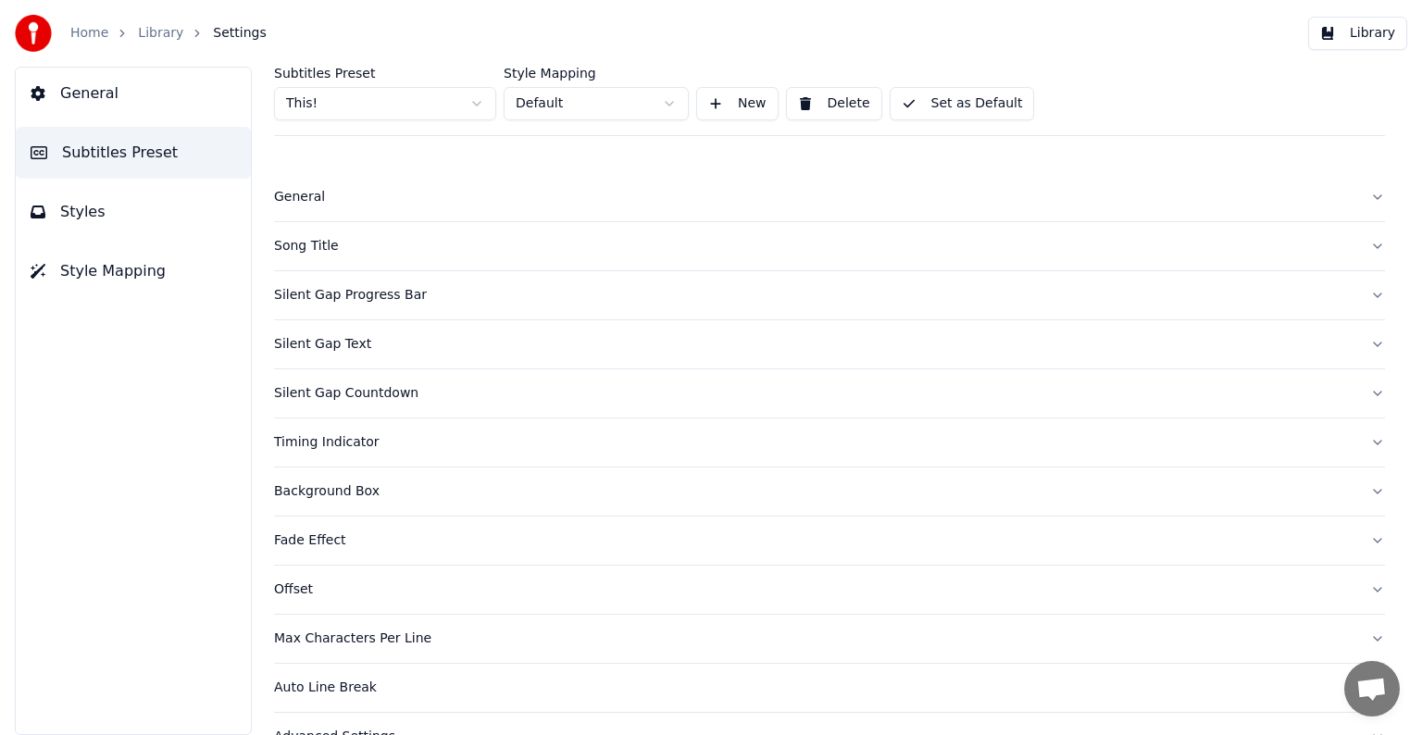
click at [310, 241] on div "Song Title" at bounding box center [815, 246] width 1082 height 19
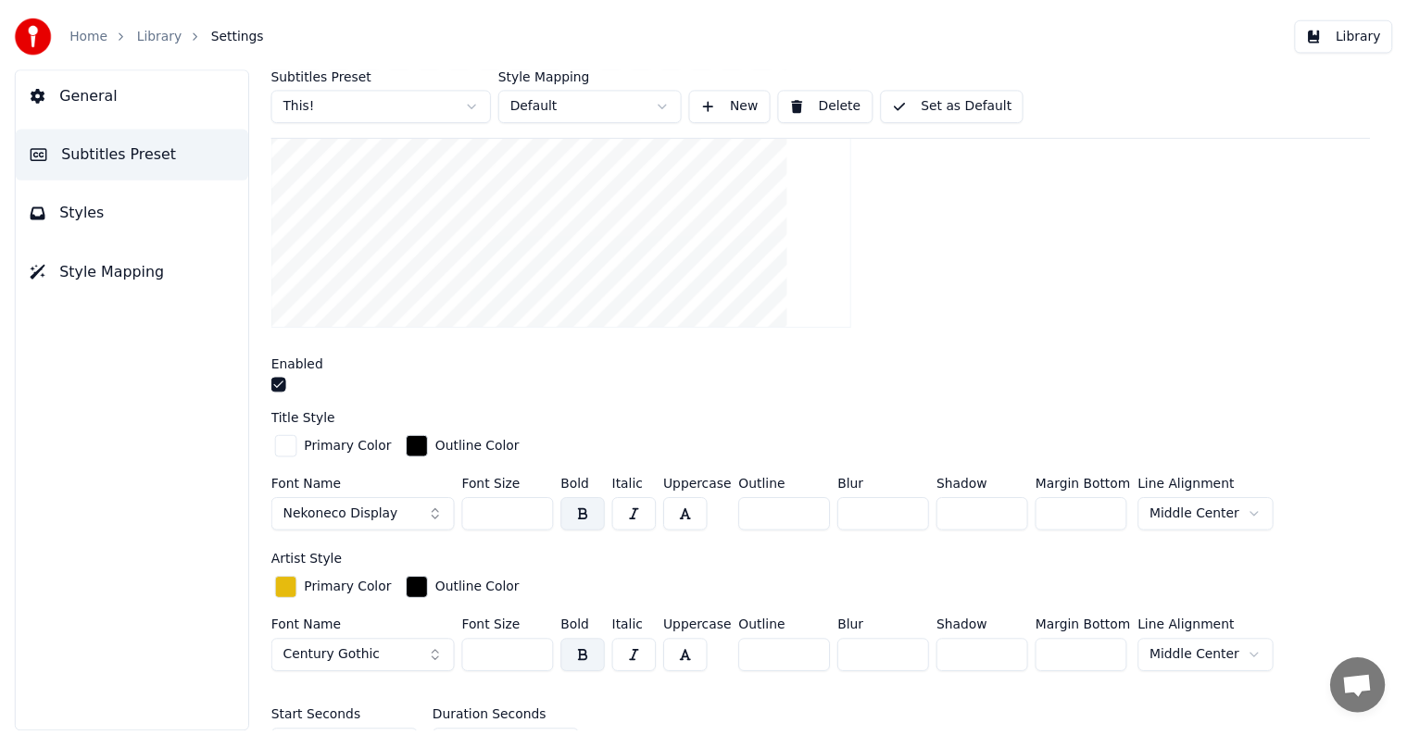
scroll to position [556, 0]
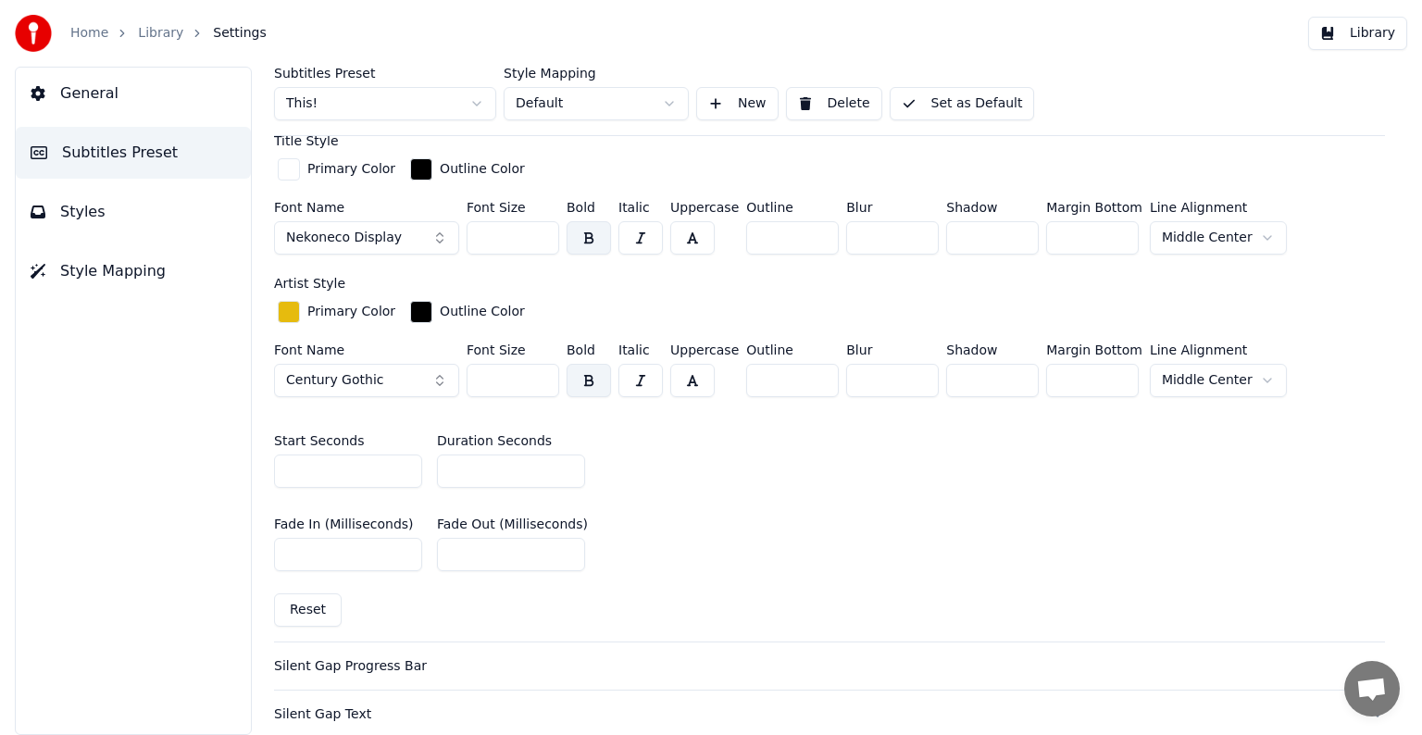
drag, startPoint x: 488, startPoint y: 242, endPoint x: 538, endPoint y: 231, distance: 51.2
click at [538, 231] on input "***" at bounding box center [513, 237] width 93 height 33
type input "***"
click at [961, 99] on button "Set as Default" at bounding box center [962, 103] width 145 height 33
click at [155, 30] on link "Library" at bounding box center [160, 33] width 45 height 19
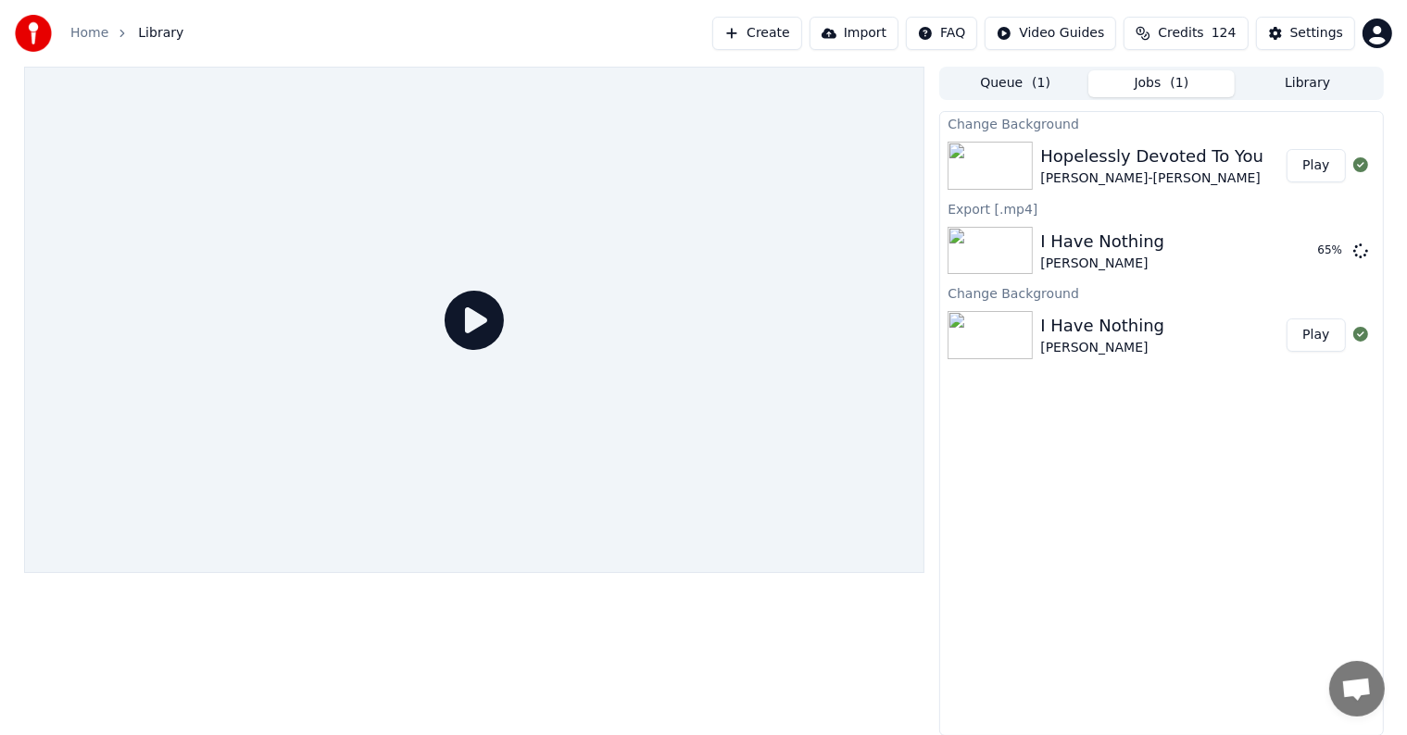
click at [1311, 168] on button "Play" at bounding box center [1315, 165] width 58 height 33
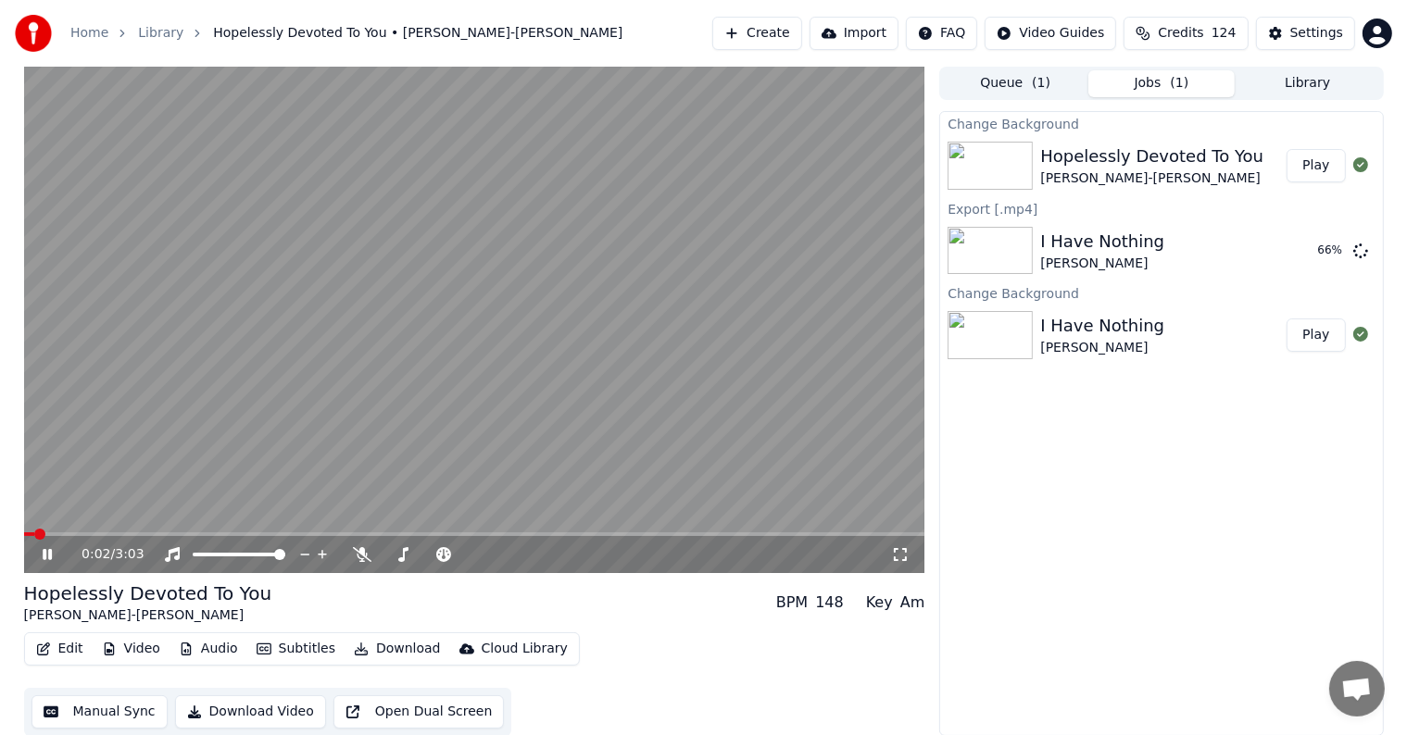
click at [530, 268] on video at bounding box center [474, 320] width 901 height 507
click at [44, 555] on icon at bounding box center [47, 554] width 11 height 13
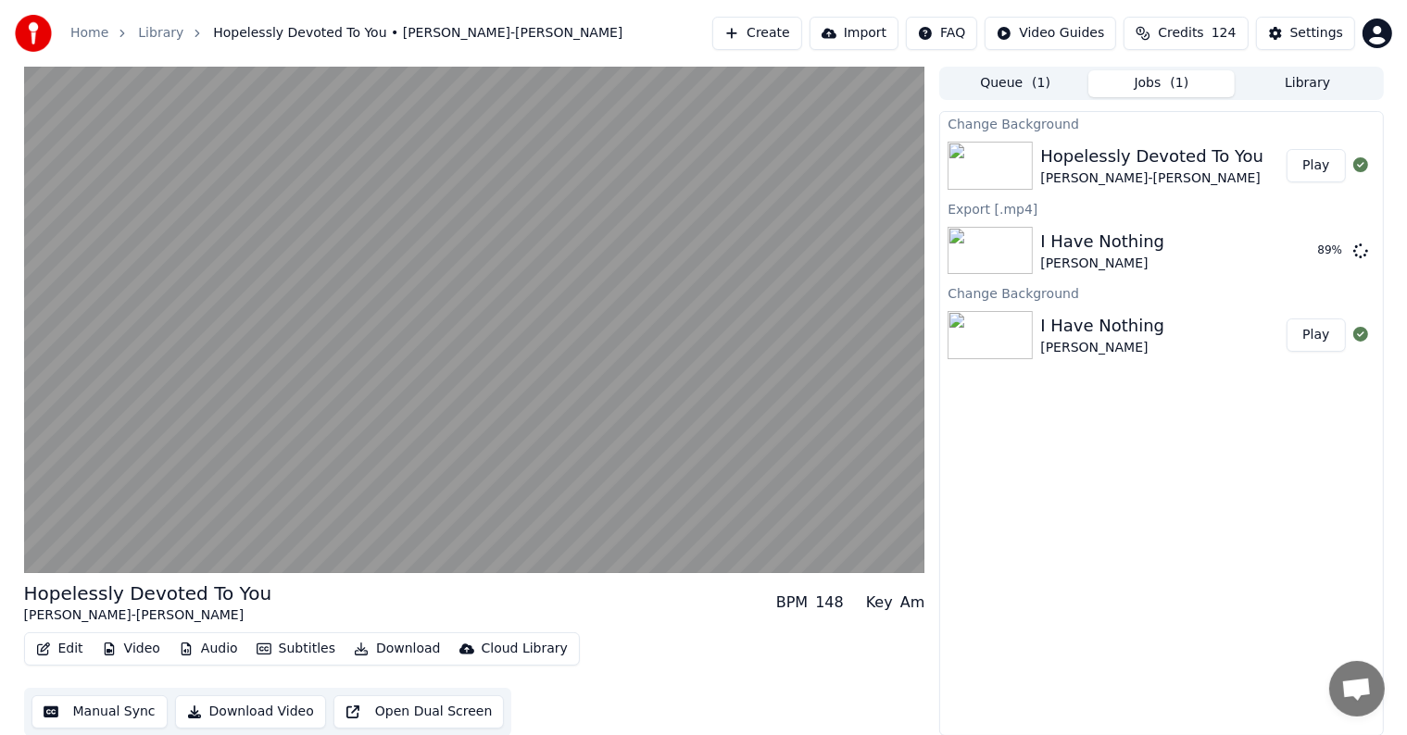
click at [99, 715] on button "Manual Sync" at bounding box center [99, 711] width 136 height 33
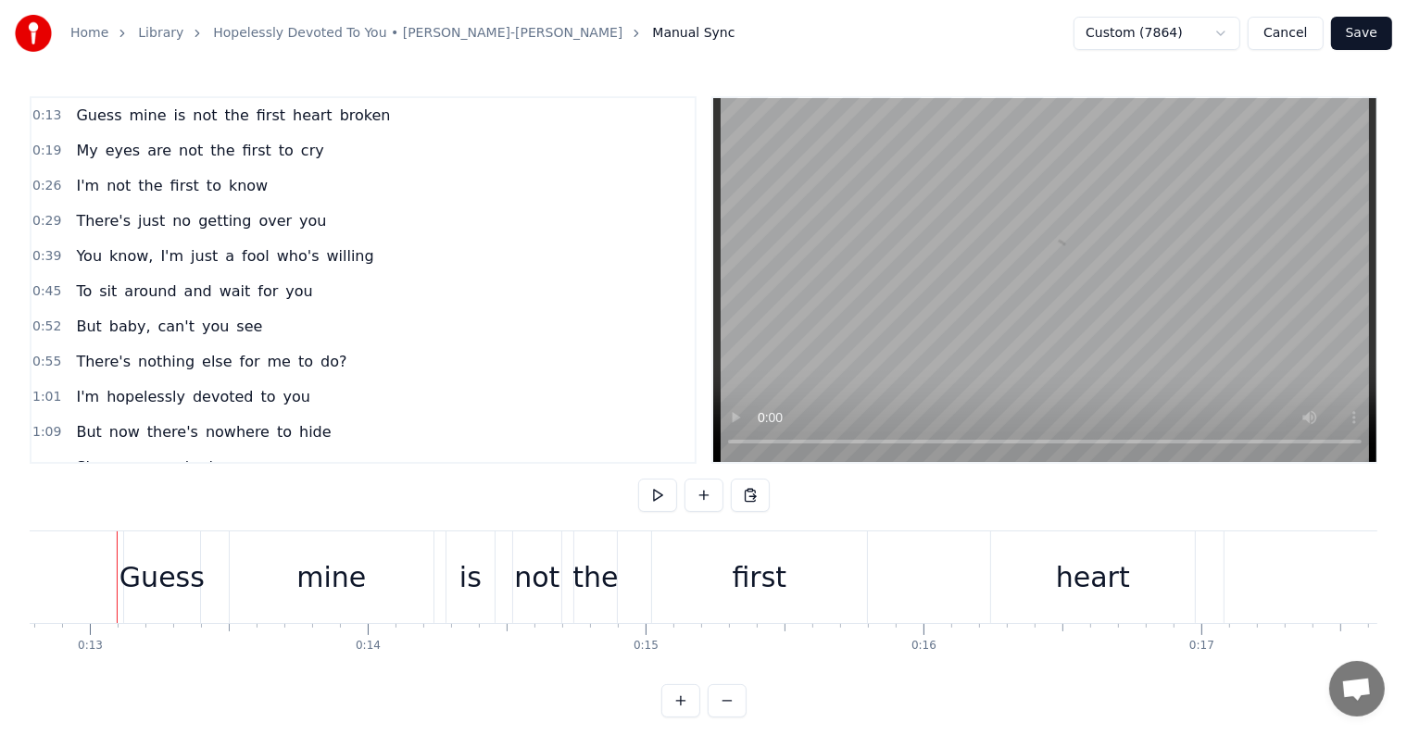
scroll to position [0, 3545]
click at [650, 493] on button at bounding box center [657, 495] width 39 height 33
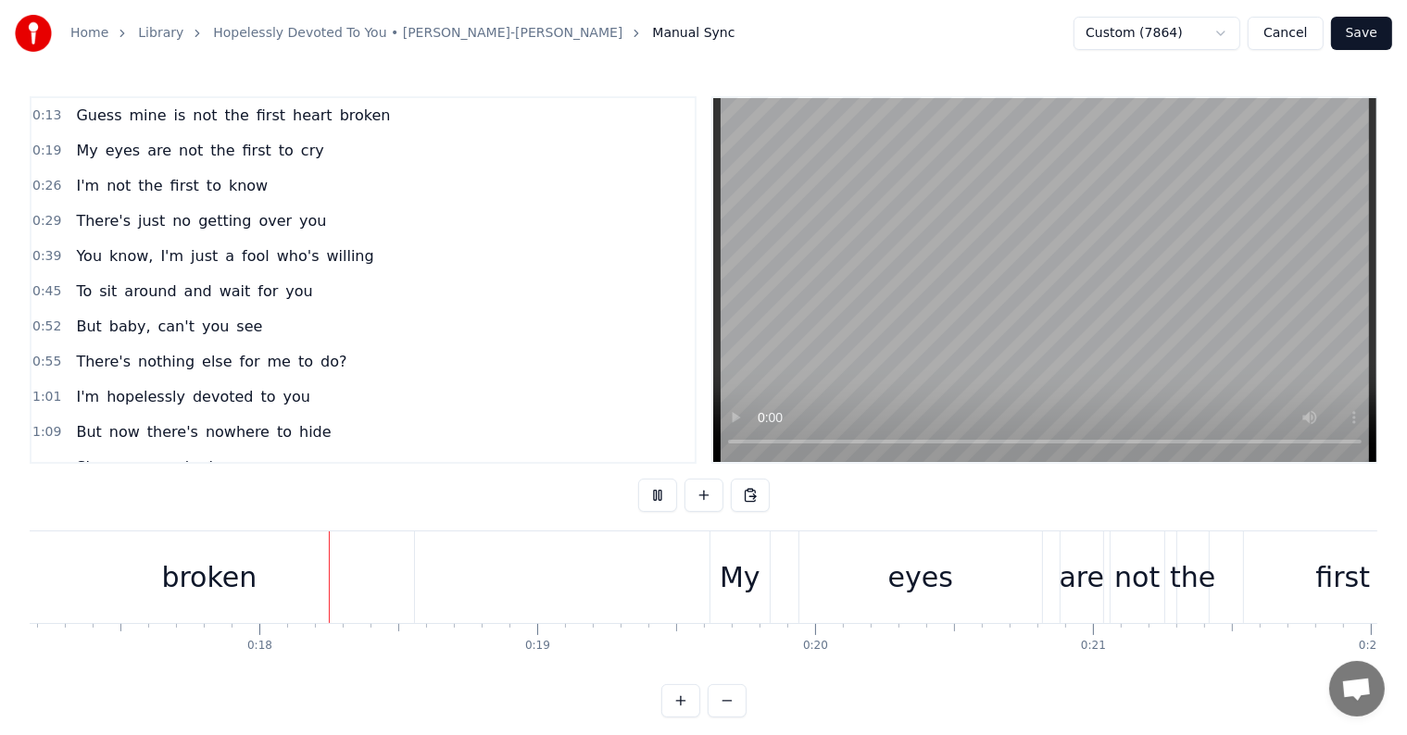
scroll to position [0, 4771]
click at [638, 479] on button at bounding box center [657, 495] width 39 height 33
click at [648, 491] on button at bounding box center [657, 495] width 39 height 33
click at [815, 48] on div "Home Library Hopelessly Devoted To You • [PERSON_NAME]-[PERSON_NAME] Manual Syn…" at bounding box center [703, 33] width 1407 height 67
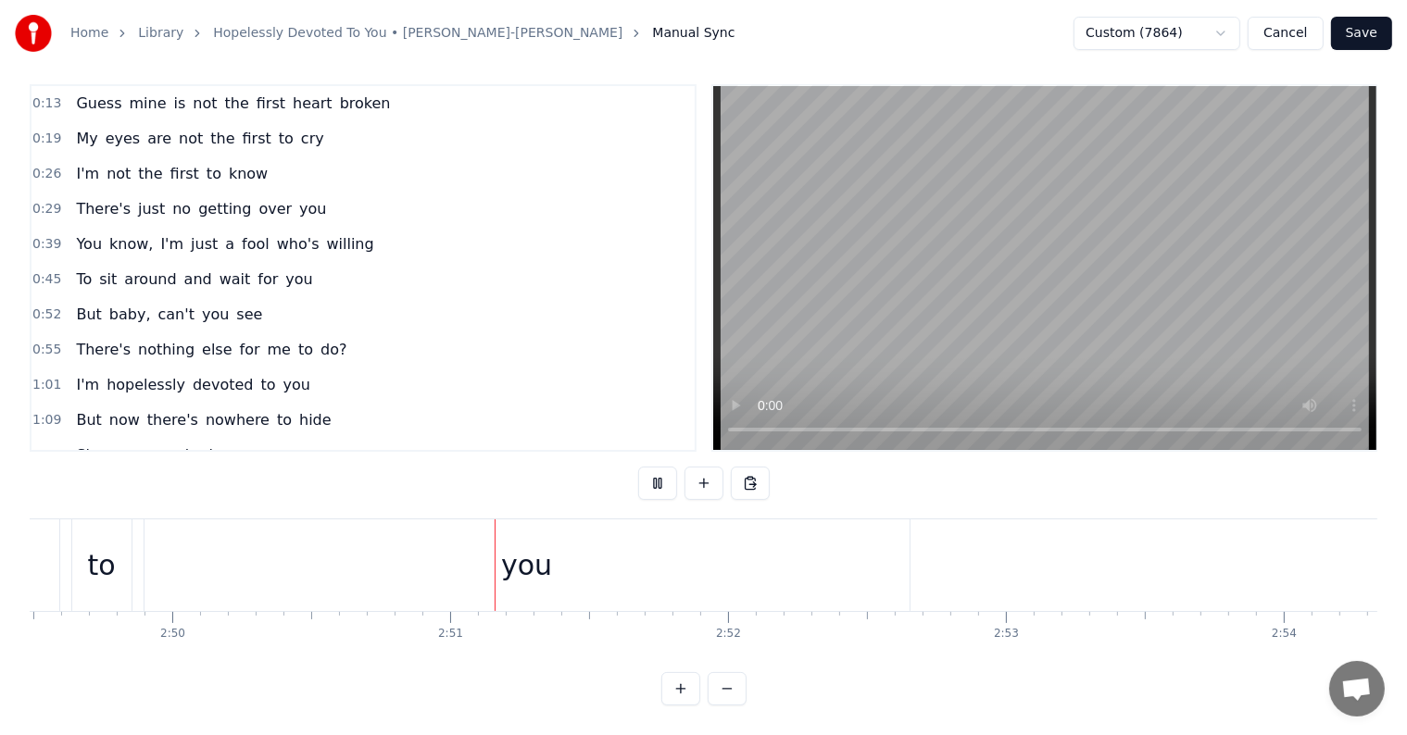
scroll to position [0, 47309]
click at [1356, 33] on button "Save" at bounding box center [1361, 33] width 61 height 33
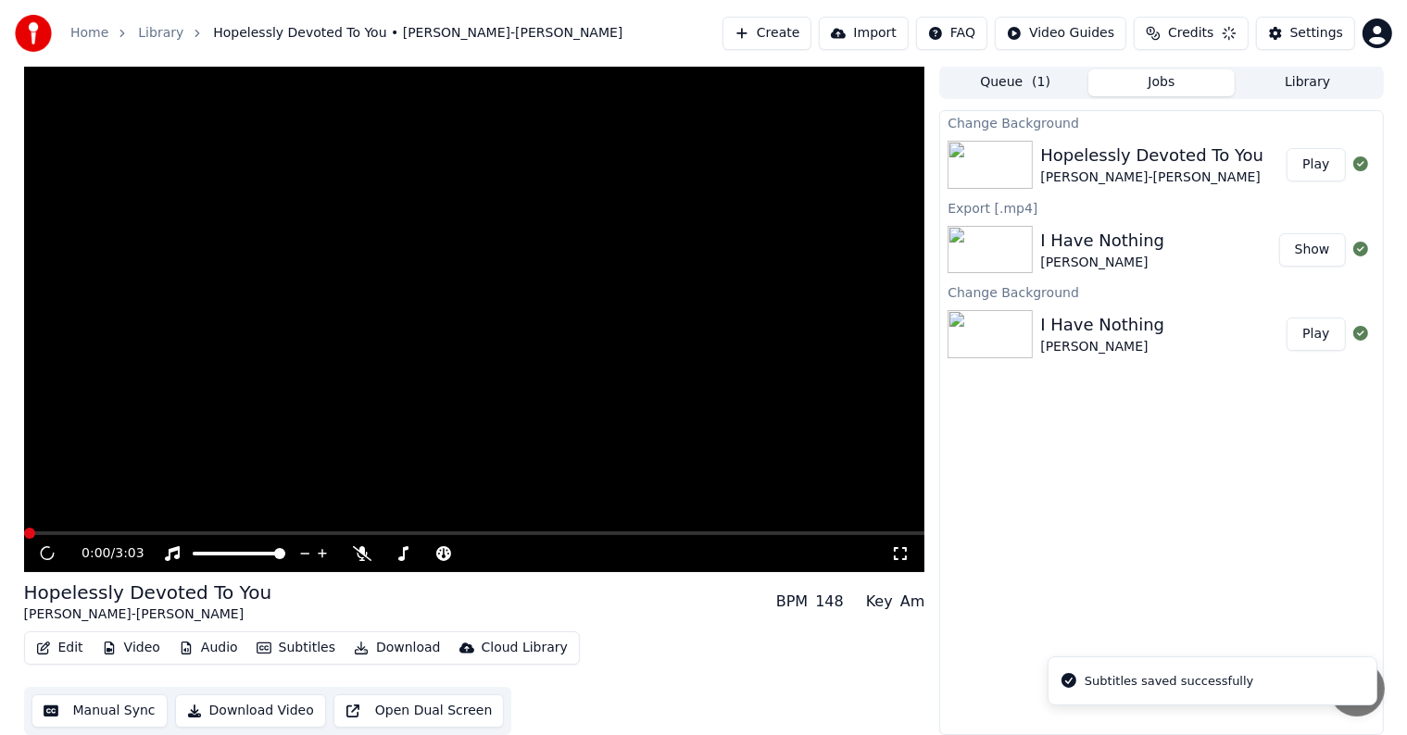
scroll to position [1, 0]
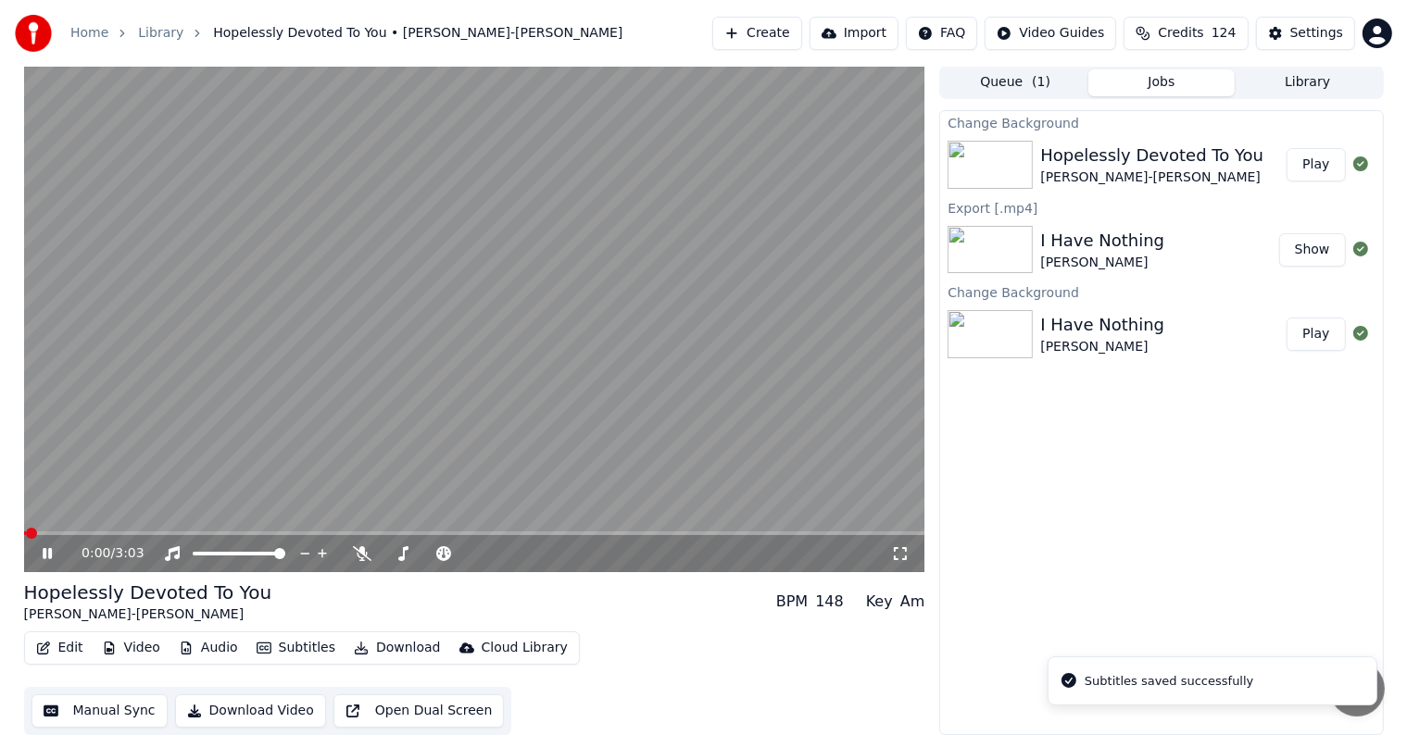
click at [47, 549] on icon at bounding box center [61, 553] width 44 height 15
click at [390, 645] on button "Download" at bounding box center [397, 648] width 102 height 26
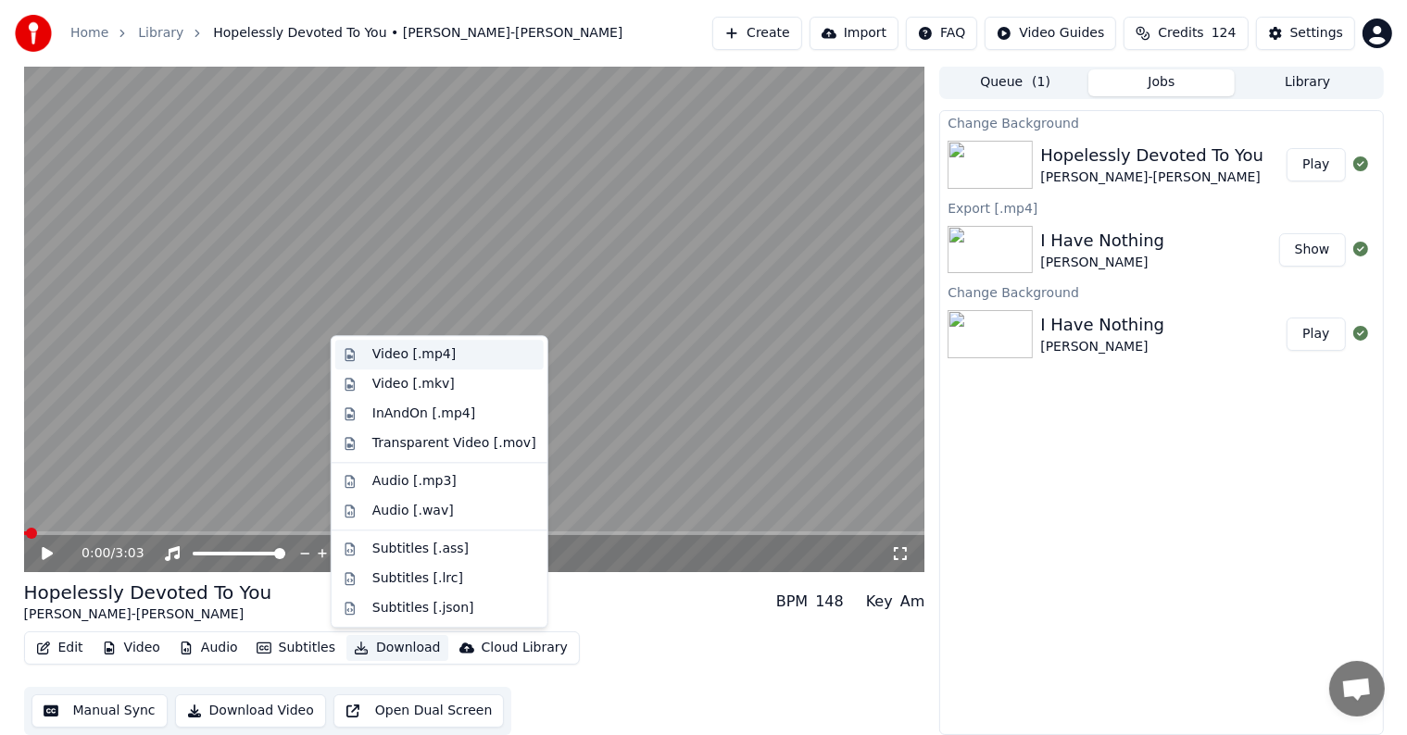
click at [412, 363] on div "Video [.mp4]" at bounding box center [413, 354] width 83 height 19
